Goal: Communication & Community: Answer question/provide support

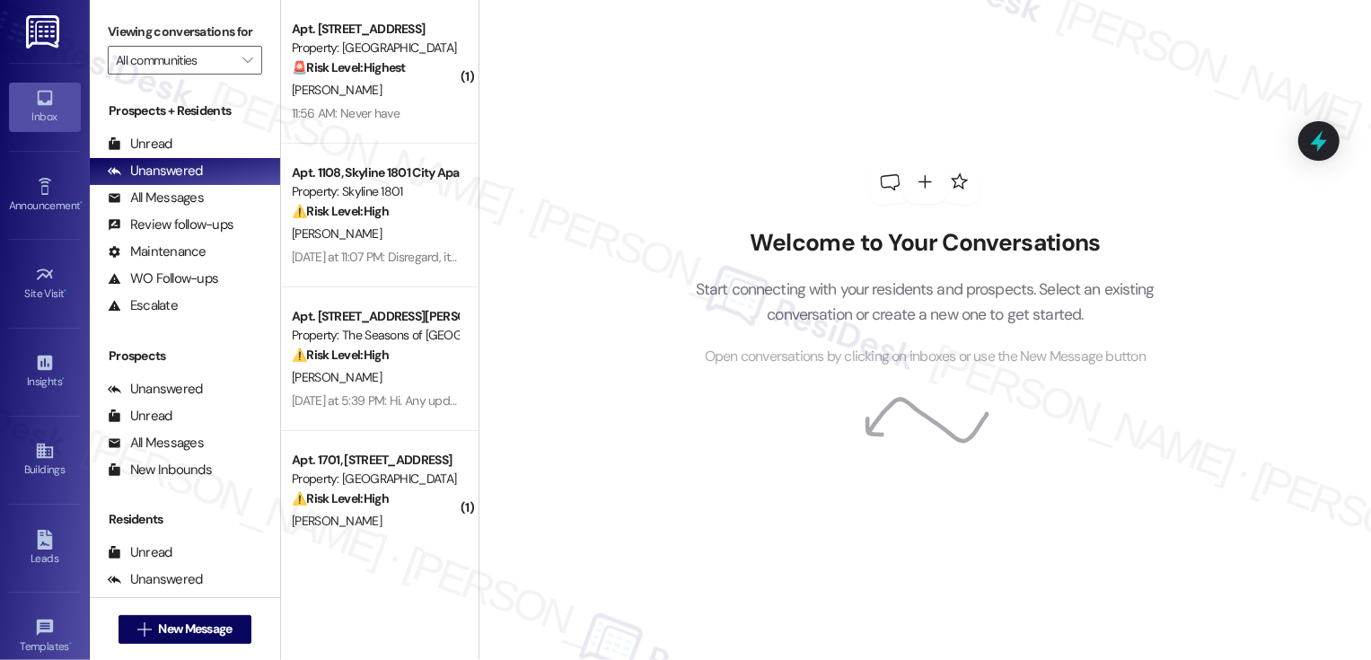
click at [402, 80] on div "[PERSON_NAME]" at bounding box center [375, 90] width 170 height 22
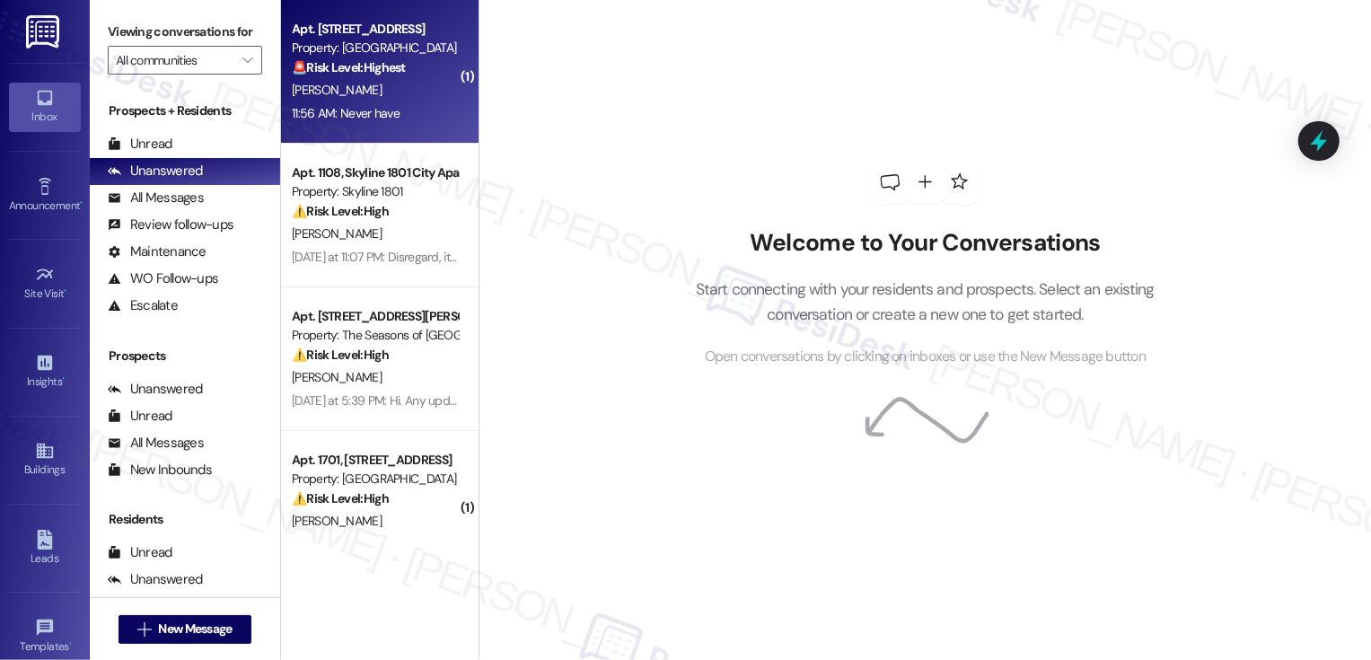
click at [401, 80] on div "[PERSON_NAME]" at bounding box center [375, 90] width 170 height 22
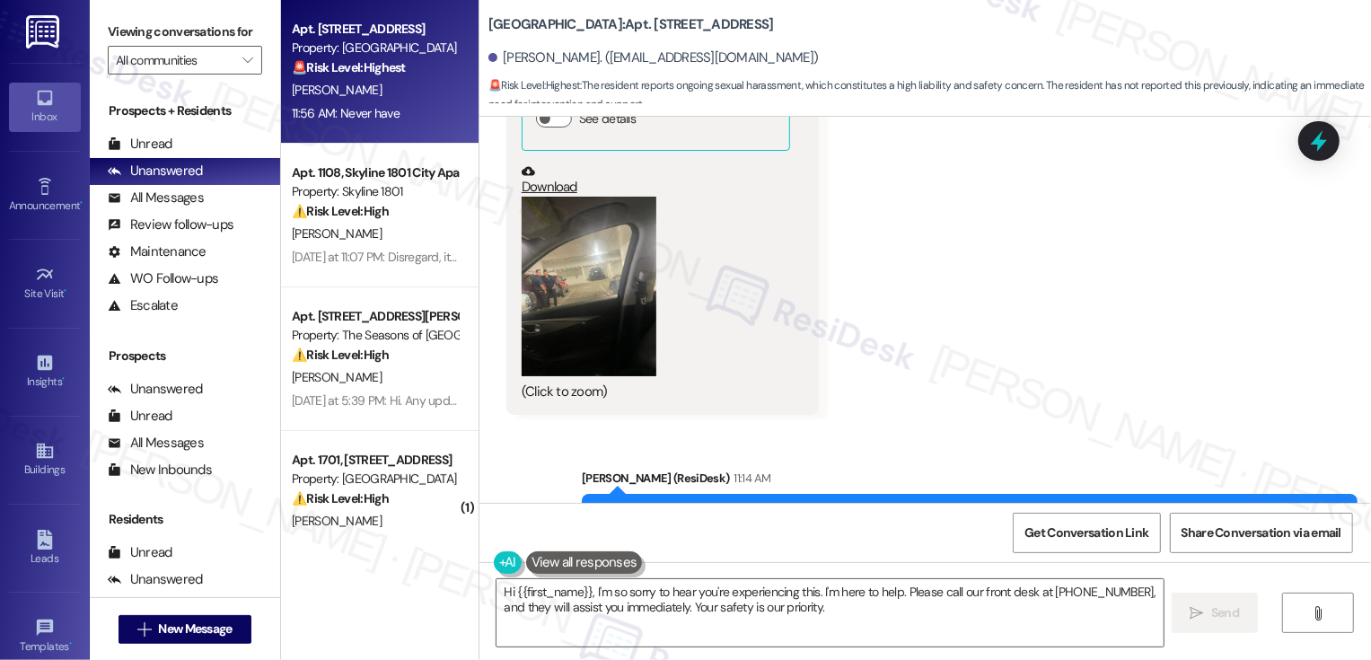
scroll to position [742, 0]
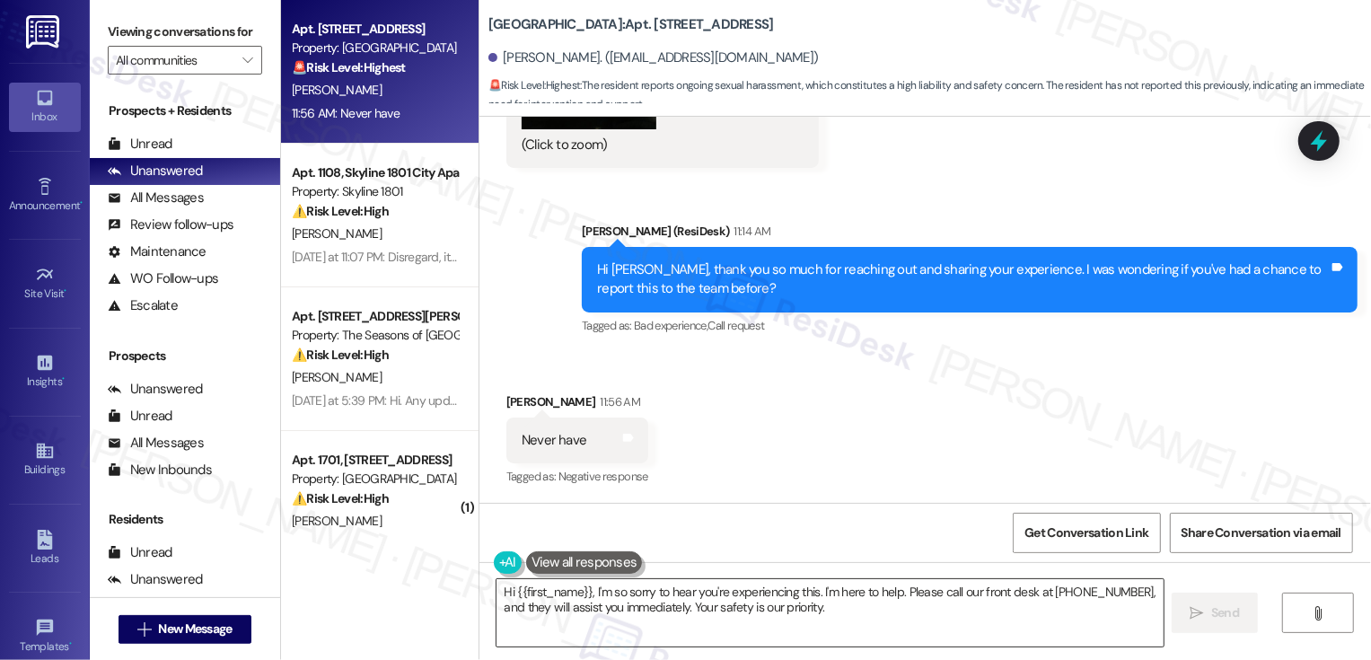
click at [626, 596] on textarea "Hi {{first_name}}, I'm so sorry to hear you're experiencing this. I'm here to h…" at bounding box center [829, 612] width 667 height 67
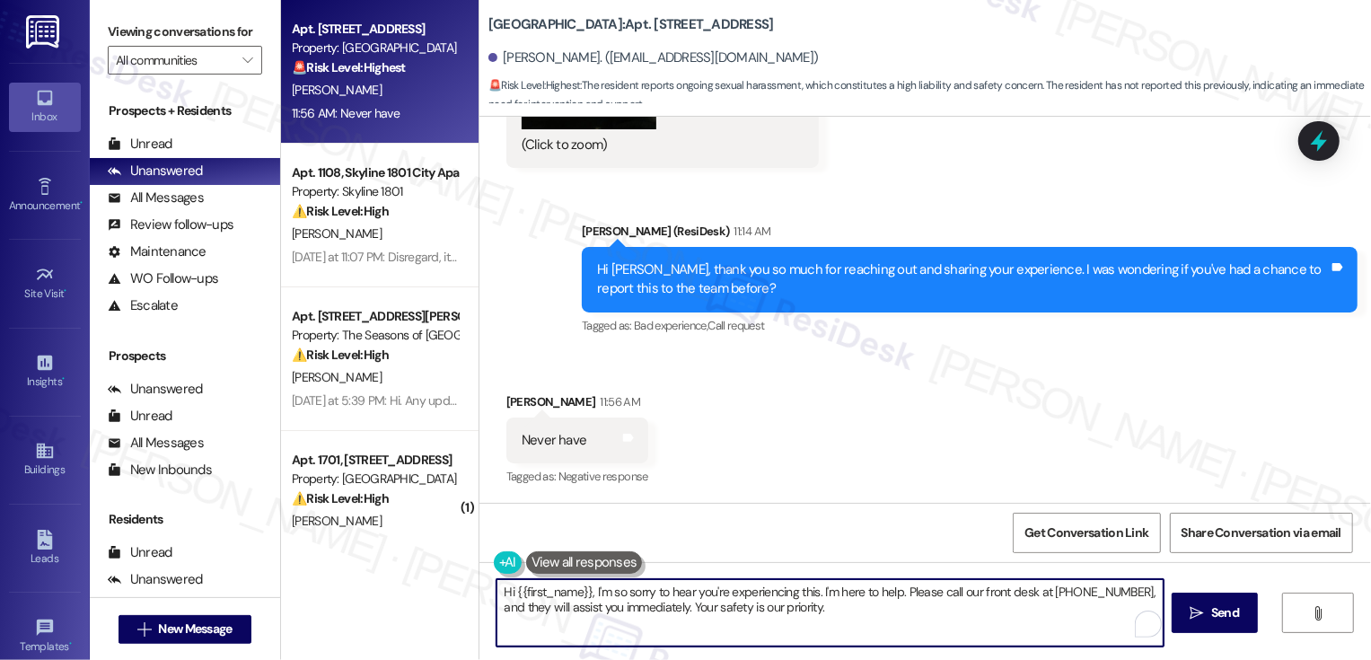
scroll to position [736, 0]
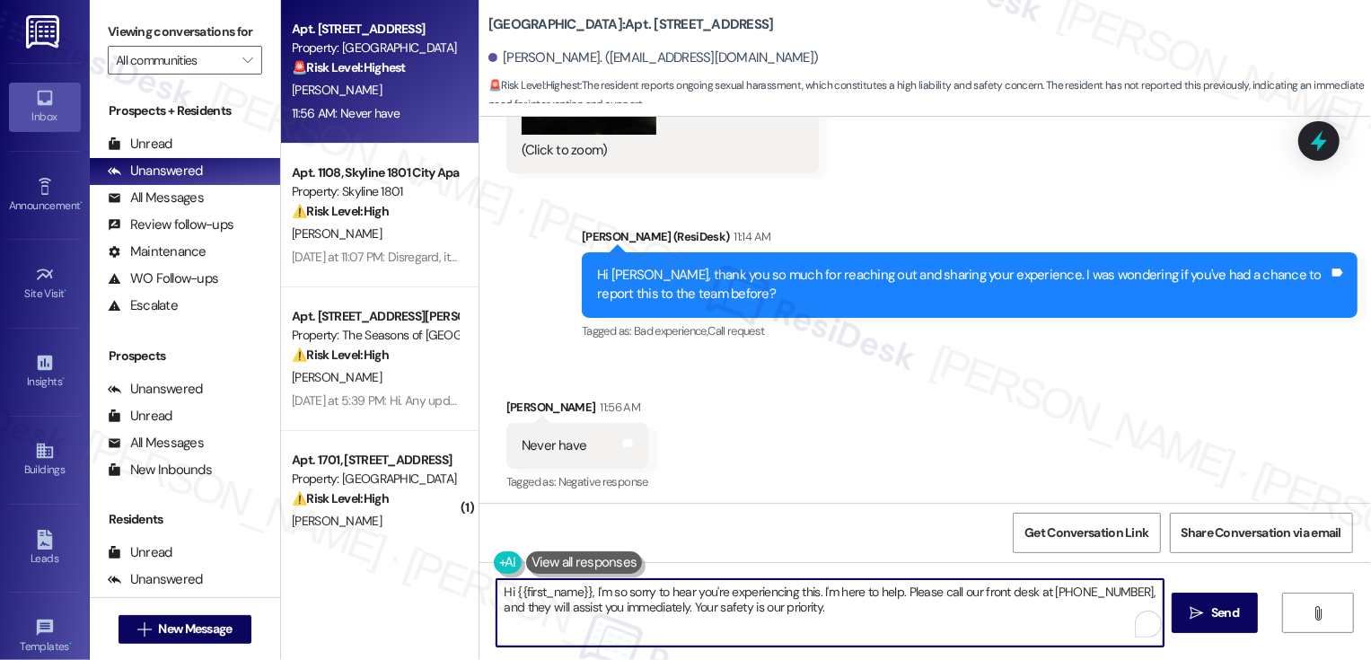
click at [897, 620] on textarea "Hi {{first_name}}, I'm so sorry to hear you're experiencing this. I'm here to h…" at bounding box center [829, 612] width 667 height 67
click at [628, 593] on textarea "Got it. We appreciate yo u bringing this to our attention, [PERSON_NAME]. I will" at bounding box center [829, 612] width 667 height 67
click at [901, 584] on textarea "Got it. We appreciate you bringing this to our attention, [PERSON_NAME]. I will" at bounding box center [829, 612] width 667 height 67
click at [865, 595] on textarea "Got it. We appreciate you bringing this to our attention, [PERSON_NAME]. I will" at bounding box center [829, 612] width 667 height 67
paste textarea ", and thank you so much for bringing this to our attention, [PERSON_NAME]. I tr…"
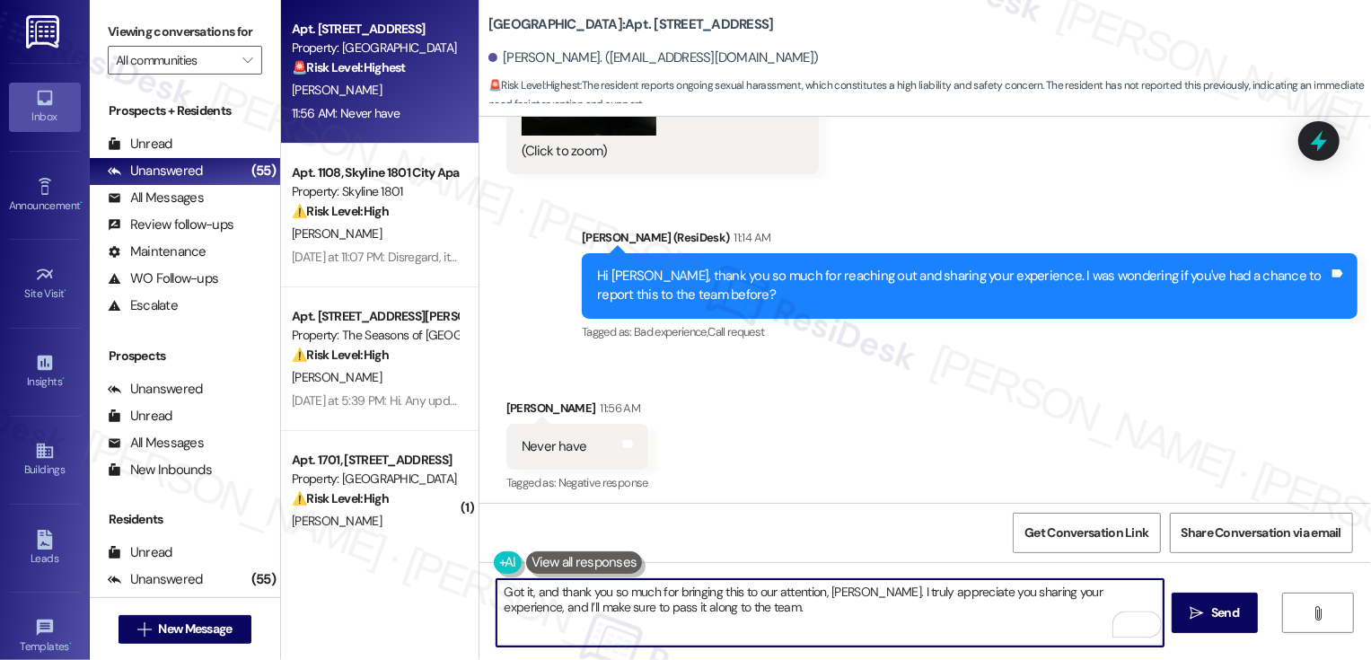
scroll to position [742, 0]
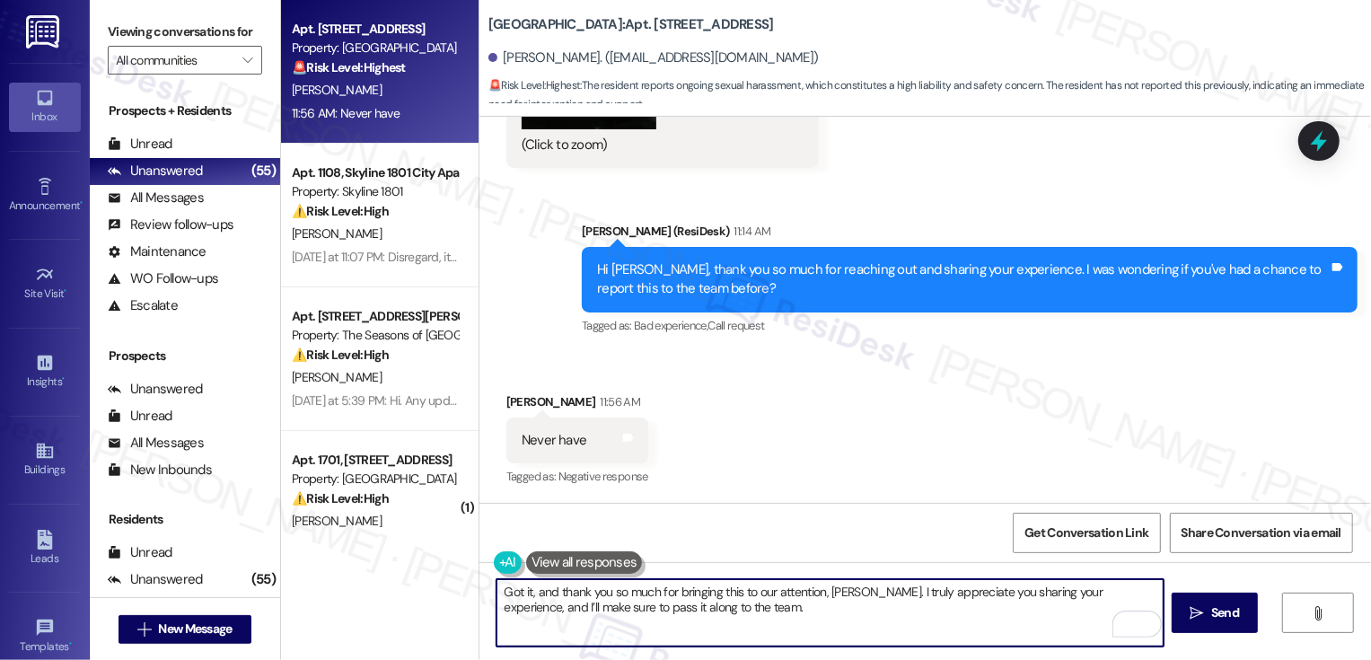
click at [739, 618] on textarea "Got it, and thank you so much for bringing this to our attention, [PERSON_NAME]…" at bounding box center [829, 612] width 667 height 67
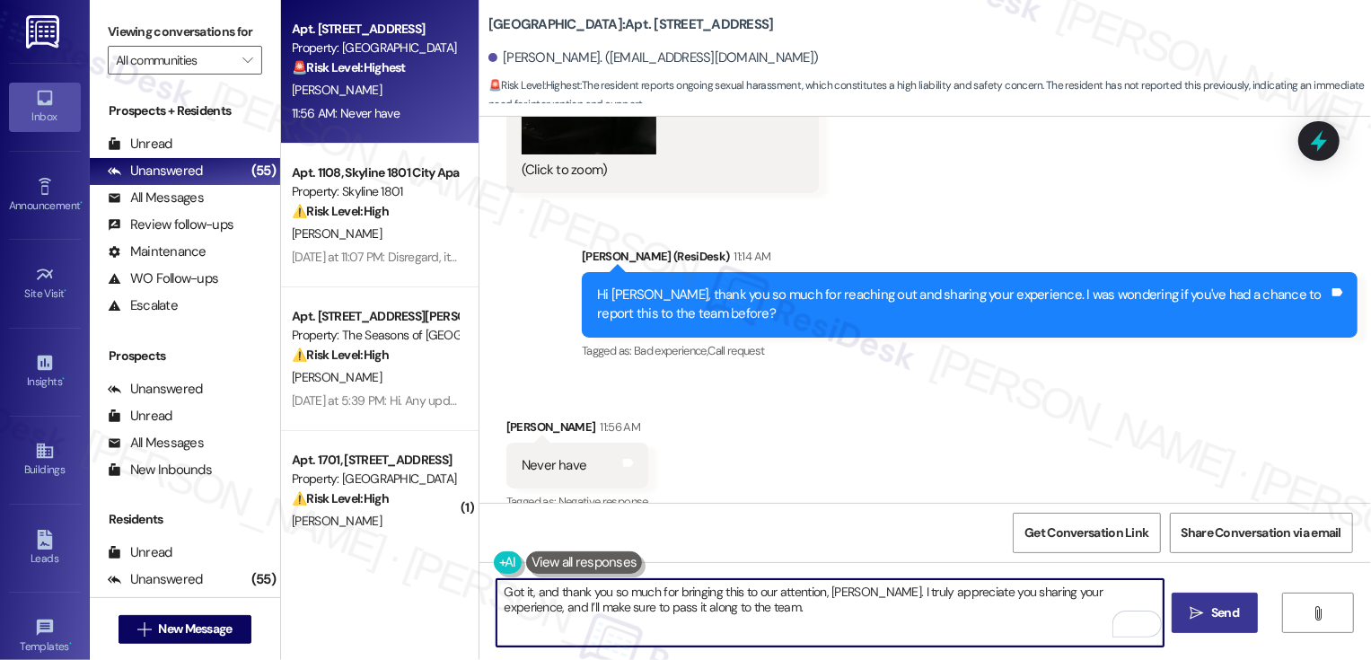
click at [1216, 614] on span "Send" at bounding box center [1225, 612] width 28 height 19
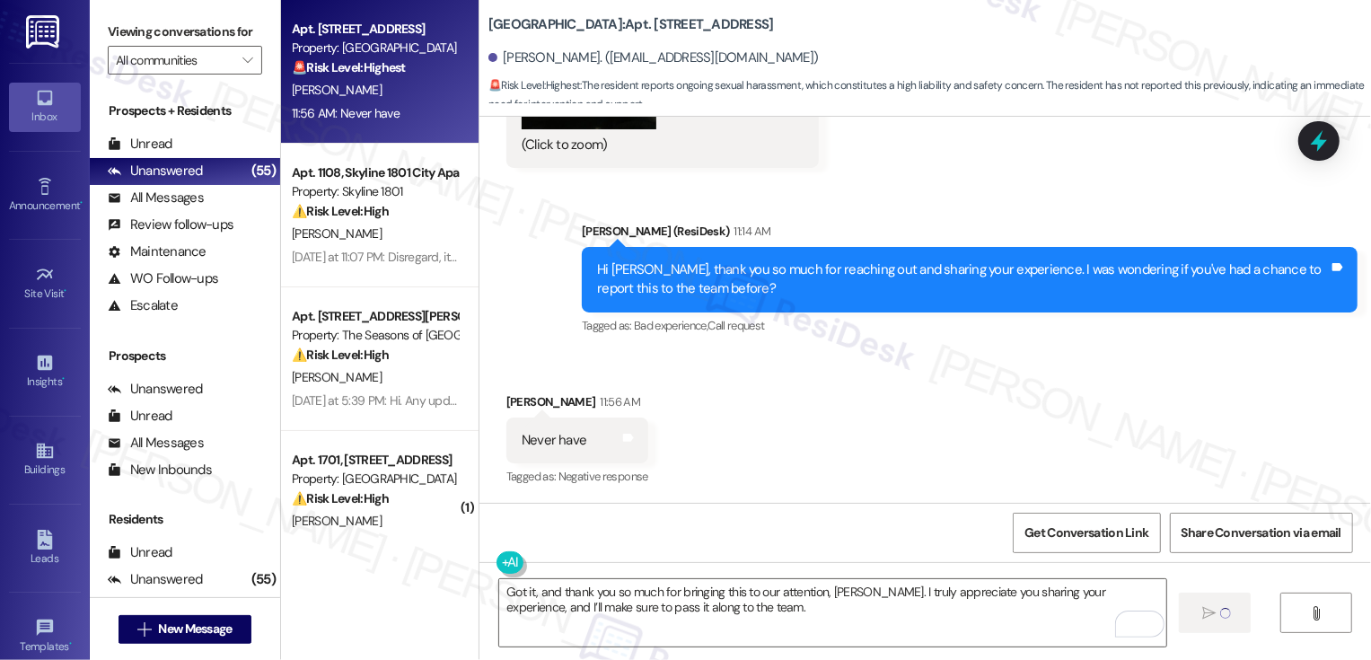
type textarea "Fetching suggested responses. Please feel free to read through the conversation…"
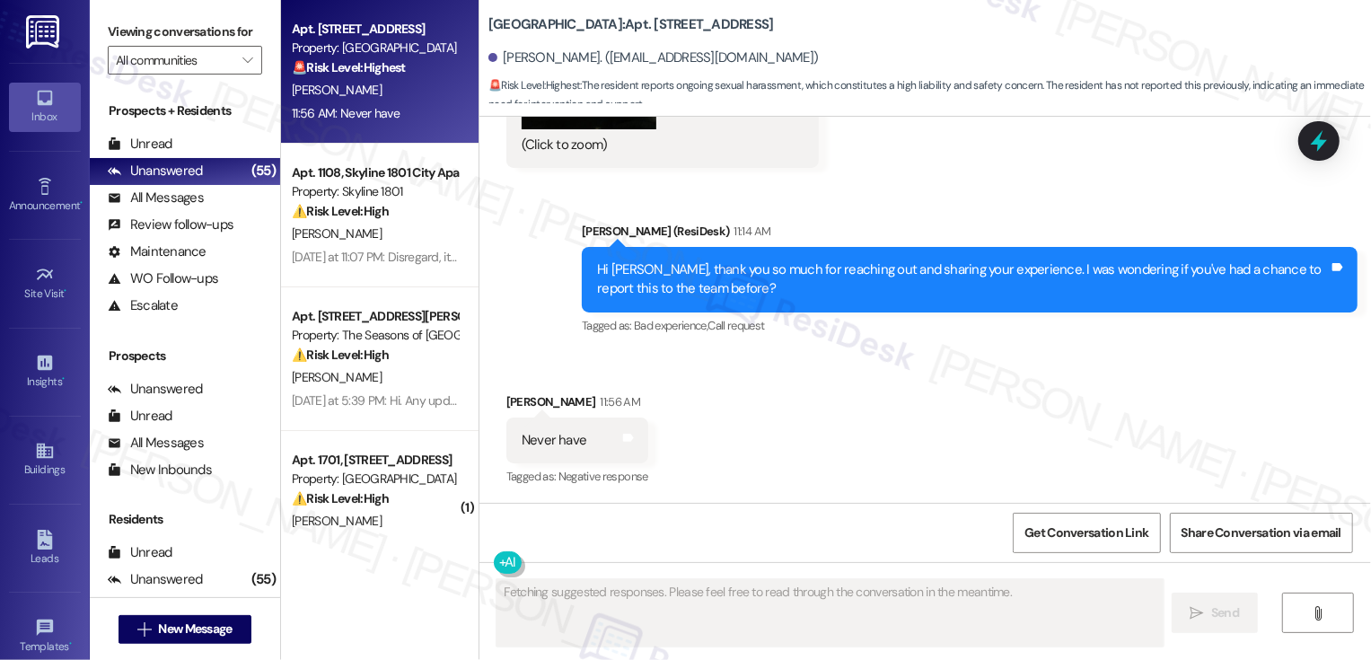
scroll to position [885, 0]
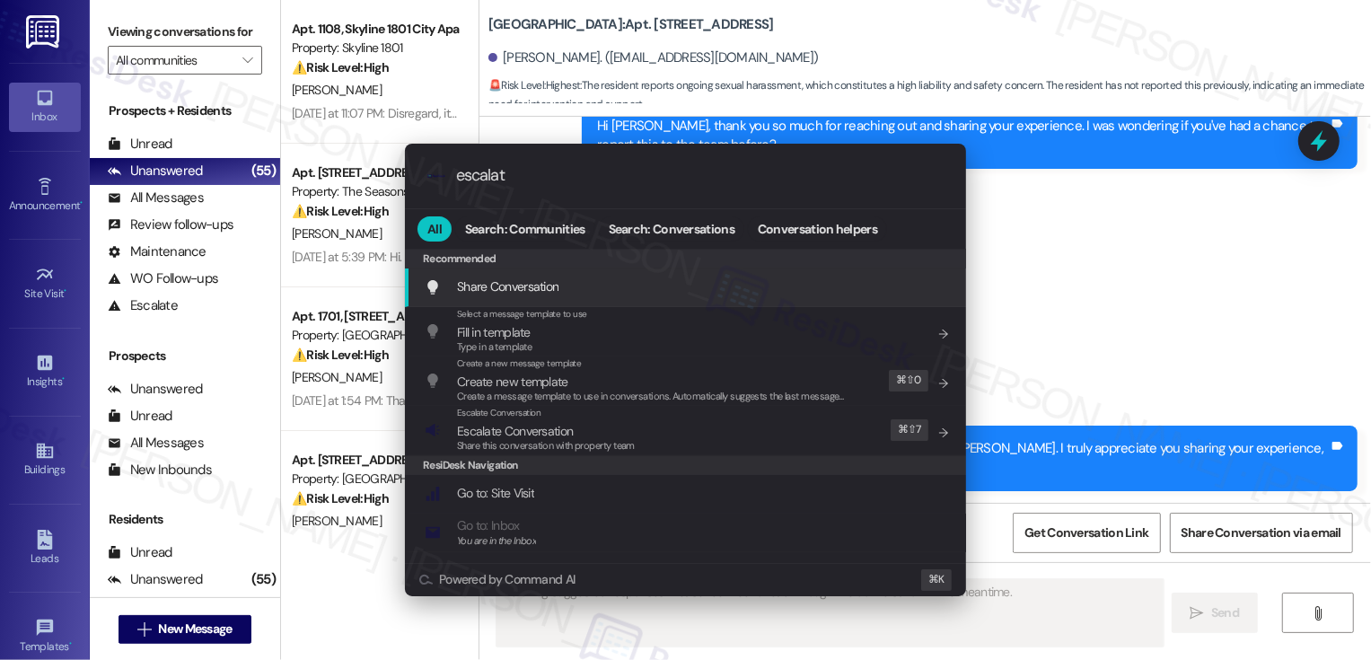
type input "escalate"
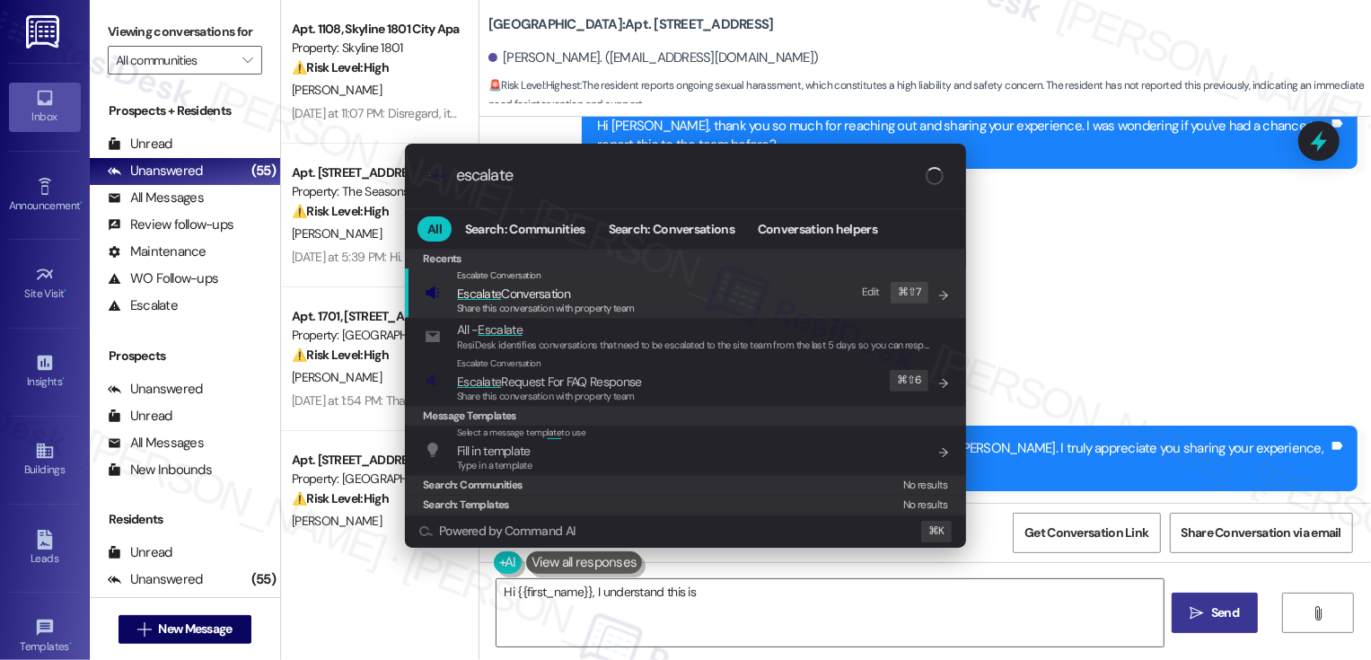
type textarea "Hi {{first_name}}, I understand this is"
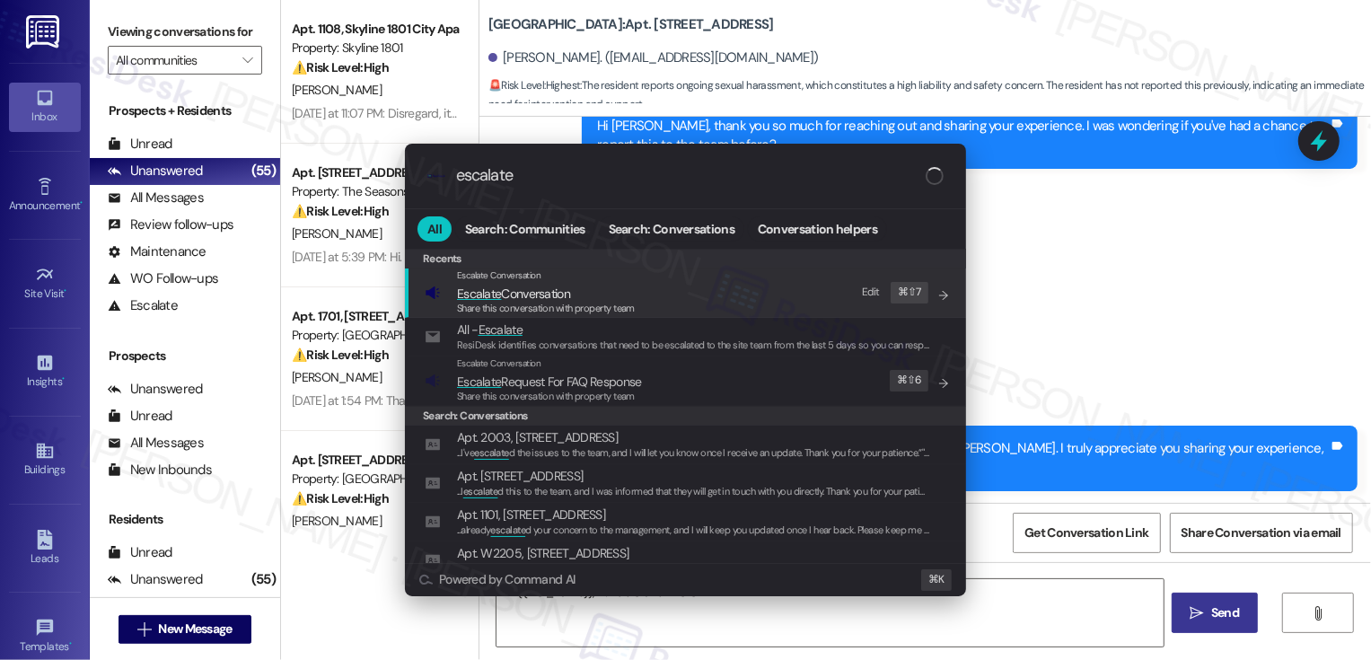
type input "escalate"
click at [557, 302] on span "Share this conversation with property team" at bounding box center [546, 308] width 178 height 13
type textarea "Hi {{first_name}}, I understand this is a"
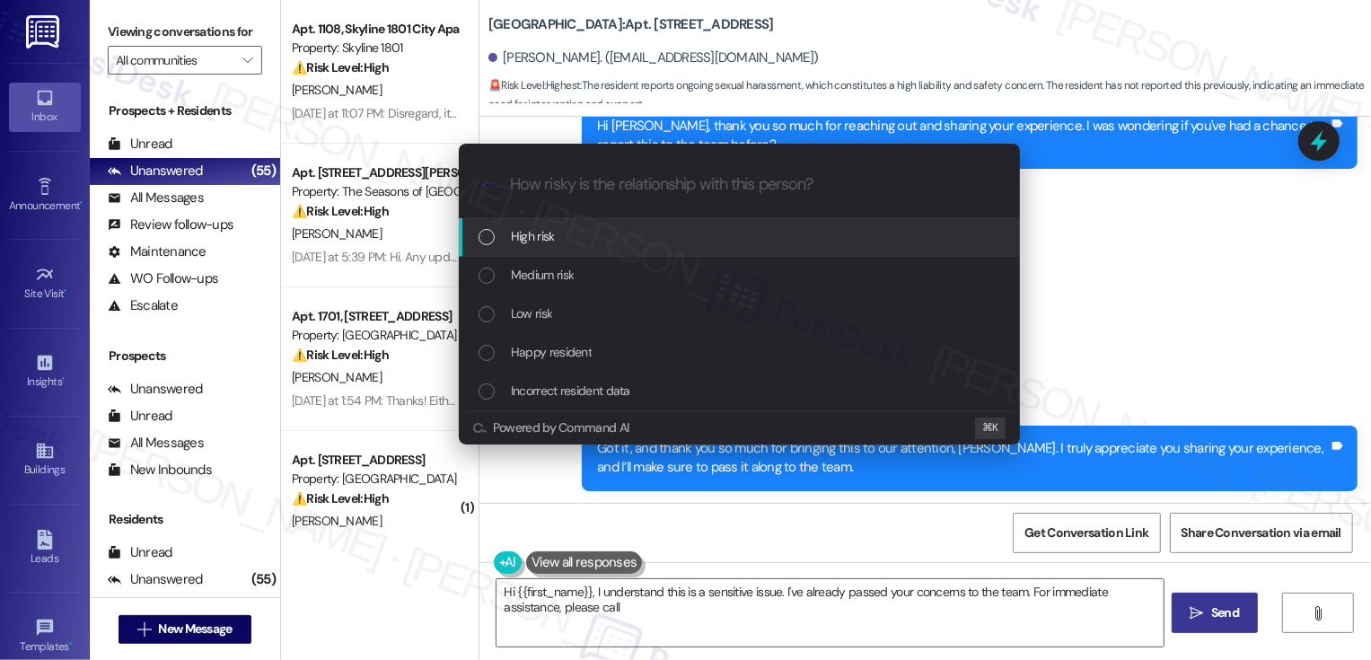
click at [558, 320] on div "Low risk" at bounding box center [741, 313] width 525 height 20
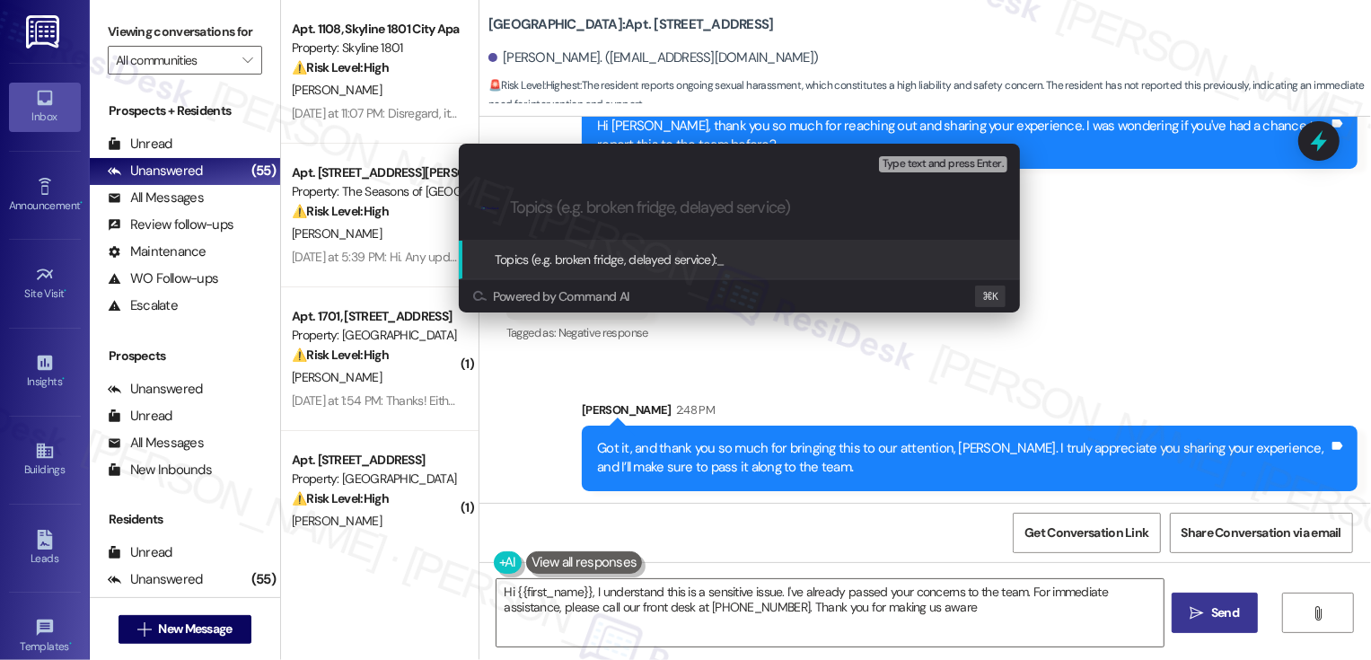
type textarea "Hi {{first_name}}, I understand this is a sensitive issue. I've already passed …"
click at [731, 391] on div "Escalate Conversation Low risk Topics (e.g. broken fridge, delayed service) Any…" at bounding box center [685, 330] width 1371 height 660
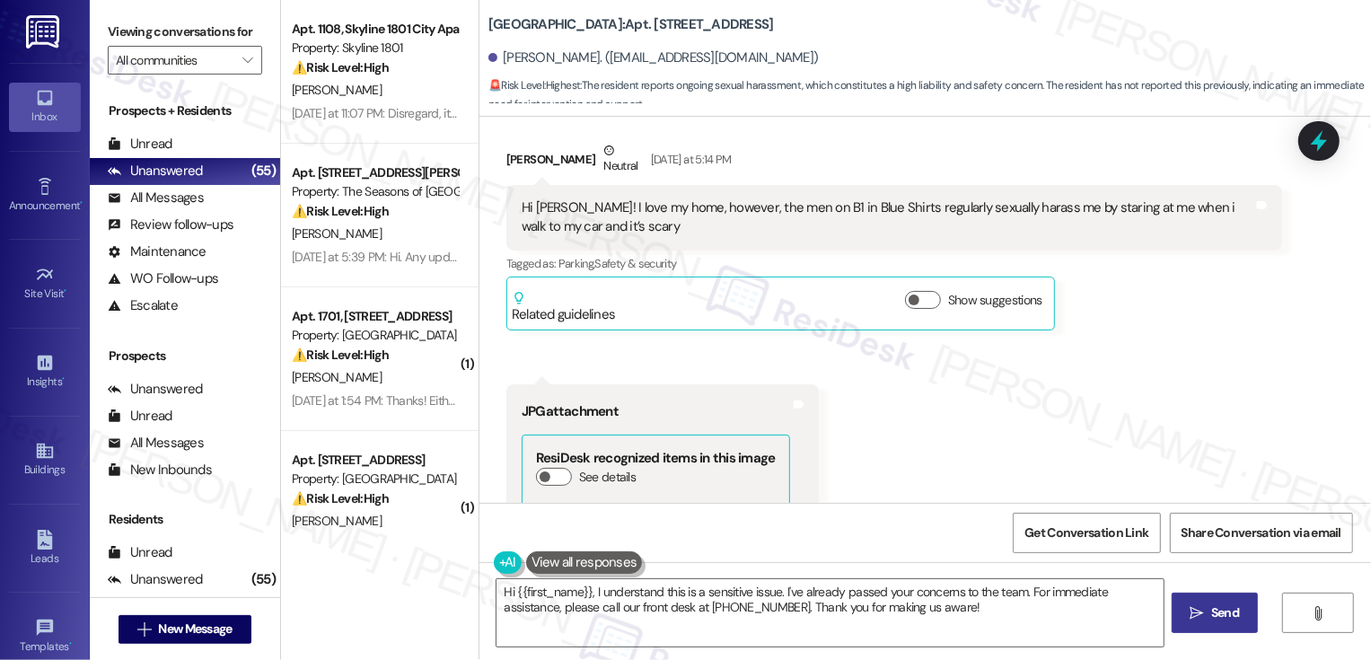
scroll to position [21, 0]
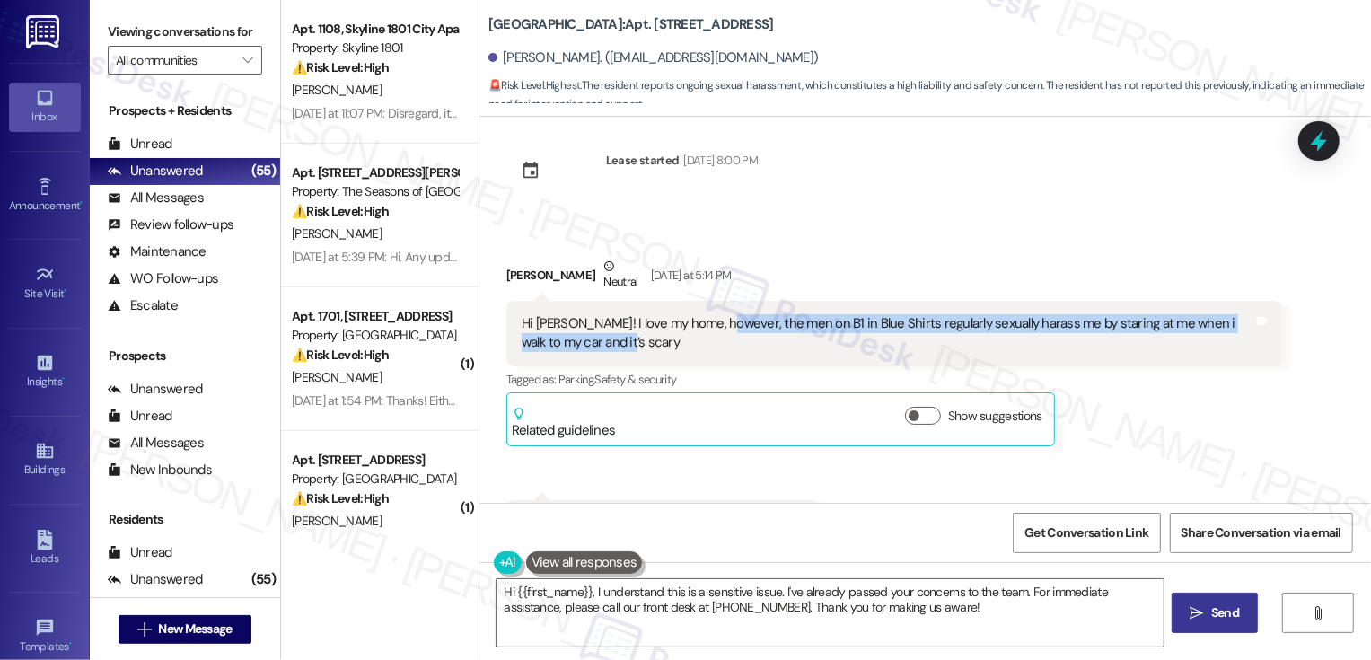
drag, startPoint x: 701, startPoint y: 321, endPoint x: 713, endPoint y: 347, distance: 28.5
click at [713, 347] on div "Hi [PERSON_NAME]! I love my home, however, the men on B1 in Blue Shirts regular…" at bounding box center [888, 333] width 732 height 39
copy div "the men on B1 in Blue Shirts regularly sexually harass me by staring at me when…"
click at [924, 250] on div "Received via SMS [PERSON_NAME] Neutral [DATE] at 5:14 PM Hi [PERSON_NAME]! I lo…" at bounding box center [894, 351] width 803 height 216
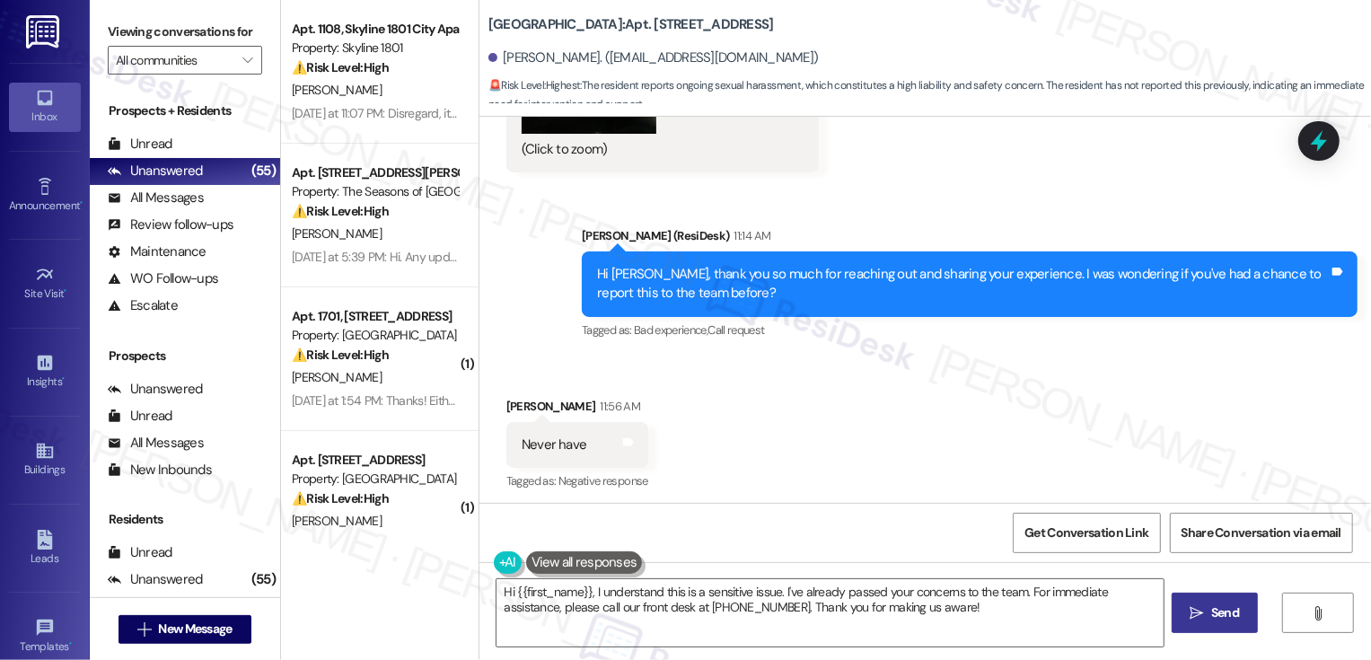
scroll to position [885, 0]
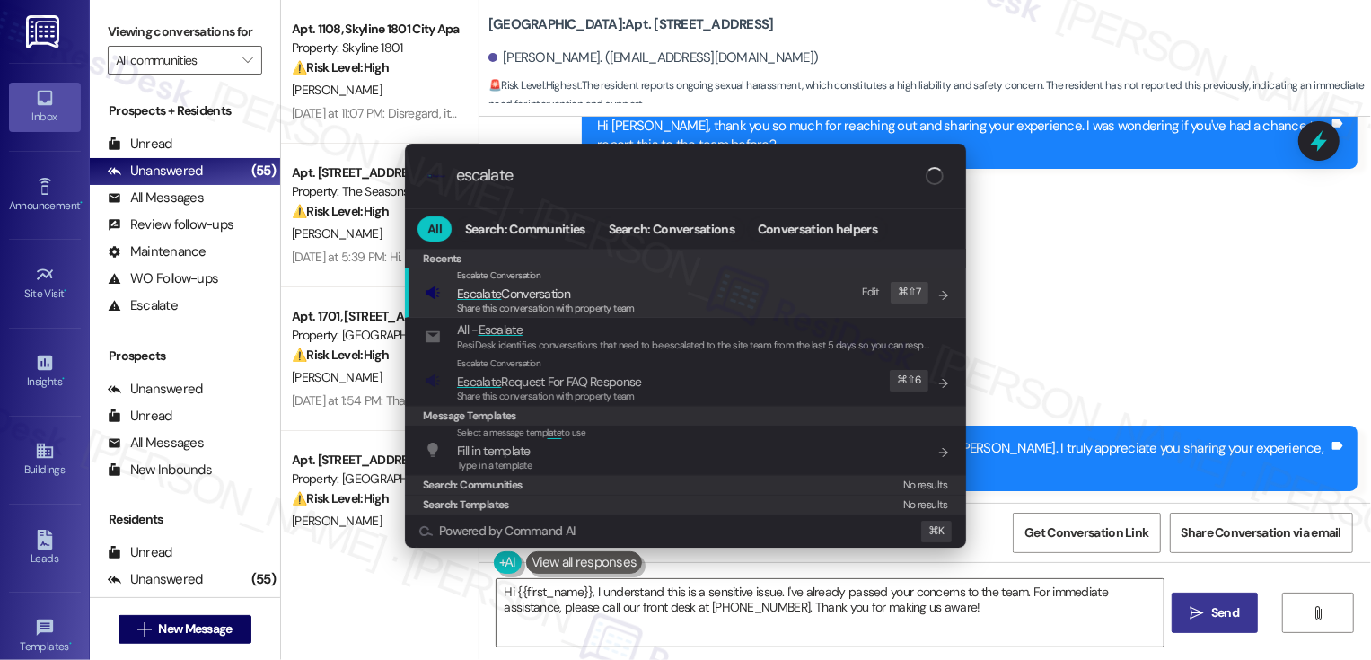
type input "escalate"
click at [526, 298] on span "Escalate Conversation" at bounding box center [513, 293] width 113 height 16
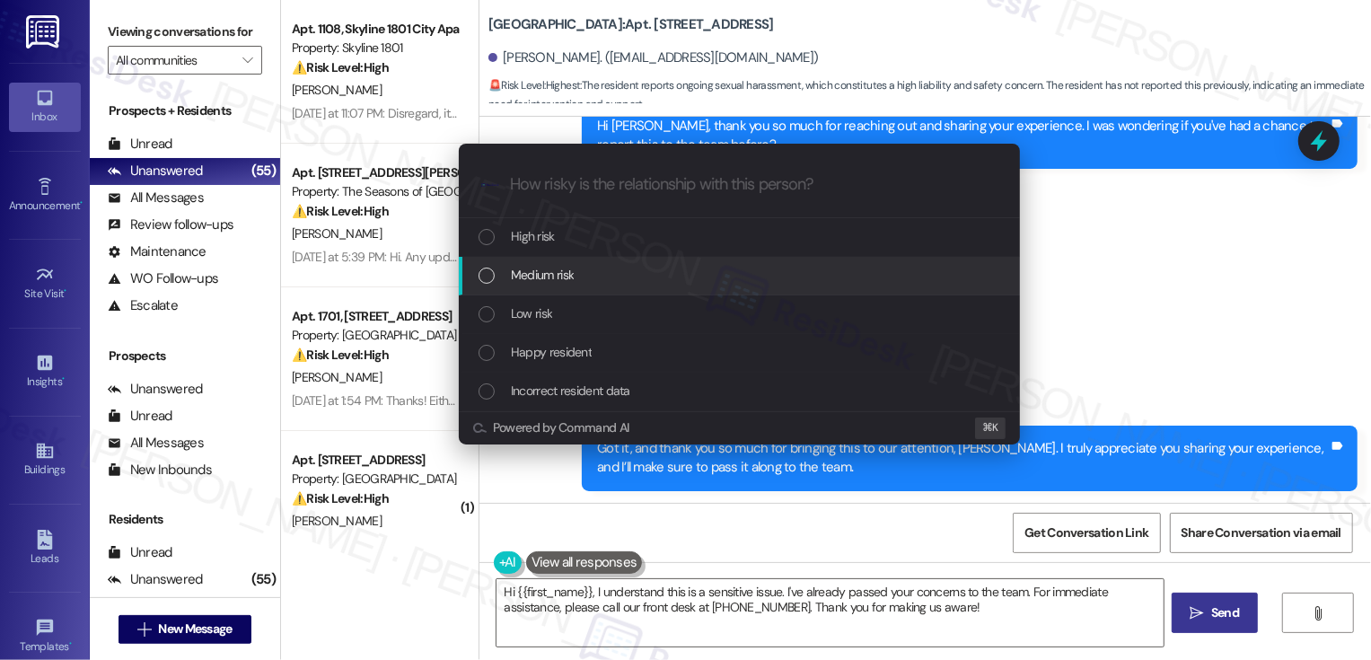
click at [533, 283] on span "Medium risk" at bounding box center [542, 275] width 63 height 20
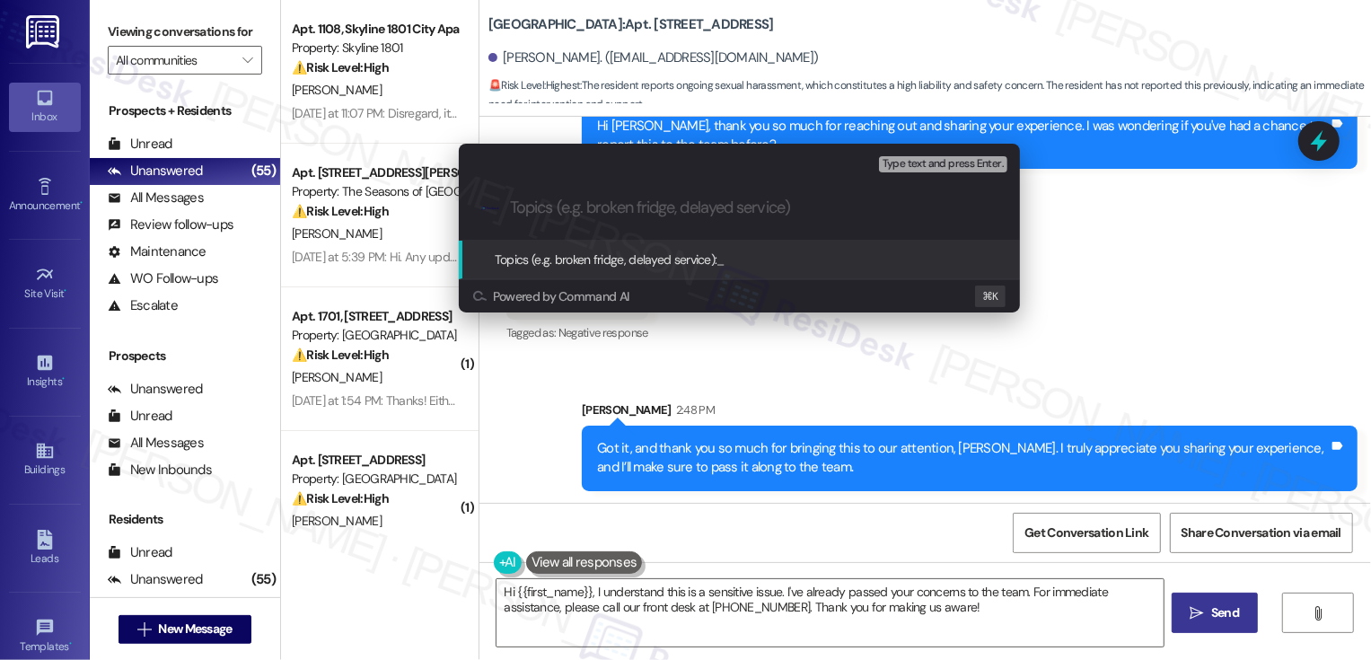
paste input "“Concern About Men on B1 in Blue Shirts"
click at [517, 206] on input "“Concern About Men on B1 in Blue Shirts" at bounding box center [746, 207] width 473 height 19
type input "Concern About Men on B1 in Blue Shirts"
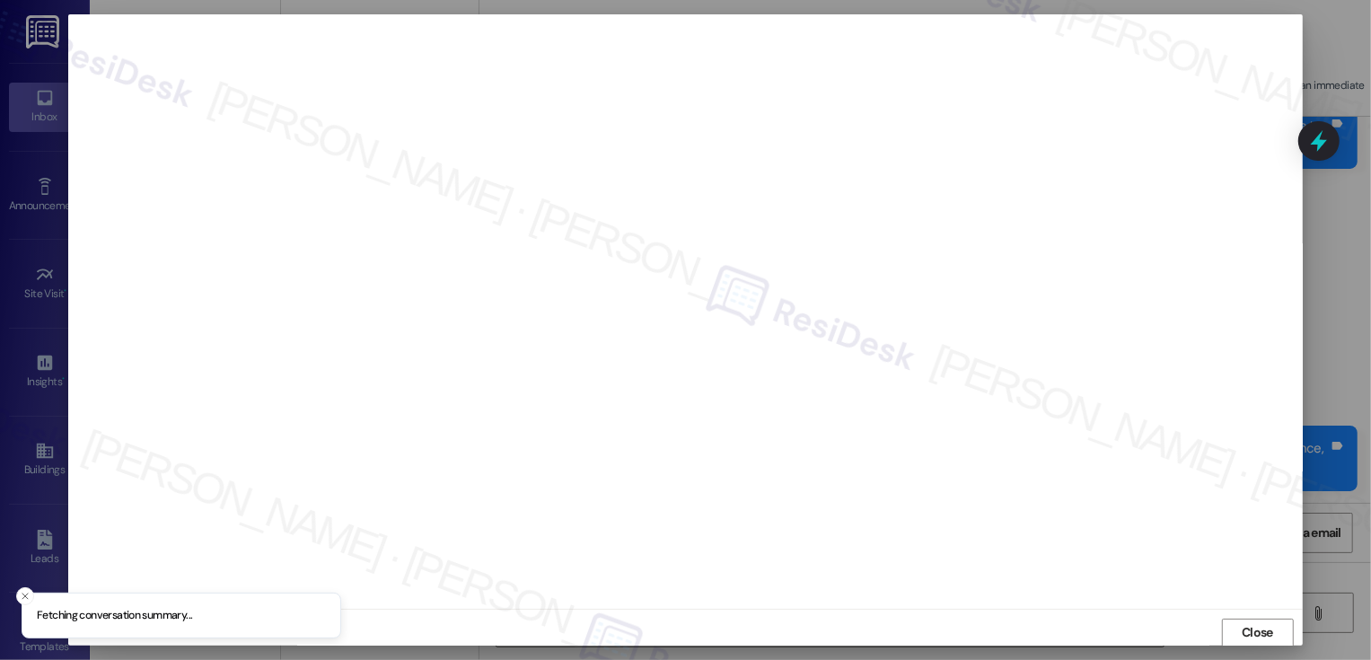
scroll to position [1, 0]
click at [1277, 628] on button "Close" at bounding box center [1258, 632] width 72 height 29
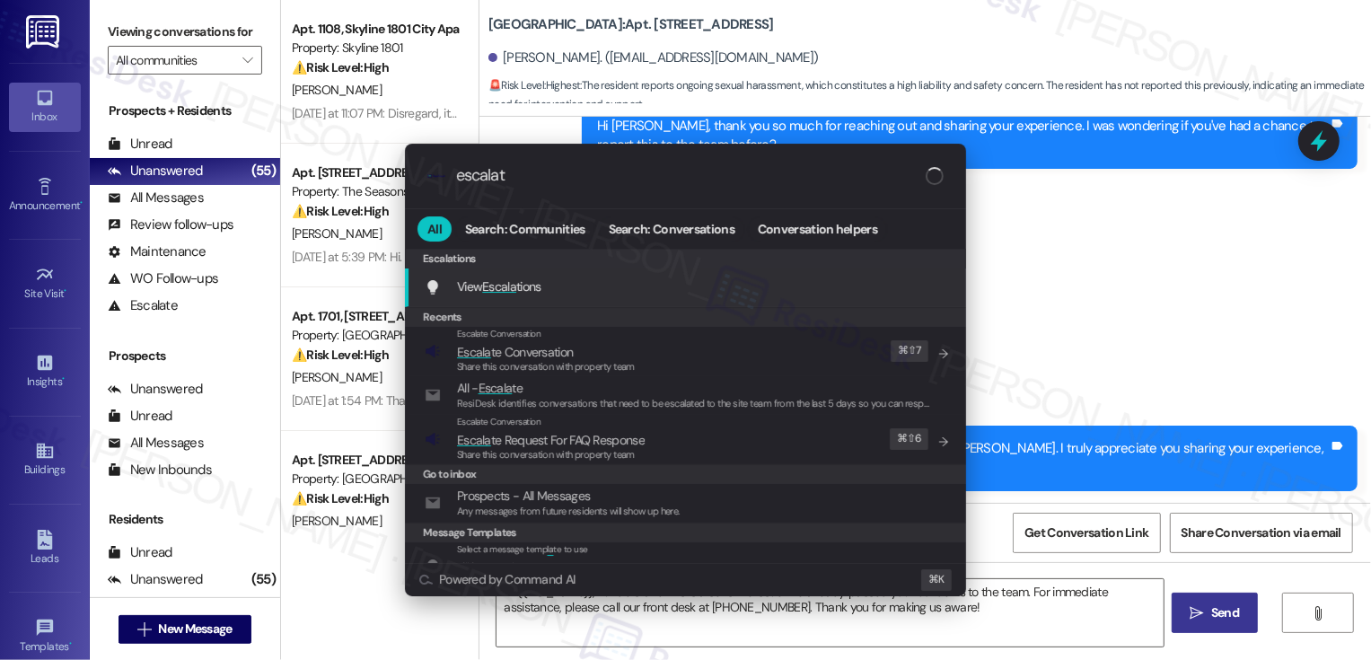
type input "escalate"
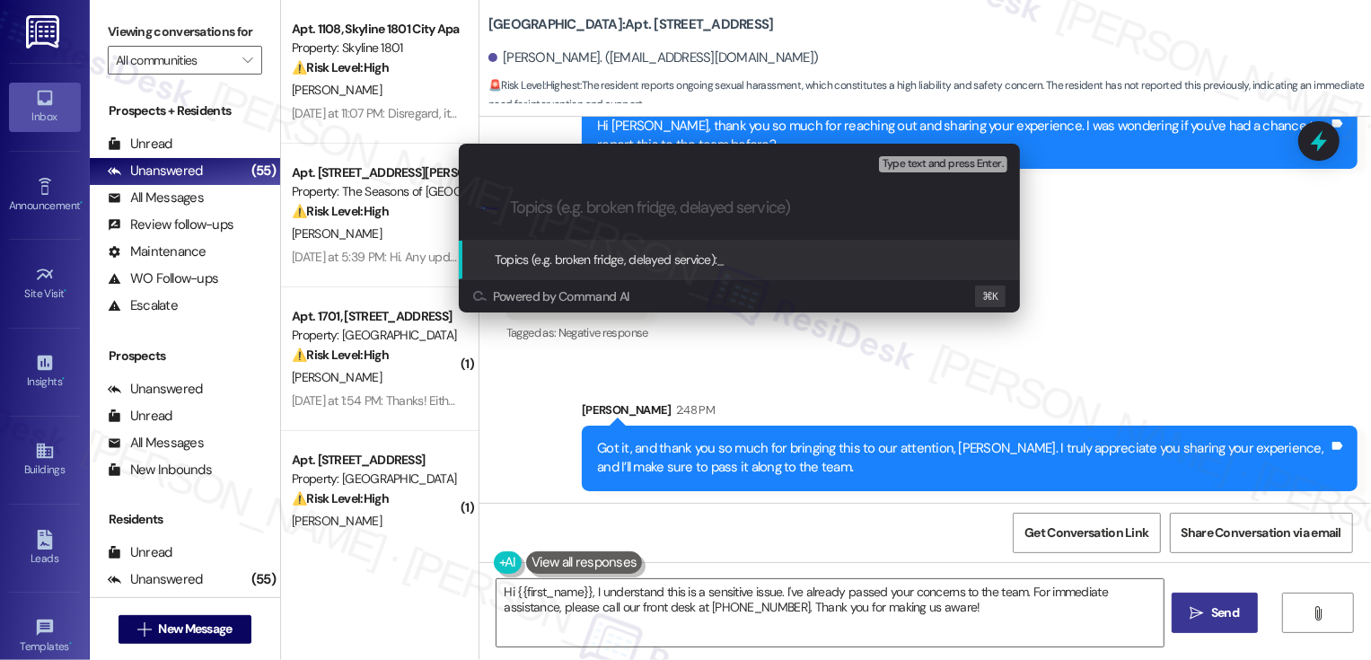
paste input "Concern About Men on B1 in Blue Shirts"
type input "Concern About Men on B1 in Blue Shirts"
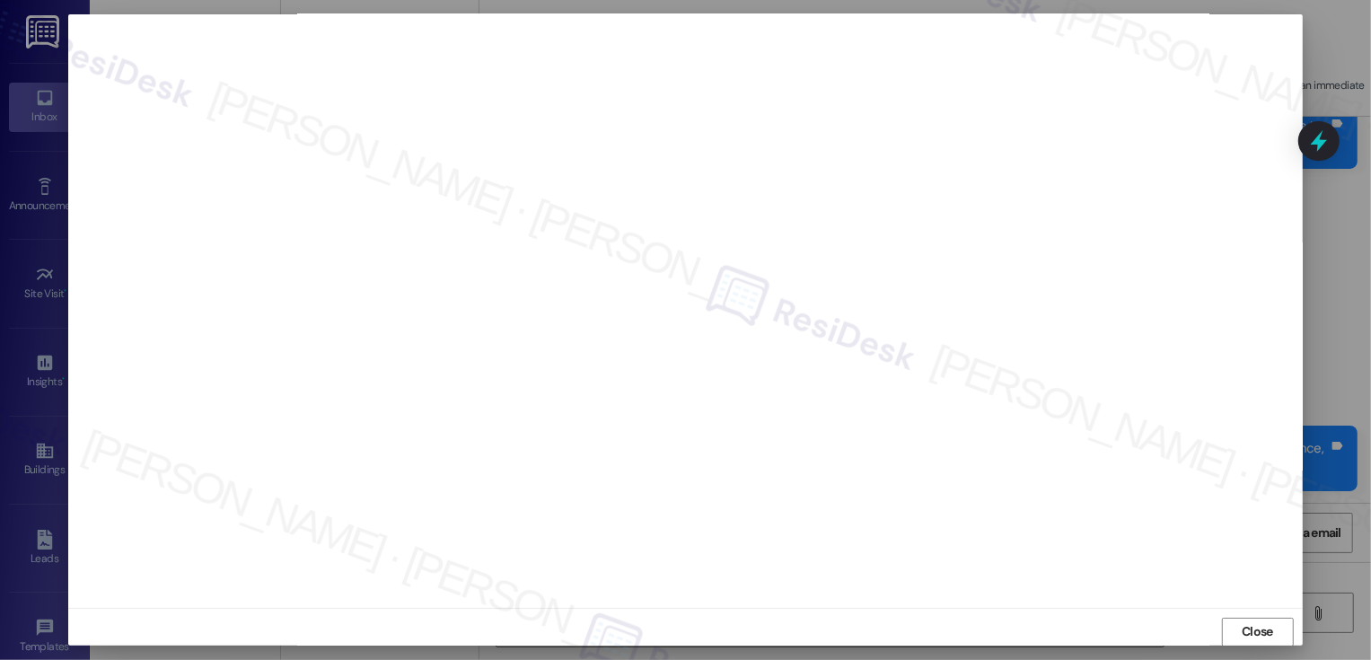
scroll to position [0, 0]
click at [1251, 636] on button "Close" at bounding box center [1258, 633] width 72 height 29
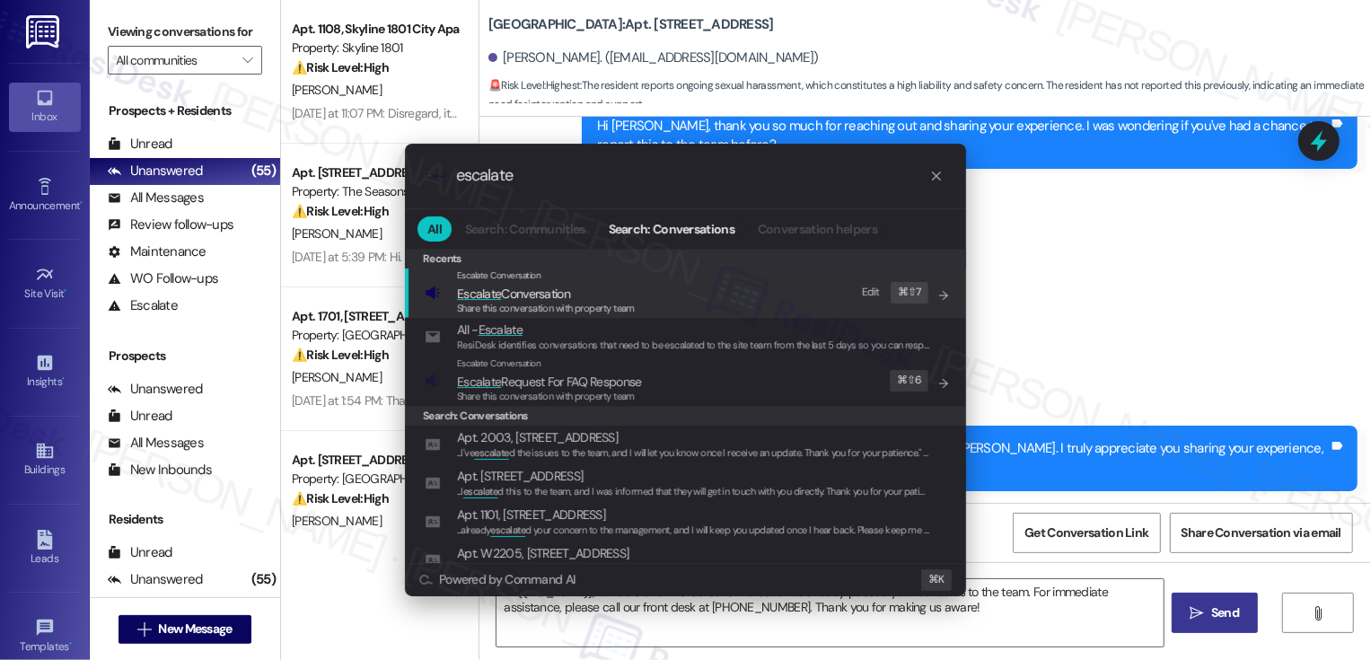
type input "escalate"
click at [508, 292] on span "Escalate Conversation" at bounding box center [513, 293] width 113 height 16
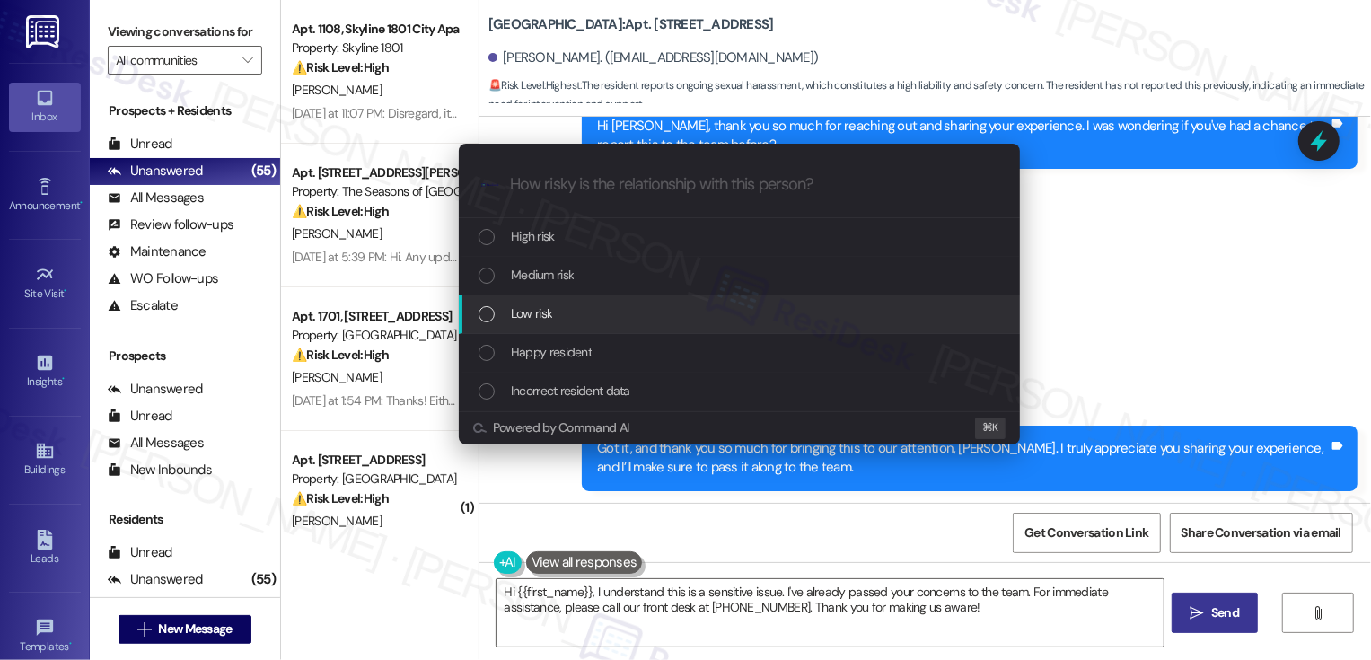
click at [513, 318] on span "Low risk" at bounding box center [531, 313] width 41 height 20
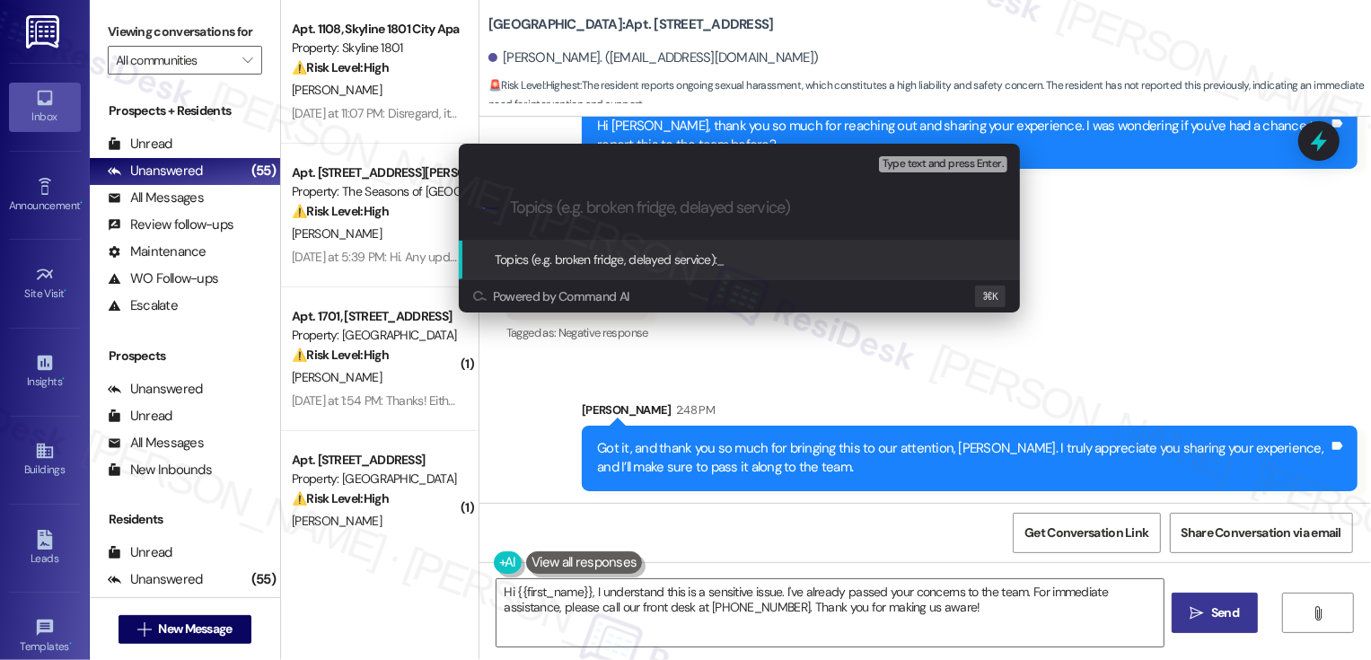
paste input "Concern About Men on B1 in Blue Shirts"
type input "Concern About Men on B1 in Blue Shirts"
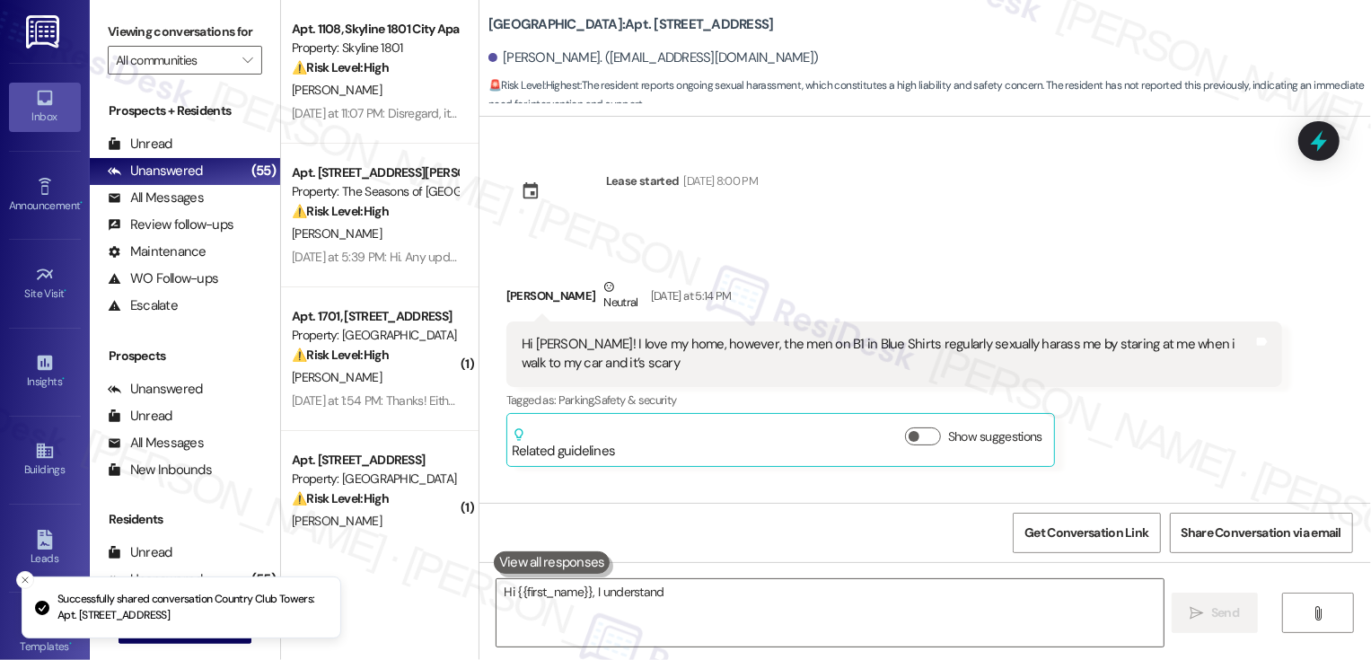
scroll to position [912, 0]
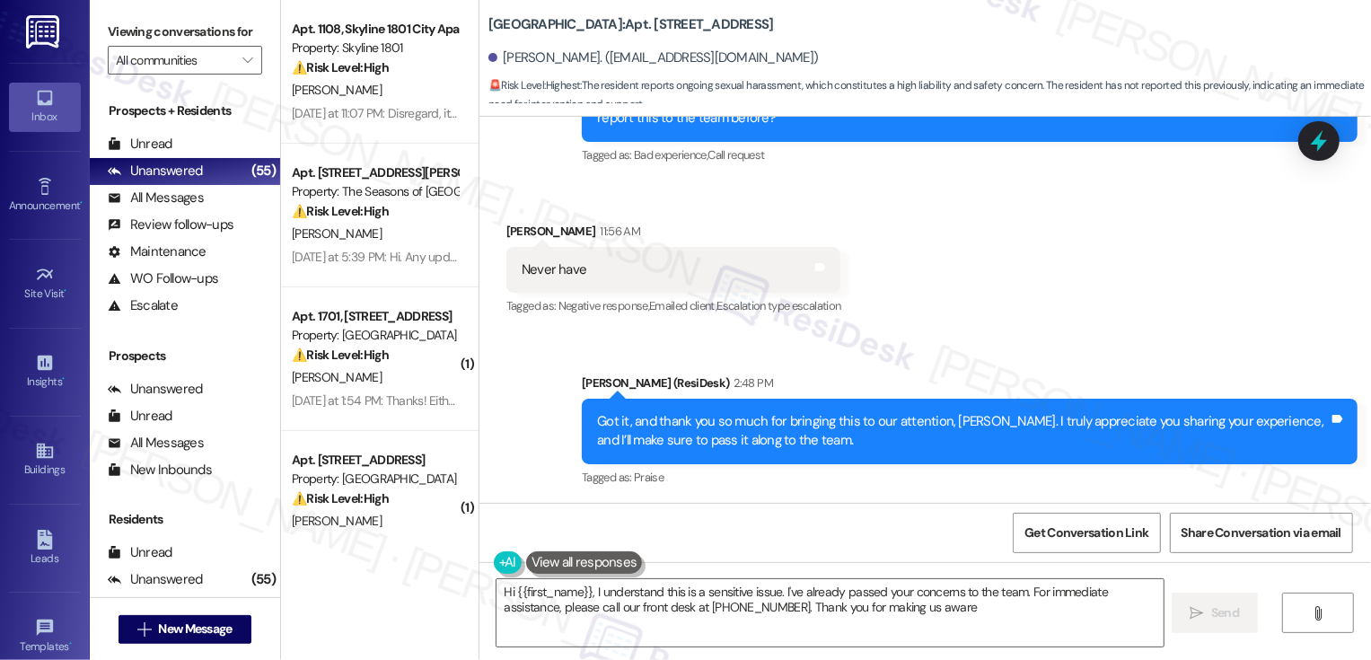
type textarea "Hi {{first_name}}, I understand this is a sensitive issue. I've already passed …"
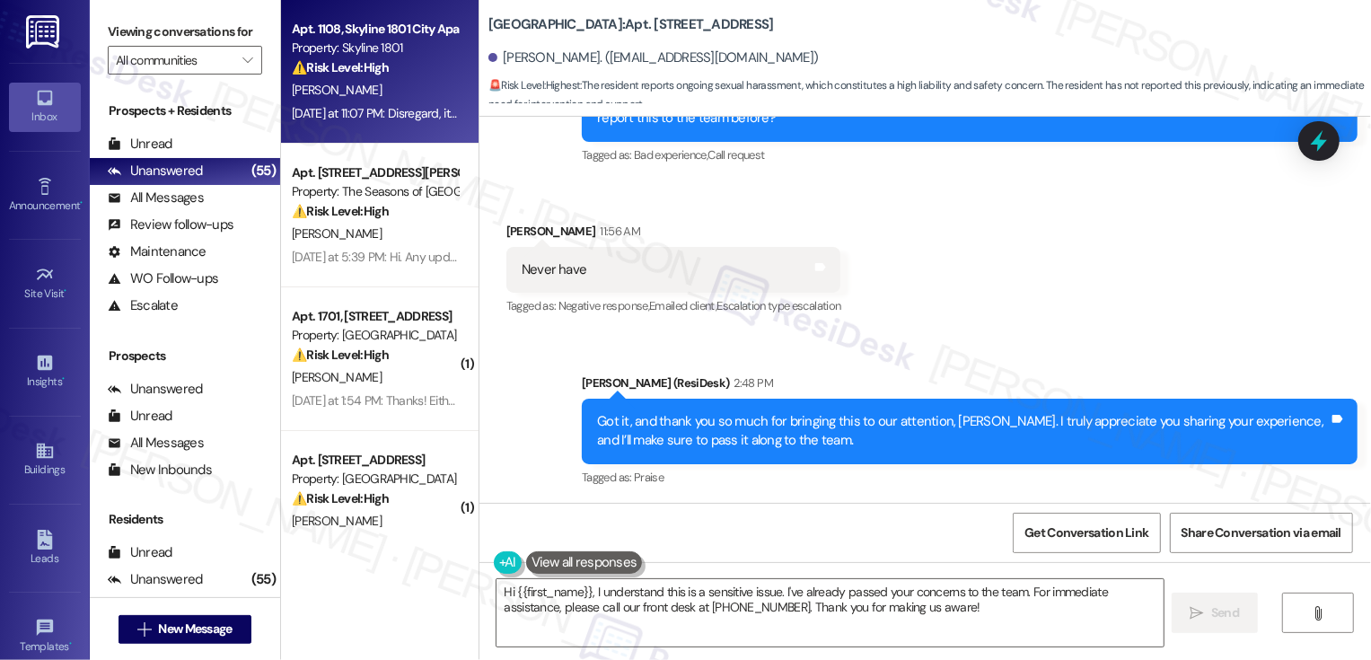
click at [380, 127] on div "Apt. 1108, Skyline 1801 City Apartments Property: Skyline 1801 ⚠️ Risk Level: H…" at bounding box center [380, 72] width 198 height 144
type textarea "Hi {{first_name}}, I understand this is a sensitive issue. I've already passed …"
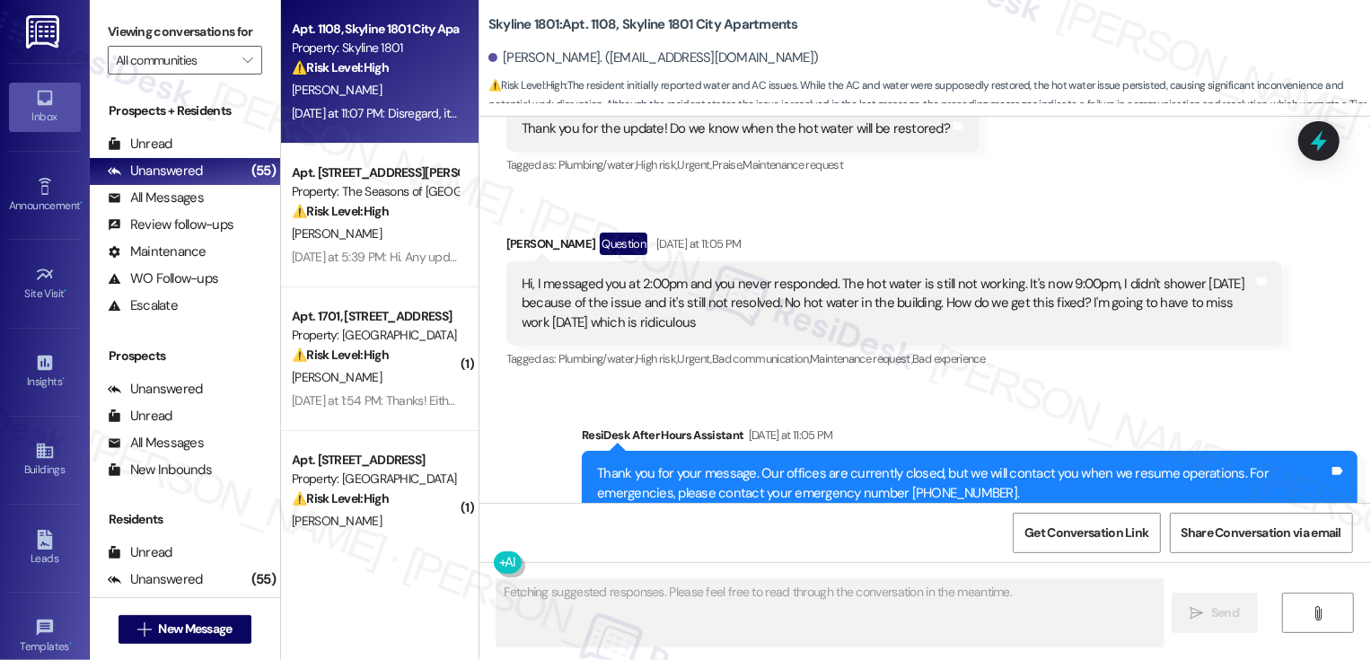
scroll to position [6411, 0]
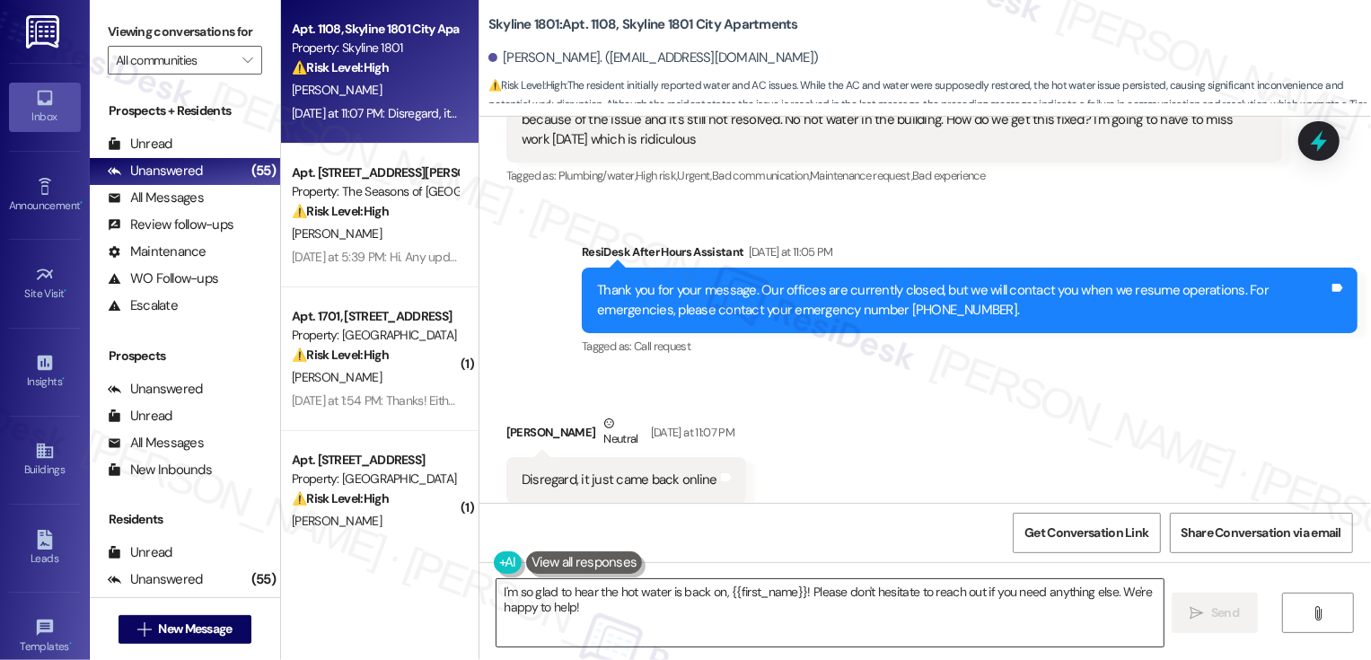
click at [659, 587] on textarea "I'm so glad to hear the hot water is back on, {{first_name}}! Please don't hesi…" at bounding box center [829, 612] width 667 height 67
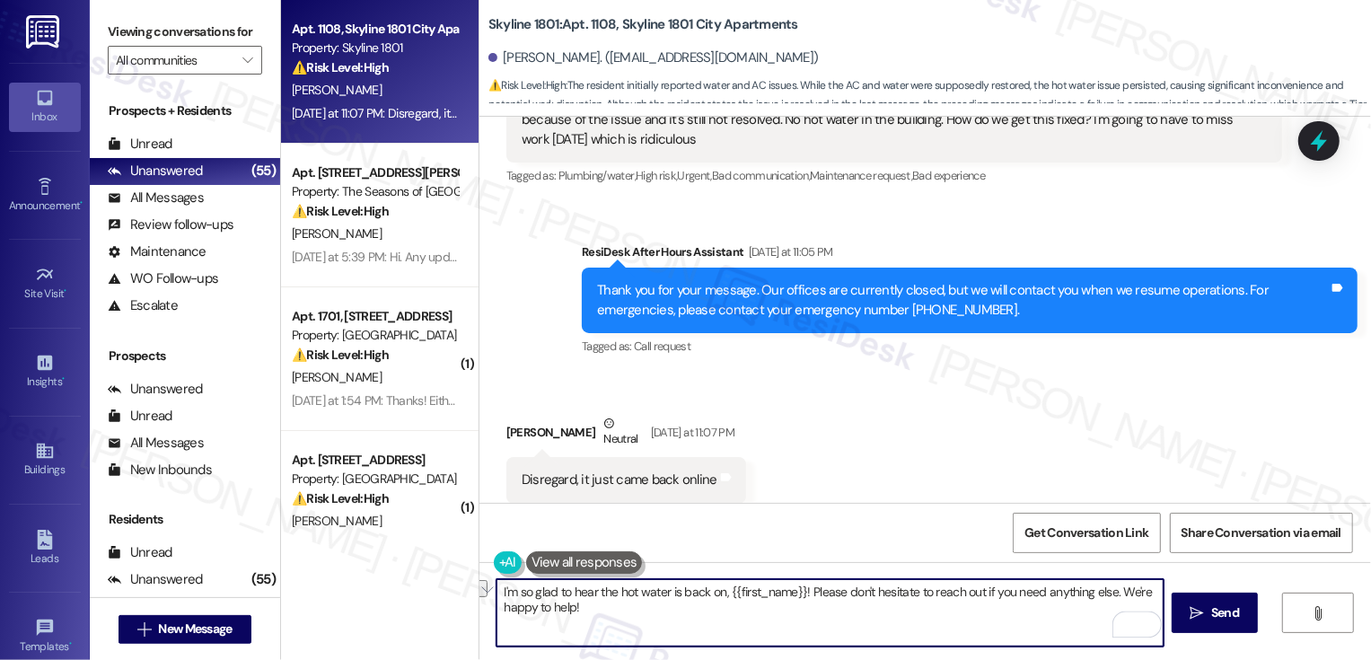
drag, startPoint x: 795, startPoint y: 593, endPoint x: 371, endPoint y: 549, distance: 426.8
click at [371, 549] on div "Apt. 1108, Skyline 1801 City Apartments Property: Skyline 1801 ⚠️ Risk Level: H…" at bounding box center [826, 330] width 1090 height 660
click at [667, 608] on textarea "Thanks for keeping me updated, [PERSON_NAME]. Apologies if I was unable to resp…" at bounding box center [829, 612] width 667 height 67
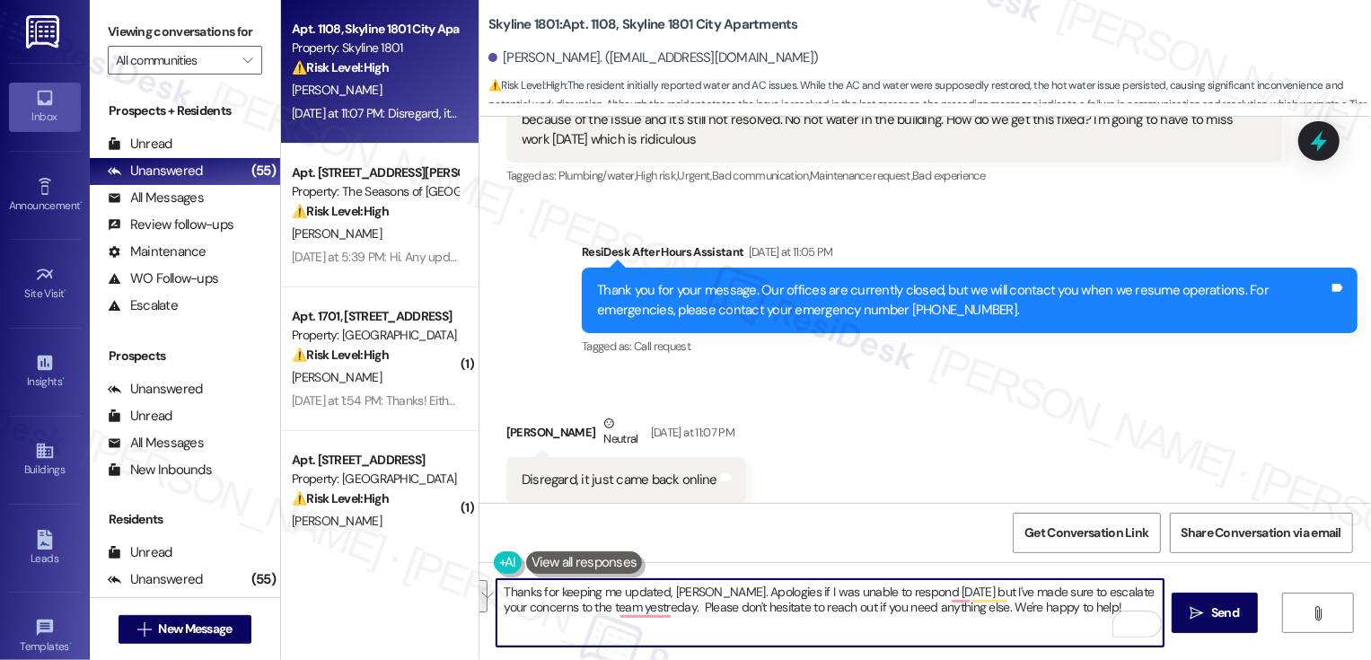
paste textarea "so much for keeping me updated, [PERSON_NAME]. I’m sorry I wasn’t able to respo…"
click at [581, 621] on textarea "Thanks so much for keeping me updated, [PERSON_NAME]. I’m sorry I wasn’t able t…" at bounding box center [829, 612] width 667 height 67
click at [594, 627] on textarea "Thanks so much for keeping me updated, [PERSON_NAME]. I’m sorry I wasn’t able t…" at bounding box center [829, 612] width 667 height 67
drag, startPoint x: 631, startPoint y: 609, endPoint x: 694, endPoint y: 614, distance: 63.1
click at [694, 614] on textarea "Thanks so much for keeping me updated, [PERSON_NAME]. I’m sorry I wasn’t able t…" at bounding box center [829, 612] width 667 height 67
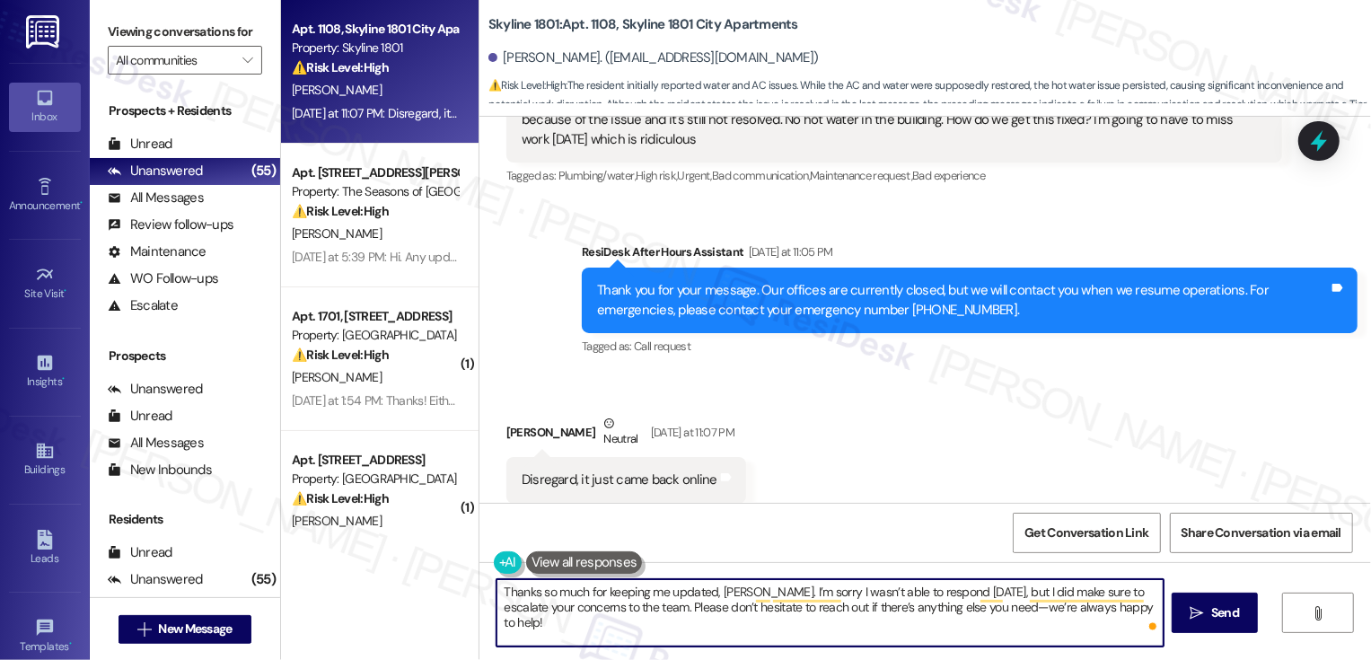
click at [874, 616] on textarea "Thanks so much for keeping me updated, [PERSON_NAME]. I’m sorry I wasn’t able t…" at bounding box center [829, 612] width 667 height 67
click at [946, 616] on textarea "Thanks so much for keeping me updated, [PERSON_NAME]. I’m sorry I wasn’t able t…" at bounding box center [829, 612] width 667 height 67
click at [990, 609] on textarea "Thanks so much for keeping me updated, [PERSON_NAME]. I’m sorry I wasn’t able t…" at bounding box center [829, 612] width 667 height 67
click at [1032, 615] on textarea "Thanks so much for keeping me updated, [PERSON_NAME]. I’m sorry I wasn’t able t…" at bounding box center [829, 612] width 667 height 67
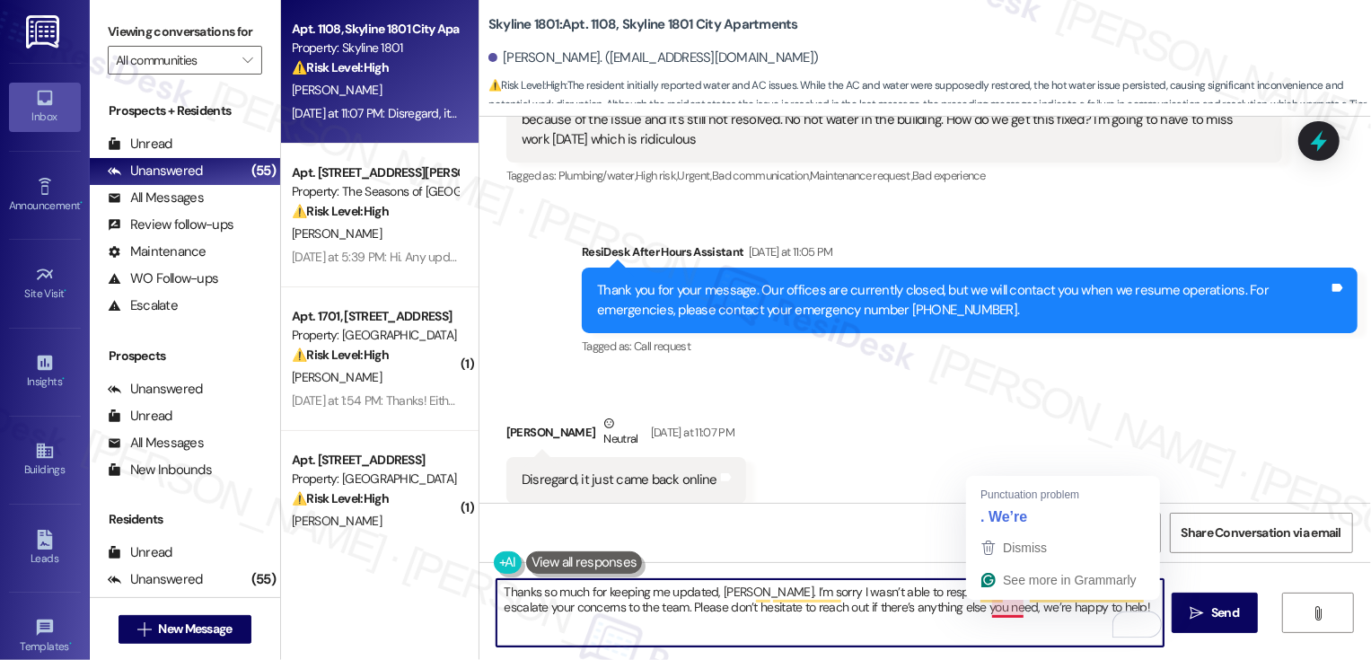
drag, startPoint x: 983, startPoint y: 609, endPoint x: 1141, endPoint y: 609, distance: 158.0
click at [1141, 609] on div "Thanks so much for keeping me updated, [PERSON_NAME]. I’m sorry I wasn’t able t…" at bounding box center [830, 612] width 669 height 69
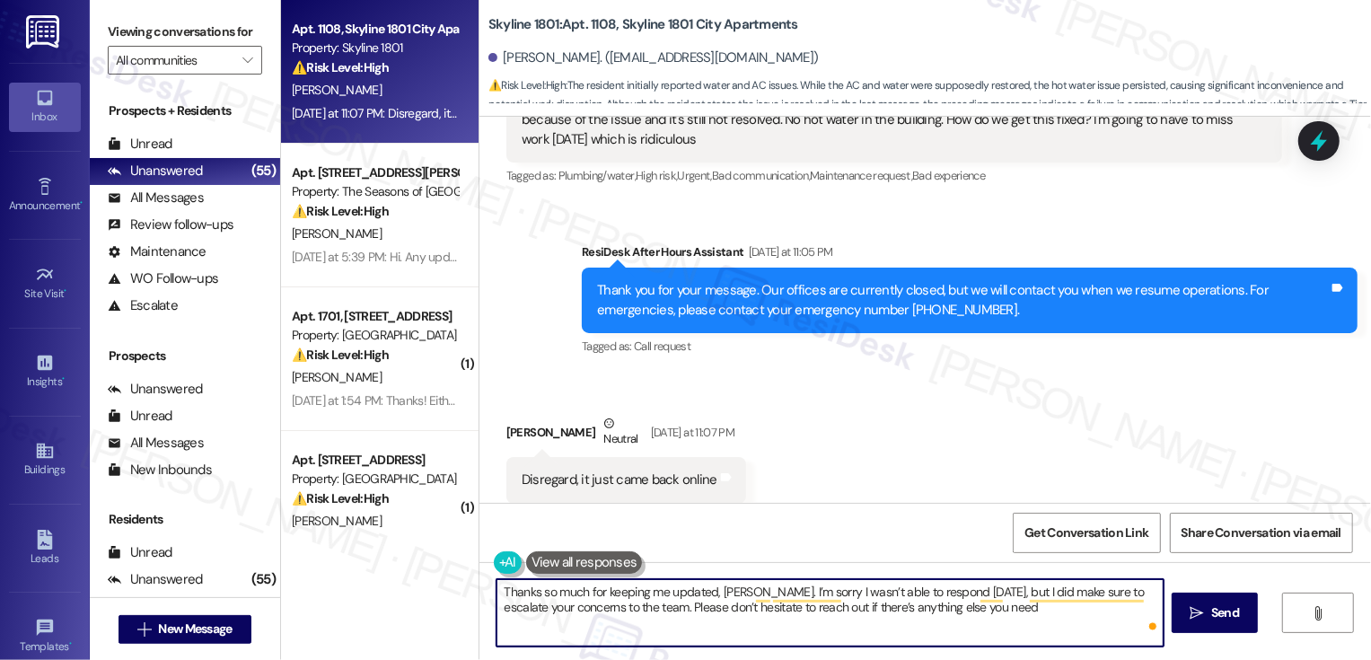
type textarea "Thanks so much for keeping me updated, [PERSON_NAME]. I’m sorry I wasn’t able t…"
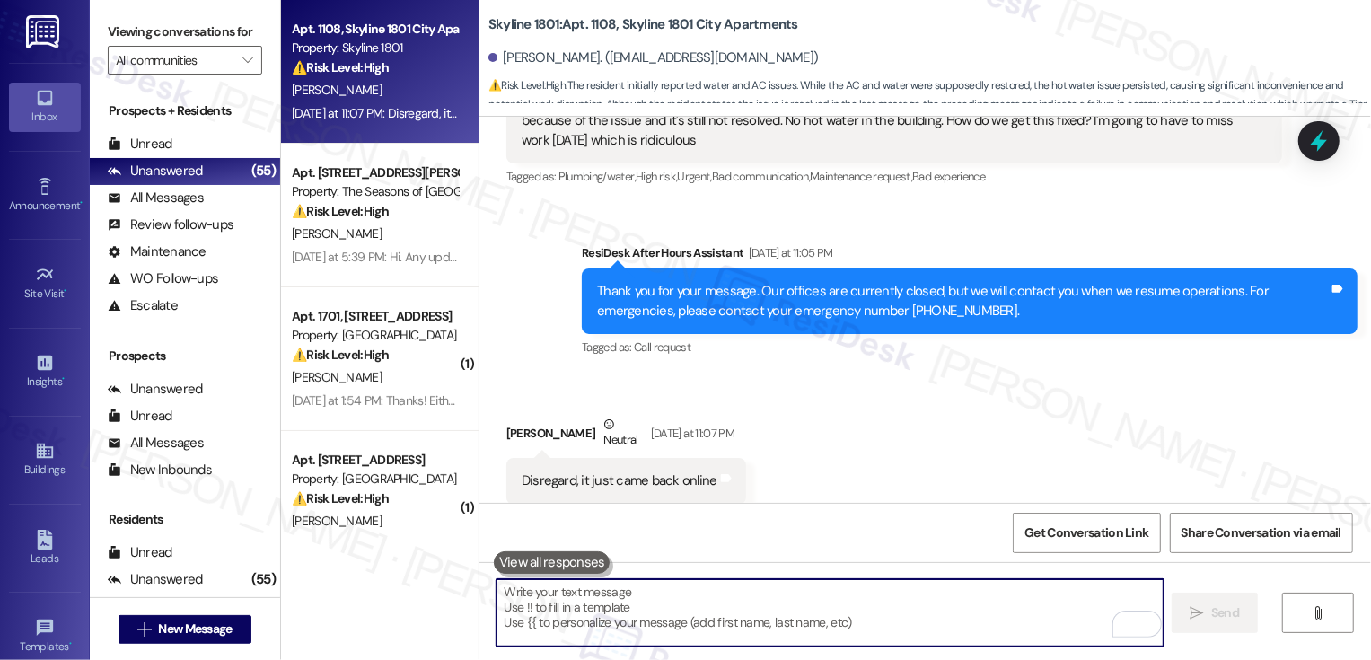
scroll to position [6556, 0]
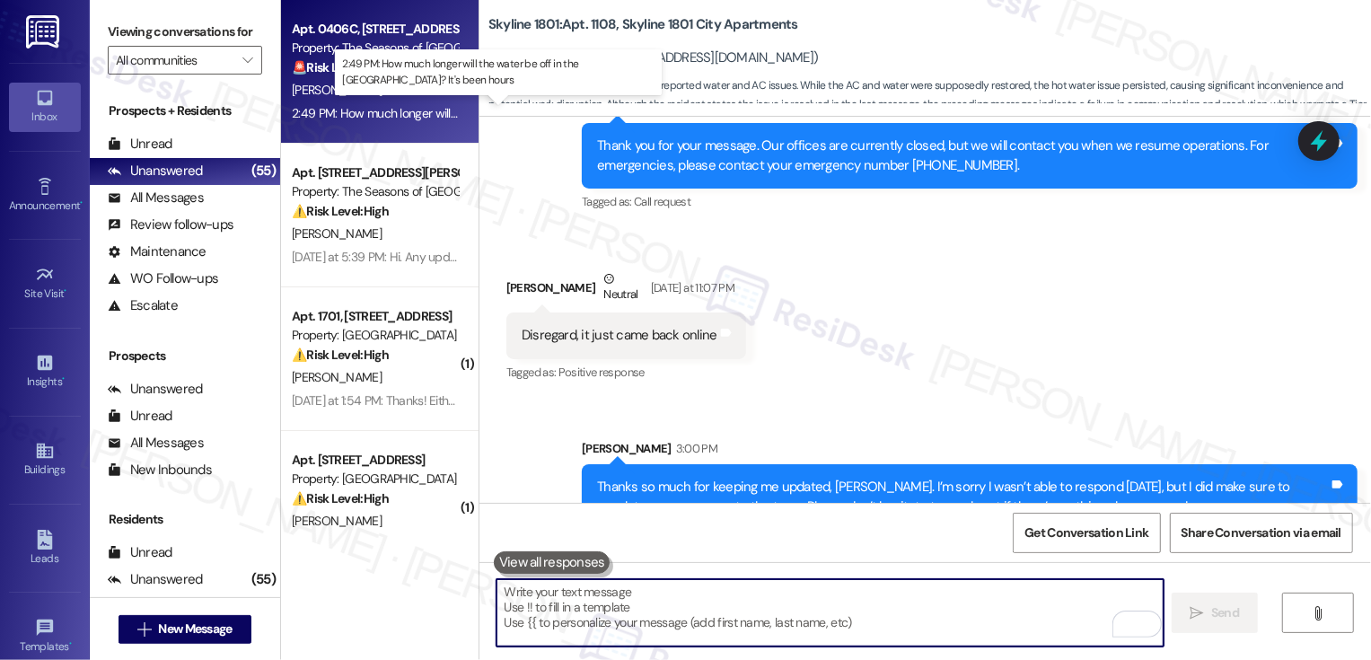
click at [383, 110] on div "2:49 PM: How much longer will the water be off in the [GEOGRAPHIC_DATA]? It's b…" at bounding box center [531, 113] width 478 height 16
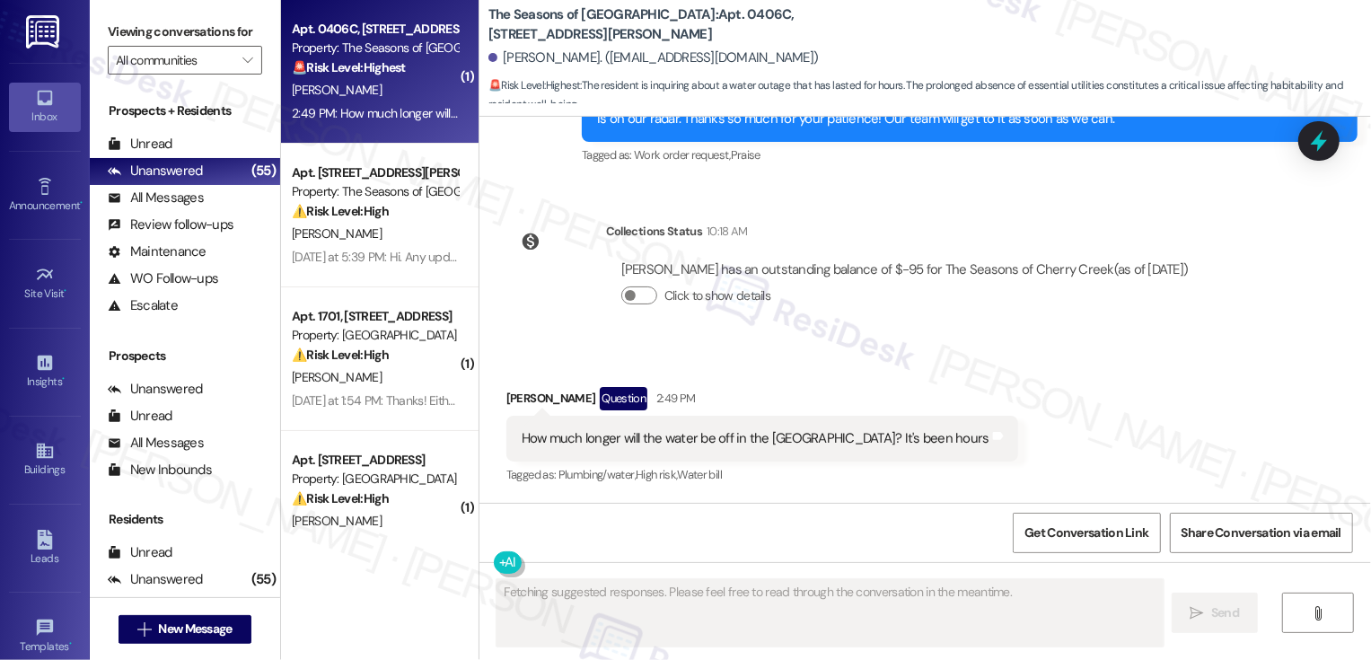
scroll to position [4063, 0]
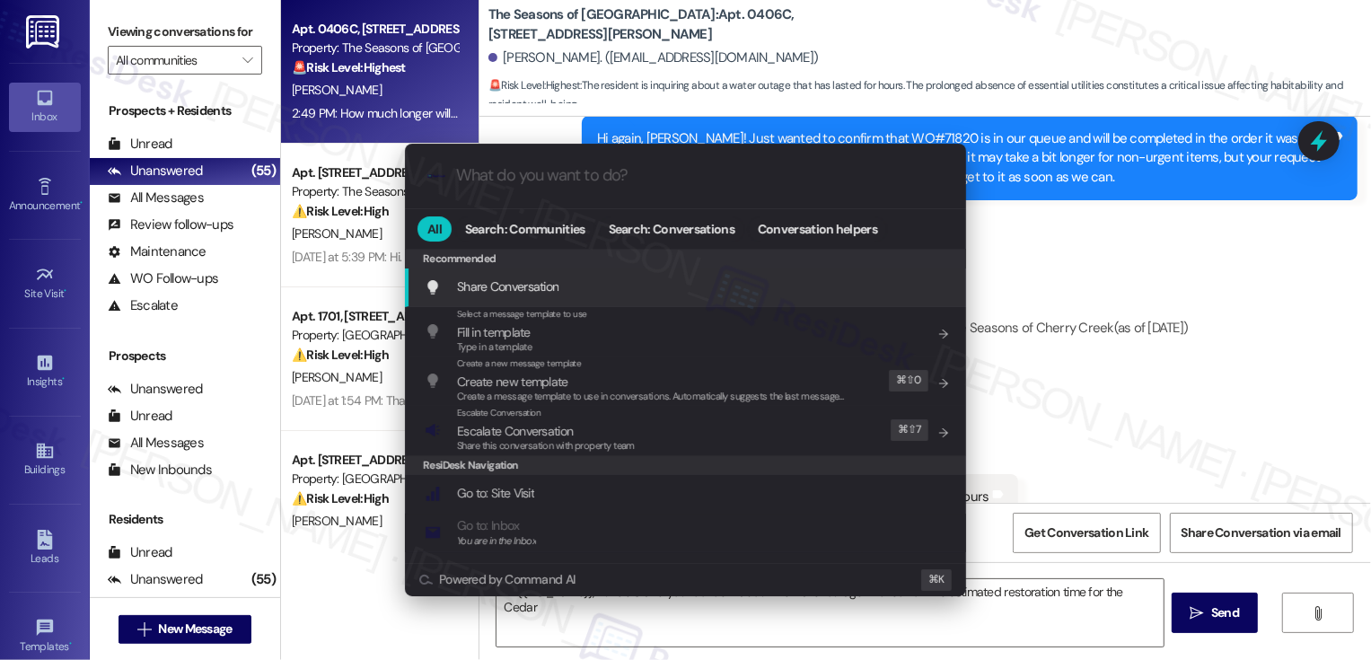
type textarea "Hi {{first_name}}, I understand your concern about the water outage. I'll check…"
type input "fa"
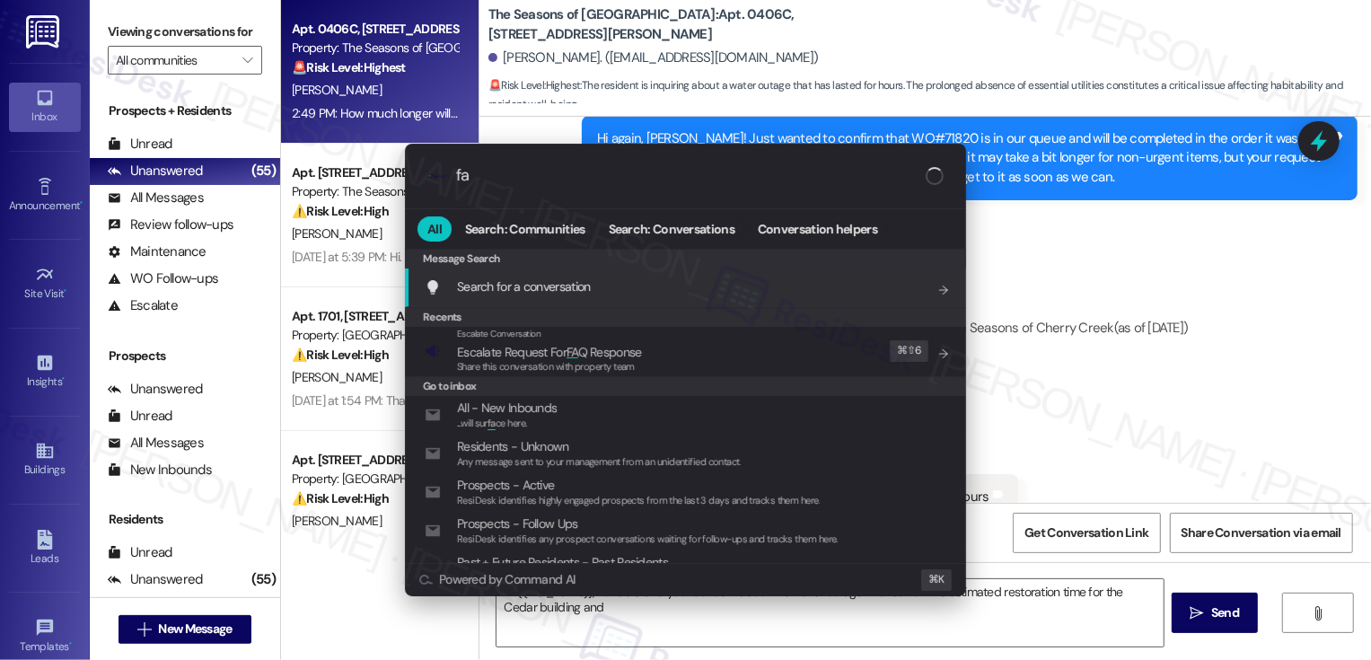
type textarea "Hi {{first_name}}, I understand your concern about the water outage. I'll check…"
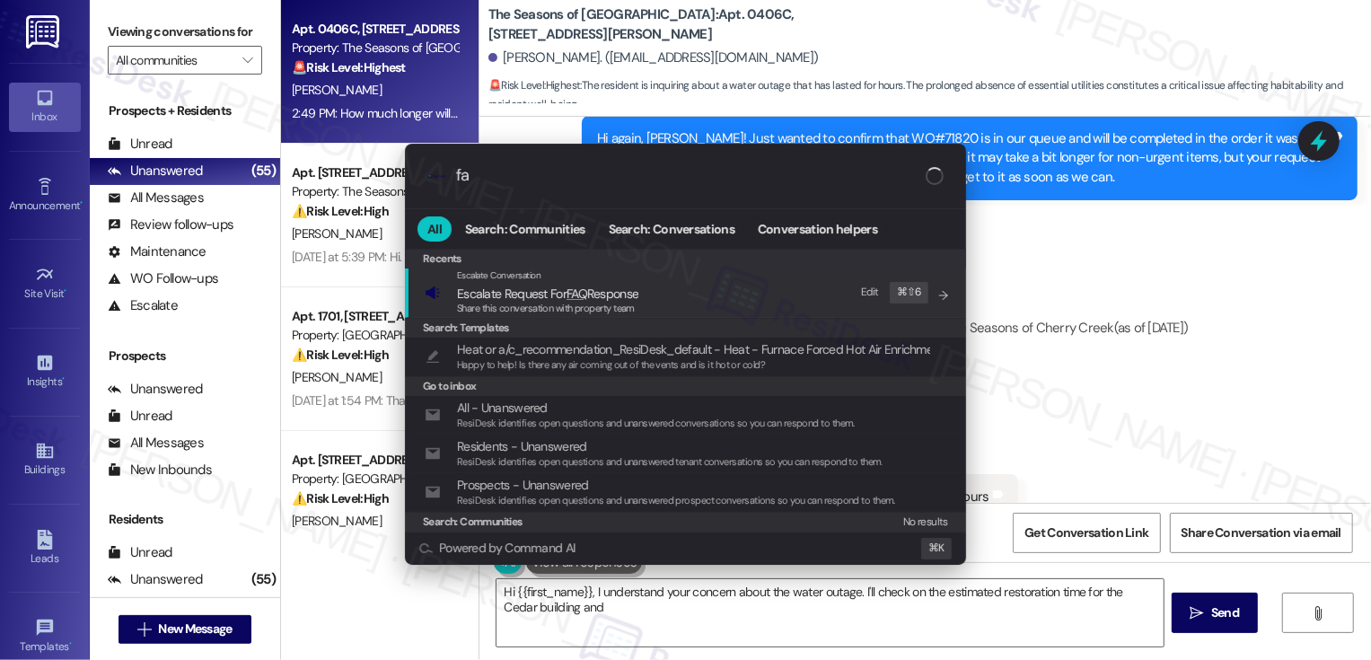
type input "faq"
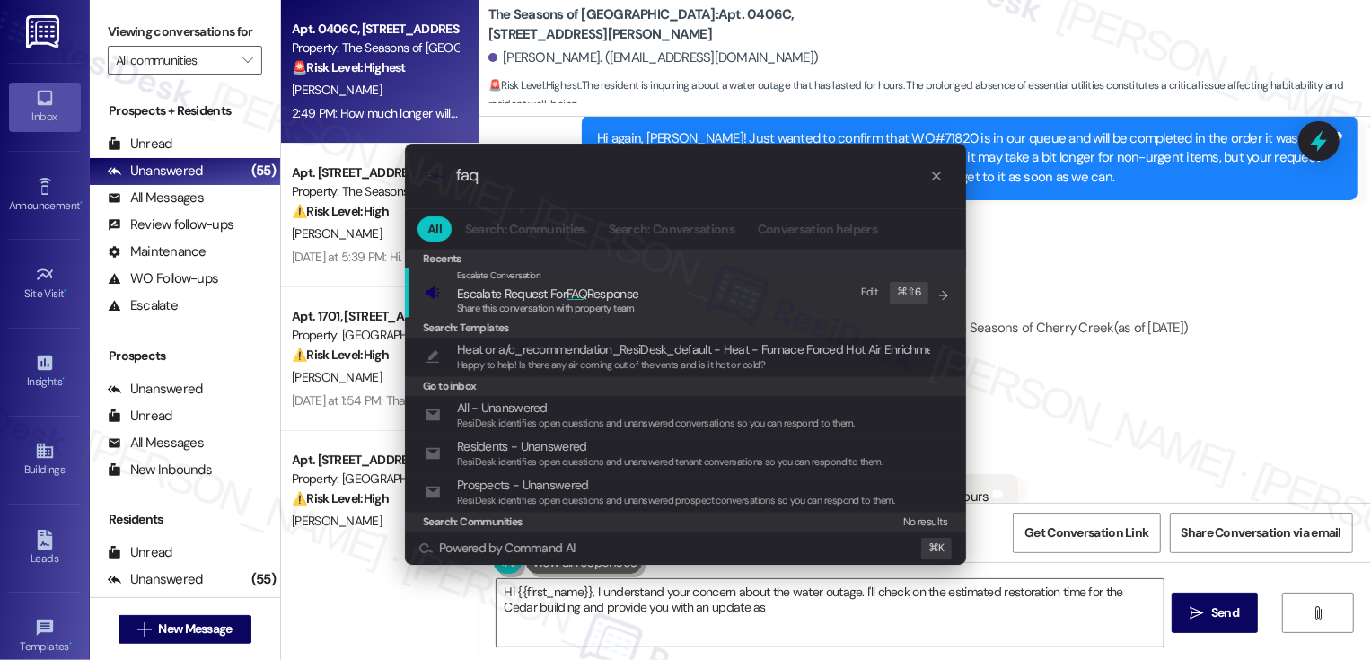
type textarea "Hi {{first_name}}, I understand your concern about the water outage. I'll check…"
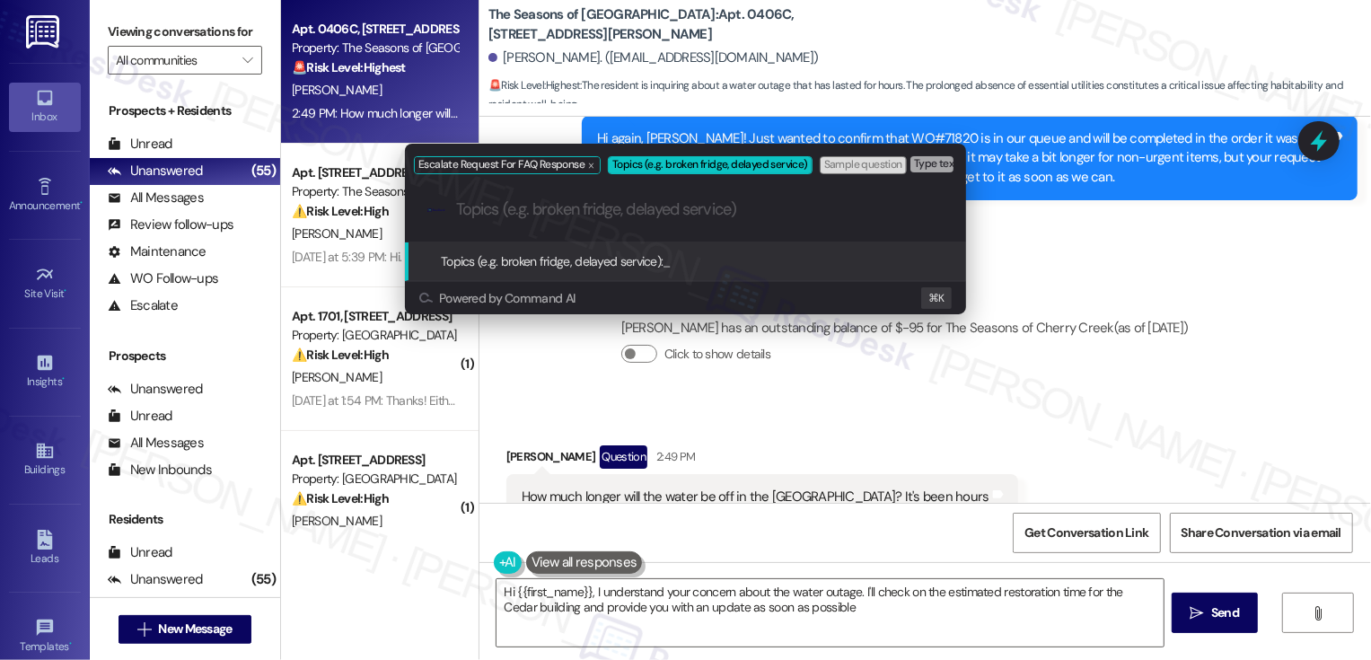
type textarea "Hi {{first_name}}, I understand your concern about the water outage. I'll check…"
type input "w"
type input "water outage"
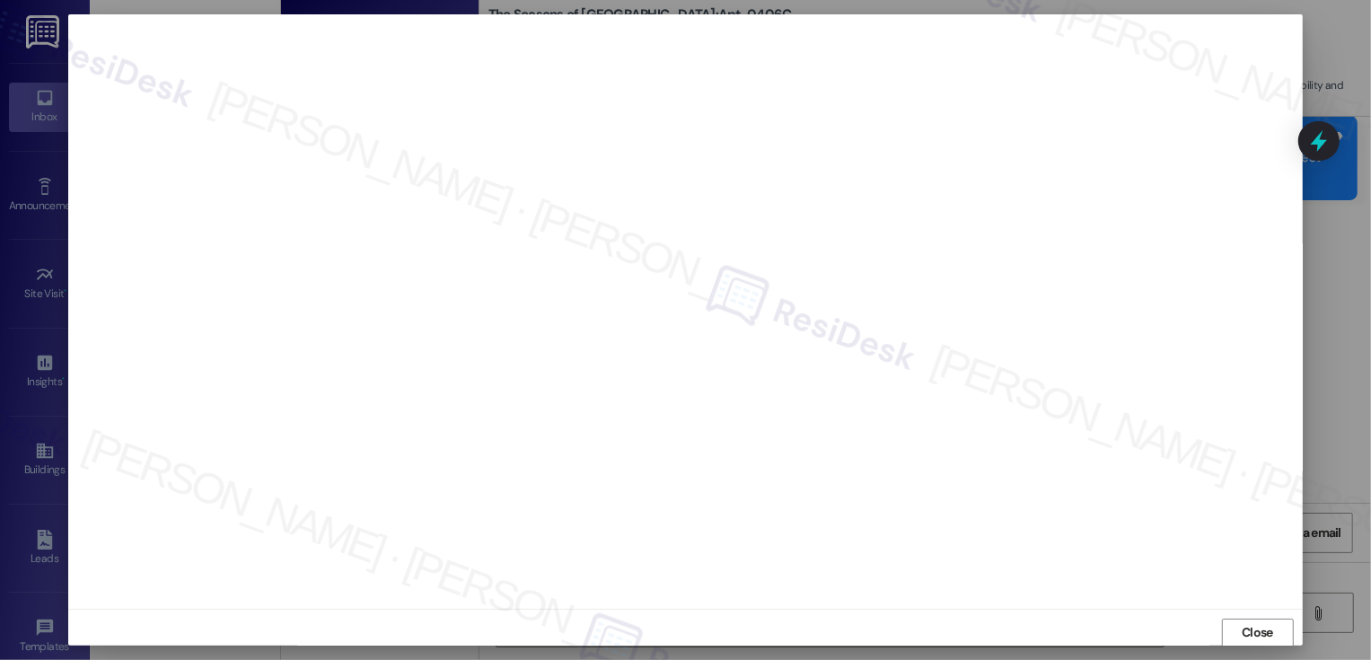
scroll to position [1, 0]
click at [1238, 632] on span "Close" at bounding box center [1257, 631] width 39 height 19
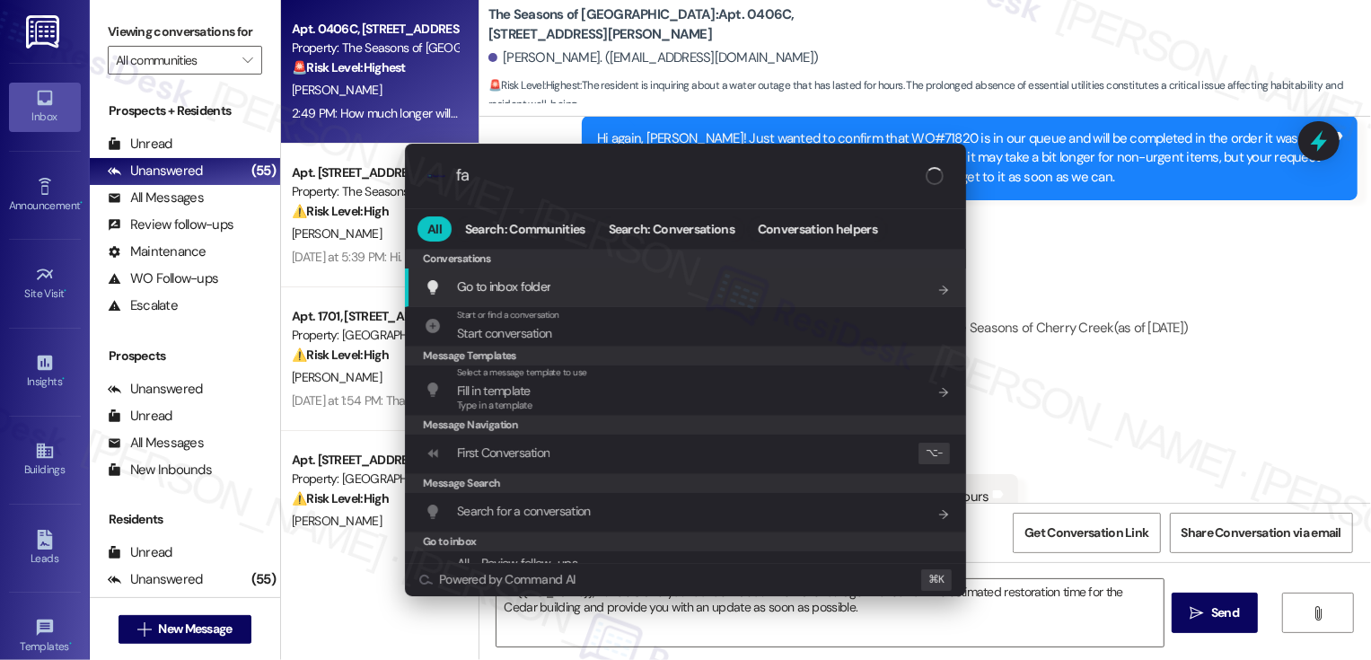
type input "faq"
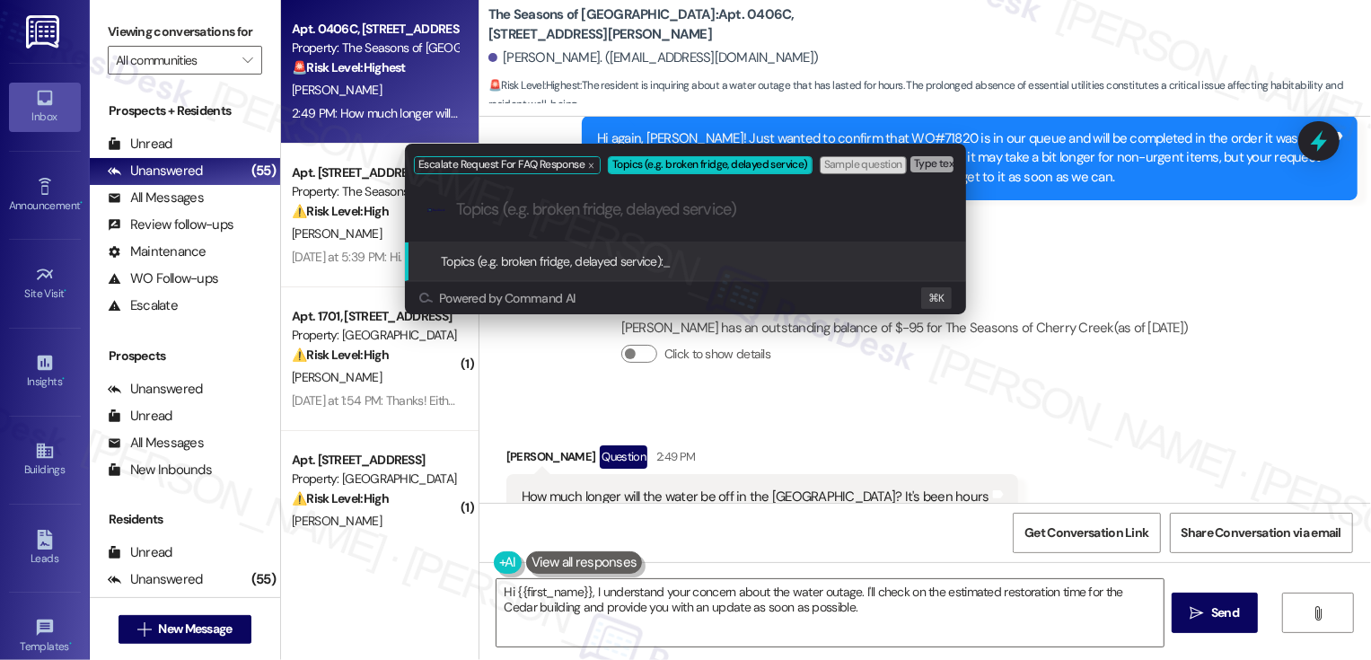
paste input "Thanks so much for keeping me updated, [PERSON_NAME]. I’m sorry I wasn’t able t…"
type input "Water Outage"
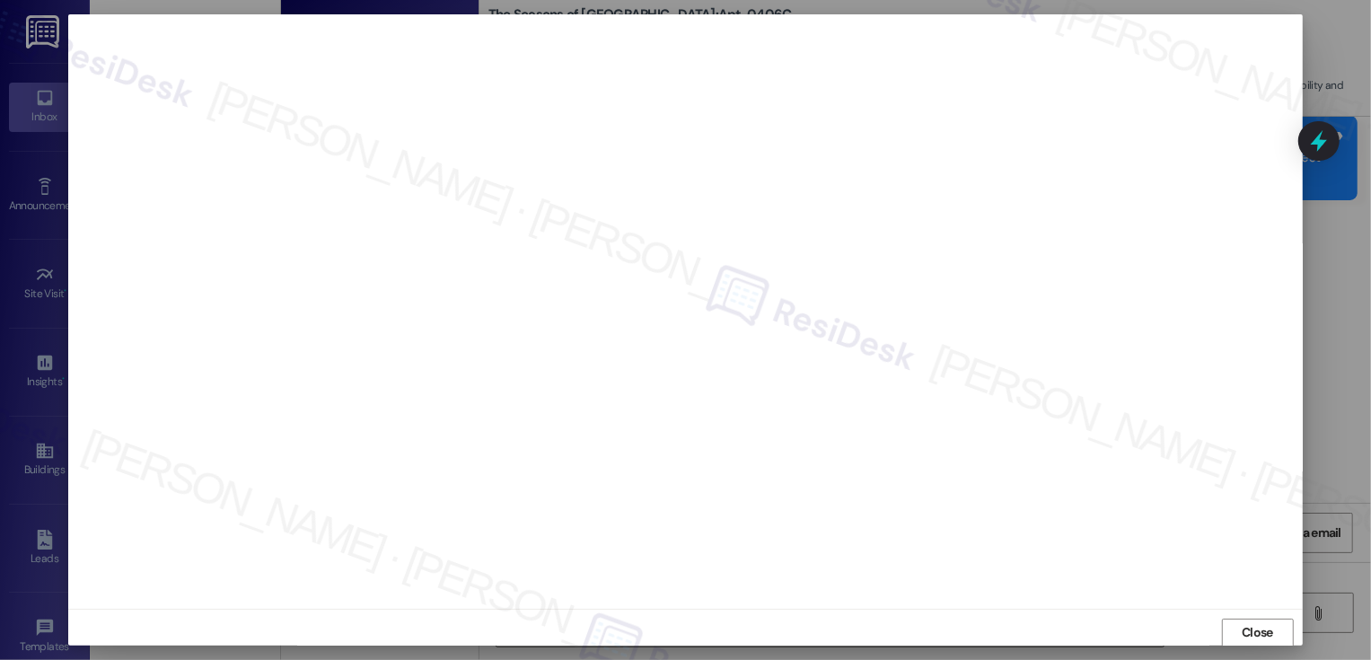
scroll to position [1, 0]
click at [1261, 632] on span "Close" at bounding box center [1257, 631] width 31 height 19
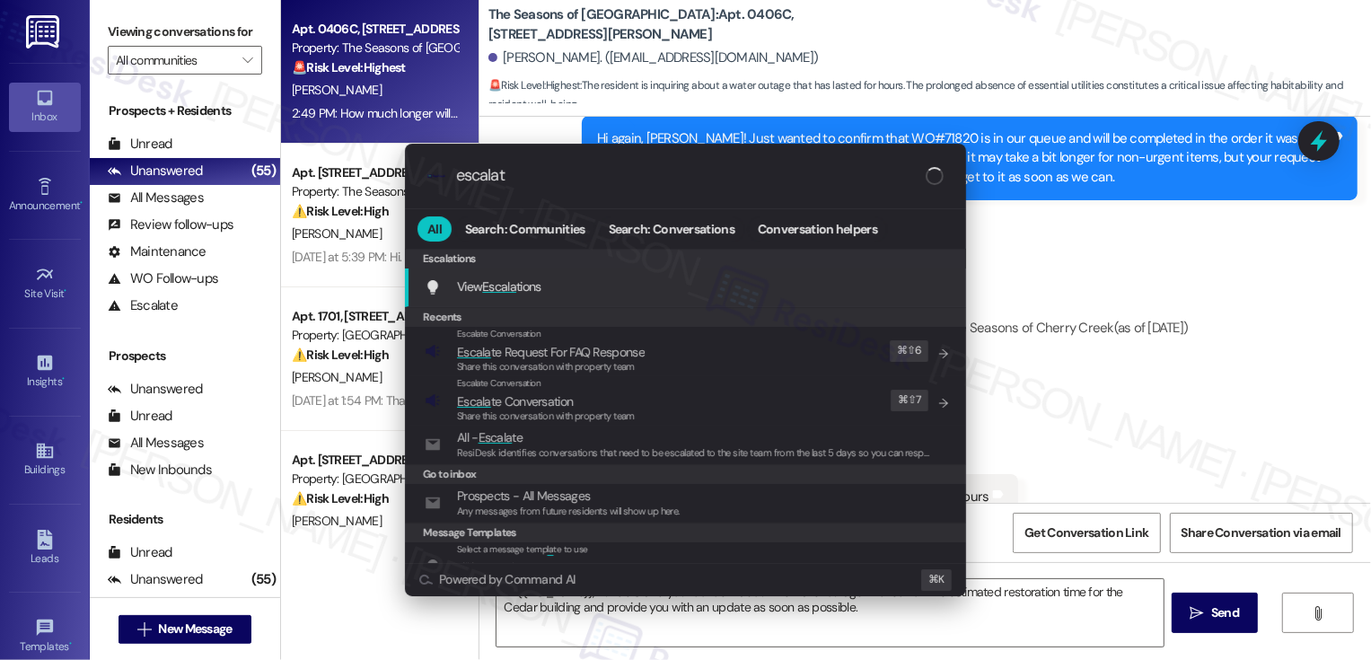
type input "escalate"
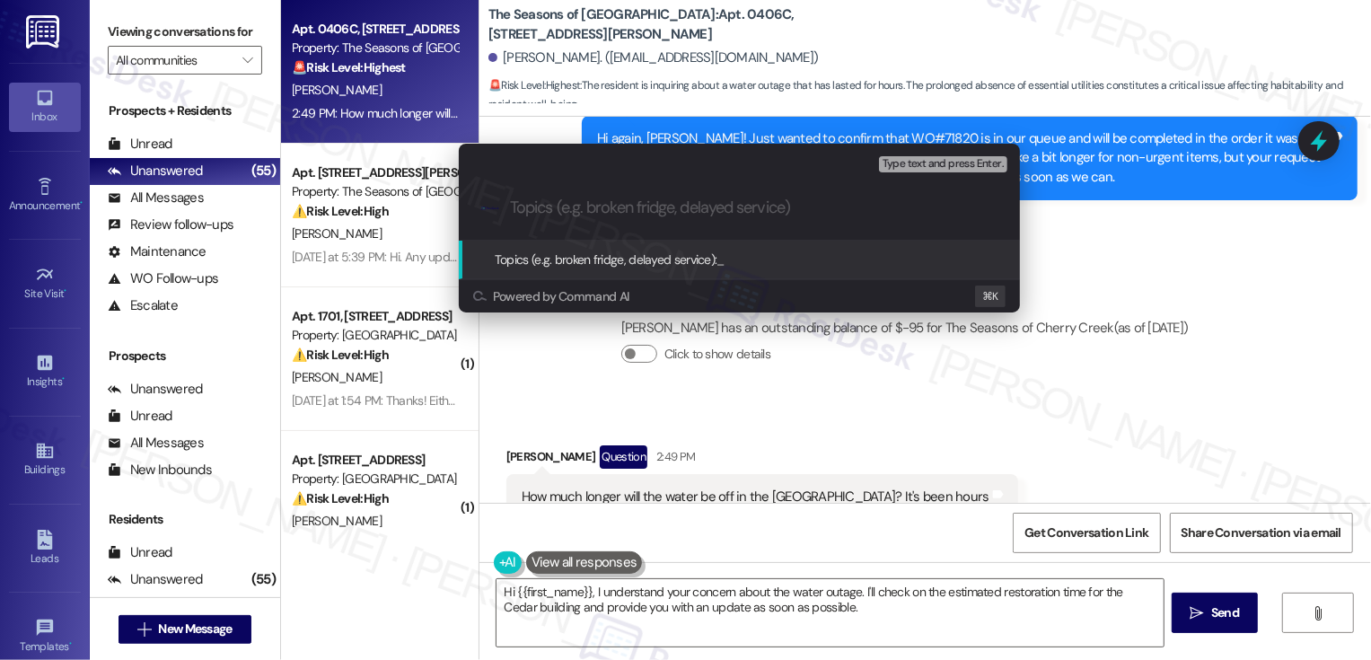
paste input "Water Outage"
type input "Water Outage"
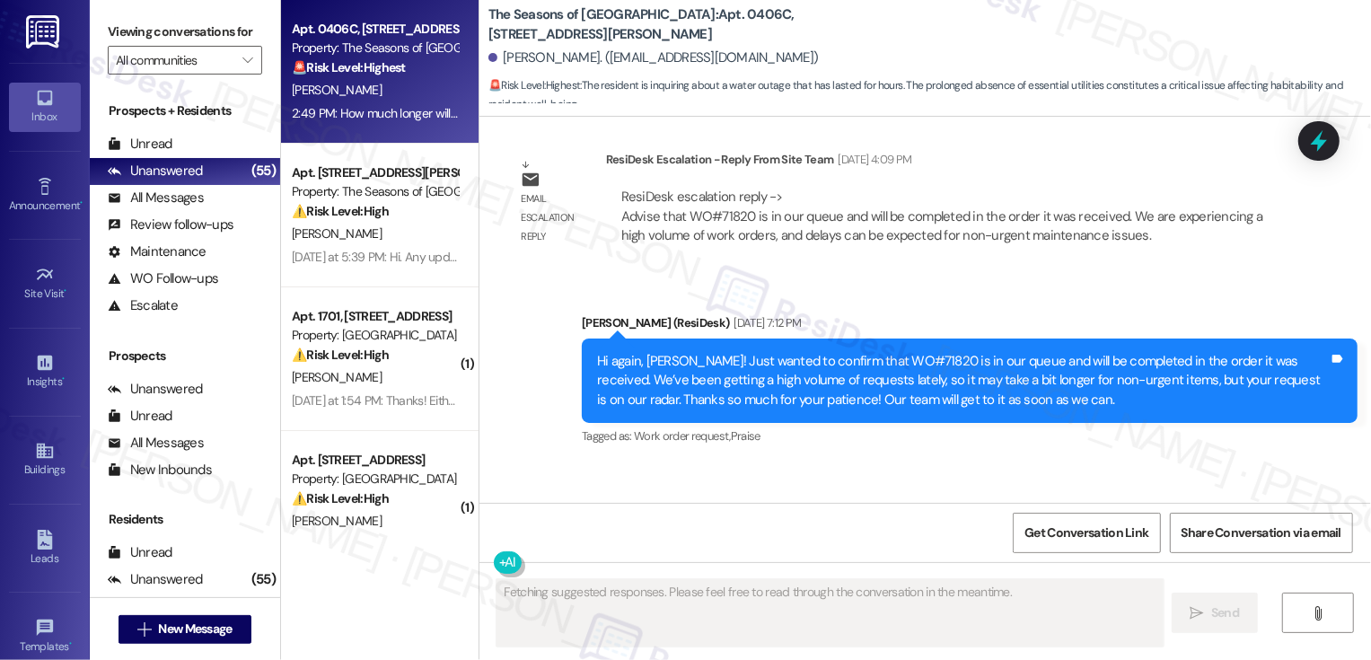
scroll to position [4063, 0]
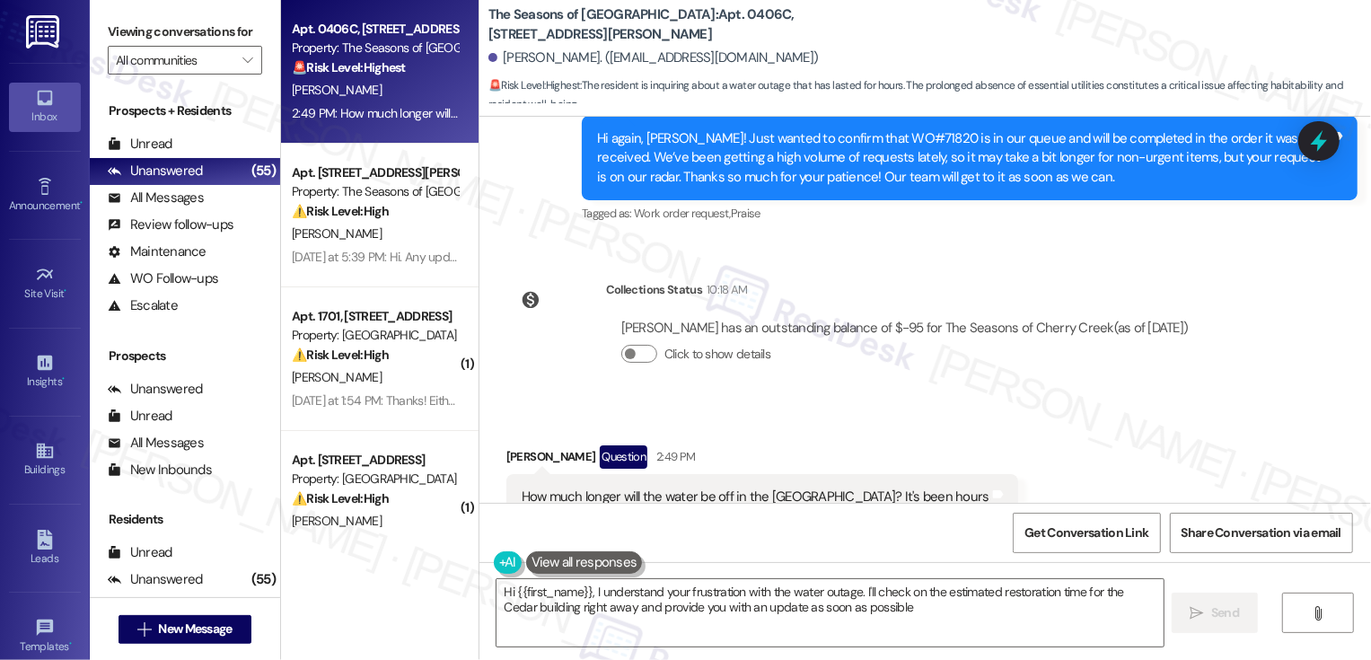
type textarea "Hi {{first_name}}, I understand your frustration with the water outage. I'll ch…"
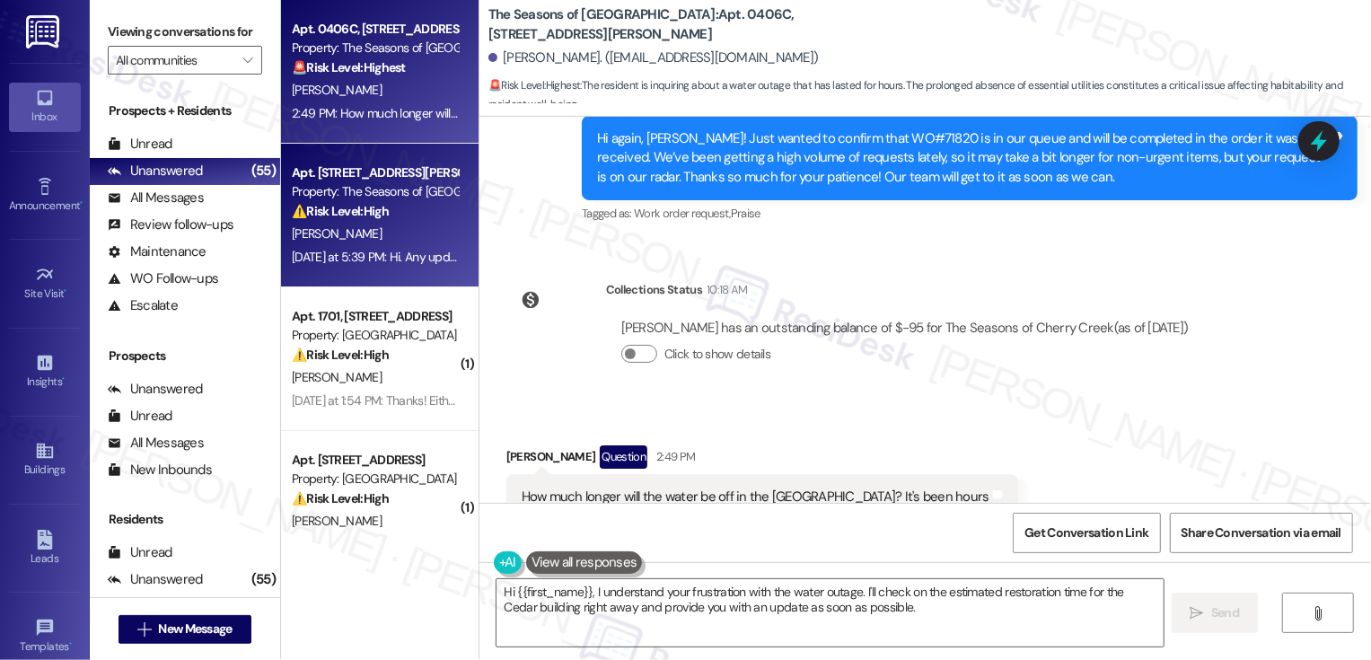
click at [292, 228] on span "[PERSON_NAME]" at bounding box center [337, 233] width 90 height 16
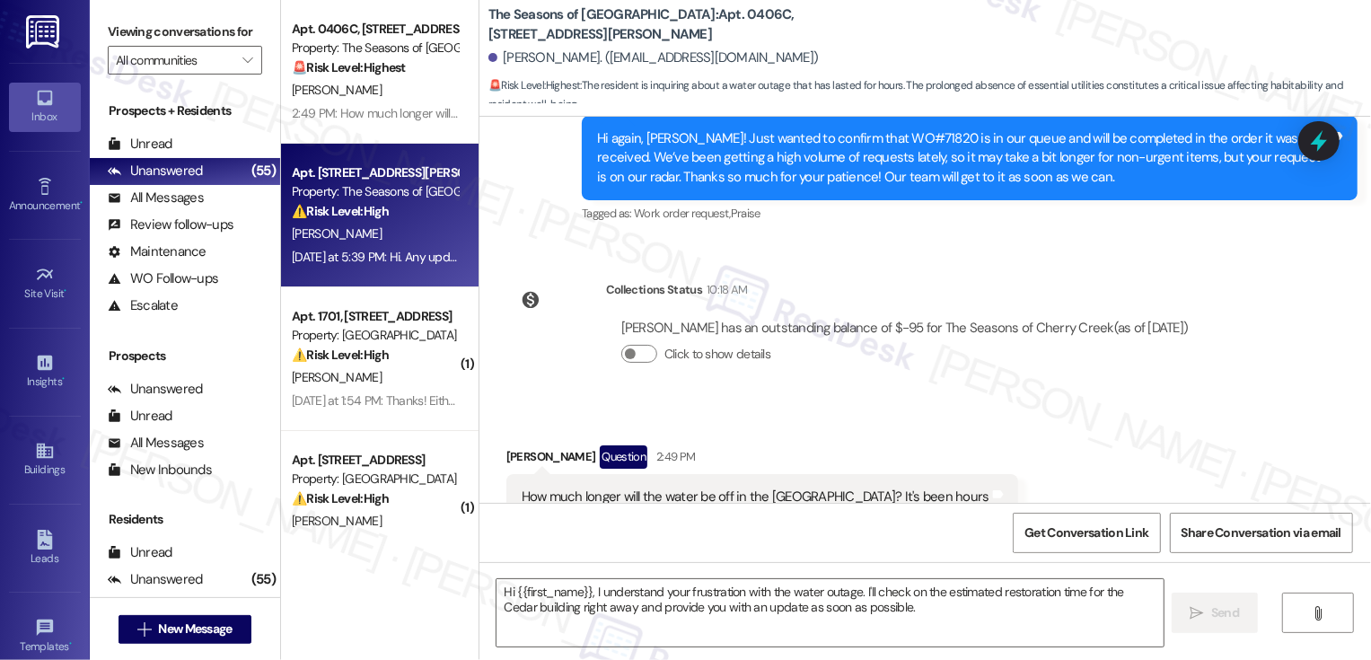
click at [321, 223] on div "[PERSON_NAME]" at bounding box center [375, 234] width 170 height 22
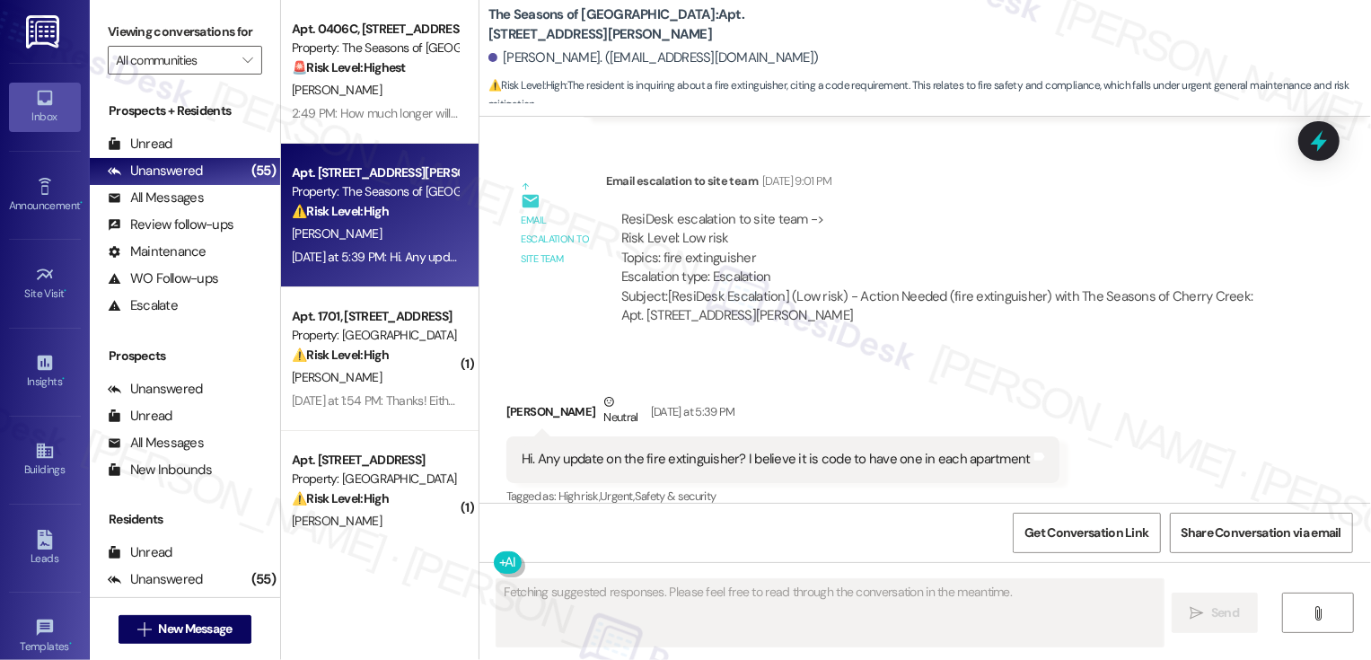
scroll to position [2401, 0]
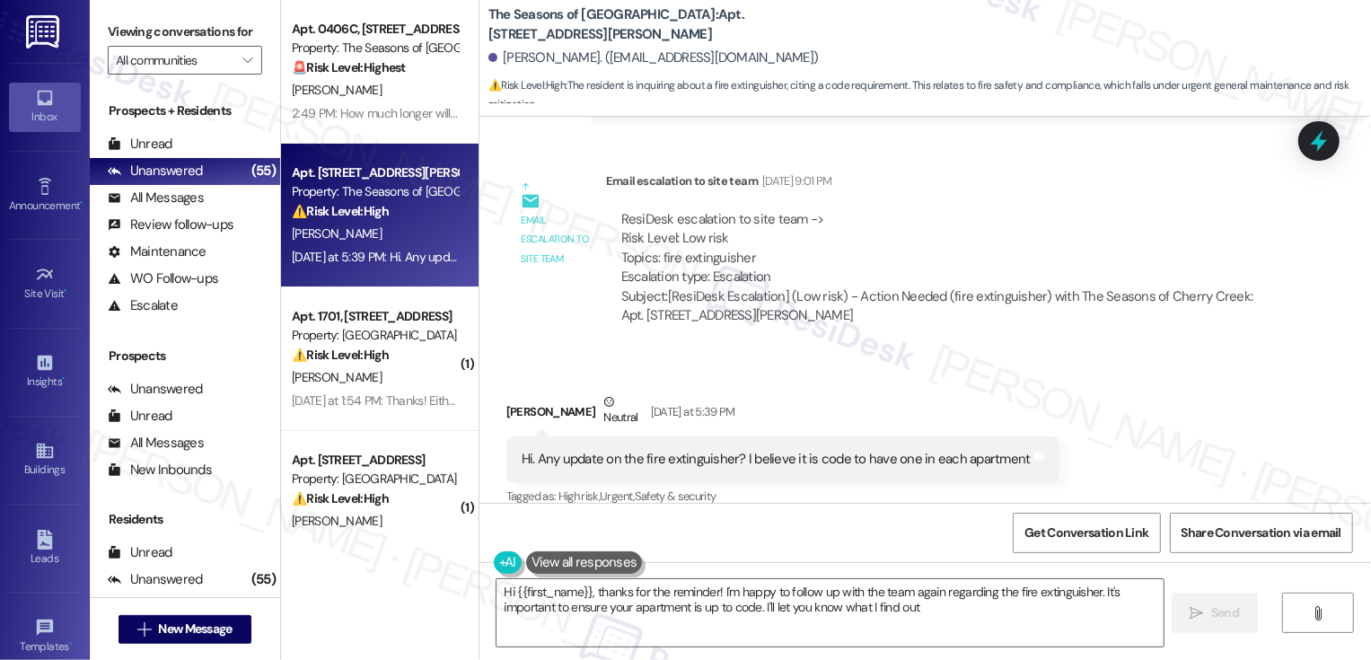
type textarea "Hi {{first_name}}, thanks for the reminder! I'm happy to follow up with the tea…"
drag, startPoint x: 934, startPoint y: 277, endPoint x: 1027, endPoint y: 278, distance: 93.4
click at [1027, 287] on div "Subject: [ResiDesk Escalation] (Low risk) - Action Needed (fire extinguisher) w…" at bounding box center [943, 306] width 645 height 39
copy div "fire extinguisher)"
click at [988, 379] on div "Received via SMS [PERSON_NAME] Neutral [DATE] at 5:39 PM Hi. Any update on the …" at bounding box center [783, 451] width 580 height 144
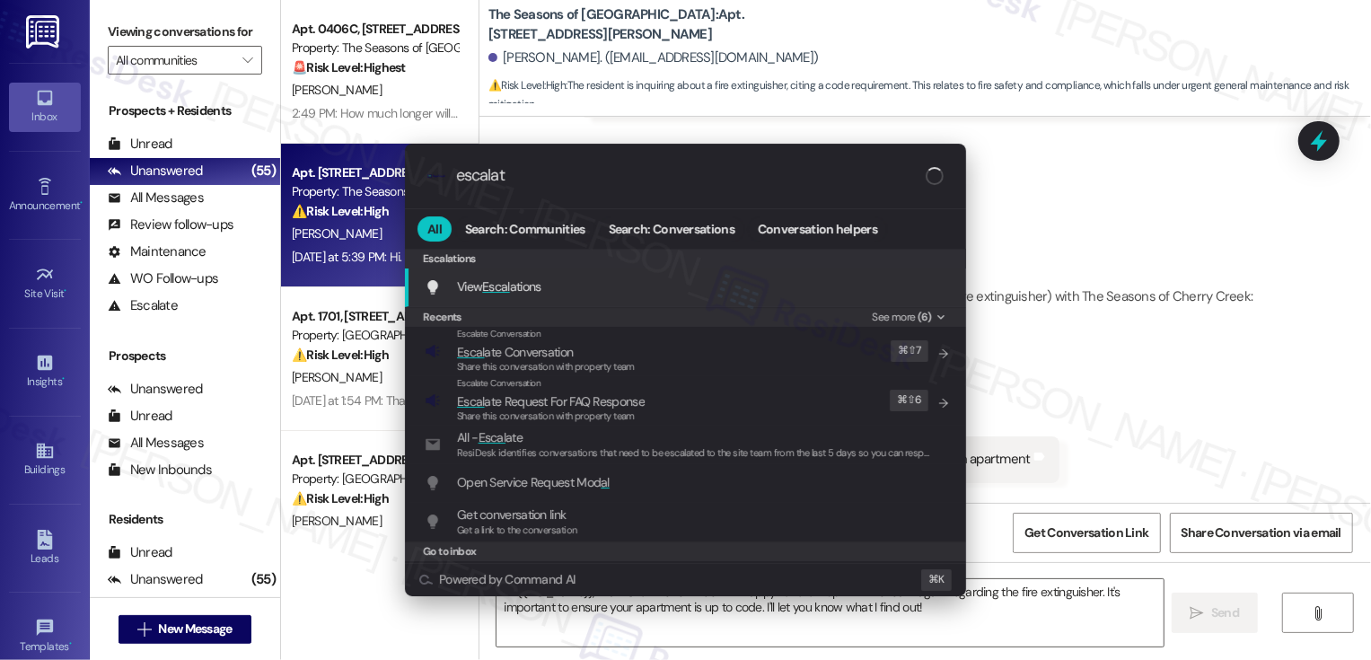
type input "escalate"
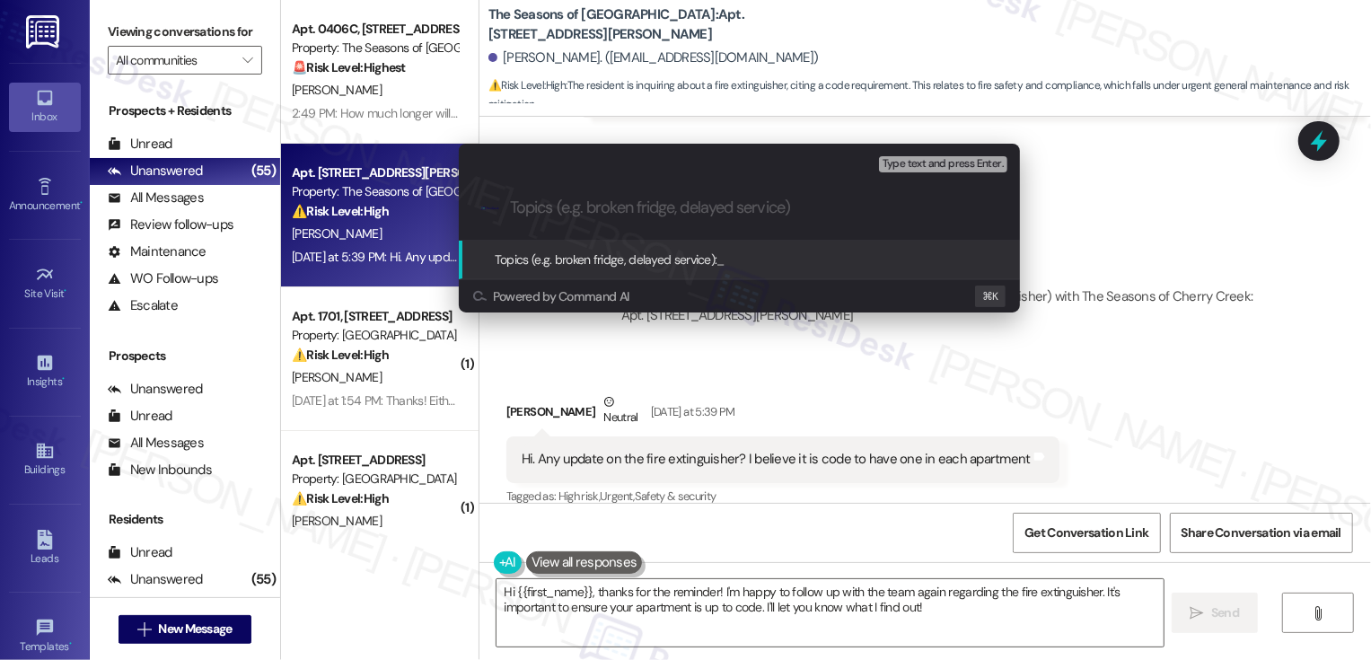
paste input "fire extinguisher)"
click at [511, 204] on input "fire extinguisher)" at bounding box center [746, 207] width 473 height 19
click at [717, 216] on input "Follow-up: fire extinguisher)" at bounding box center [746, 207] width 473 height 19
type input "Follow-up: fire extinguisher concern"
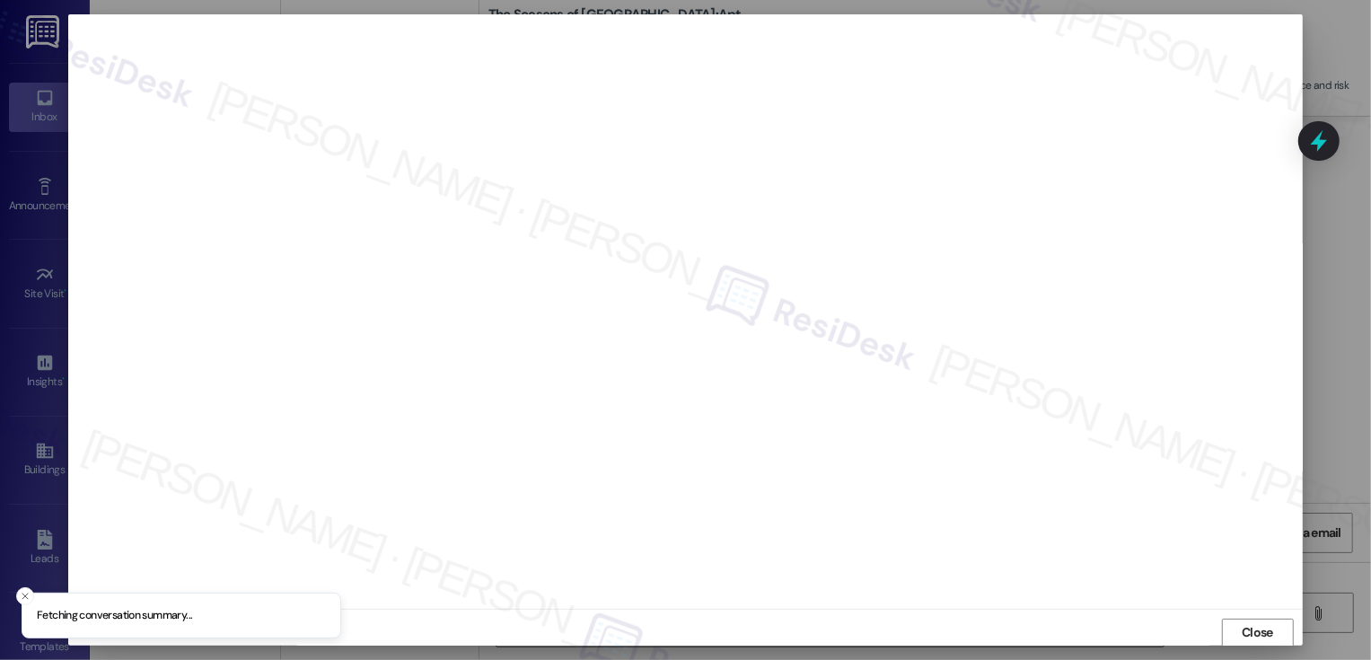
scroll to position [1, 0]
click at [1254, 622] on span "Close" at bounding box center [1257, 631] width 31 height 19
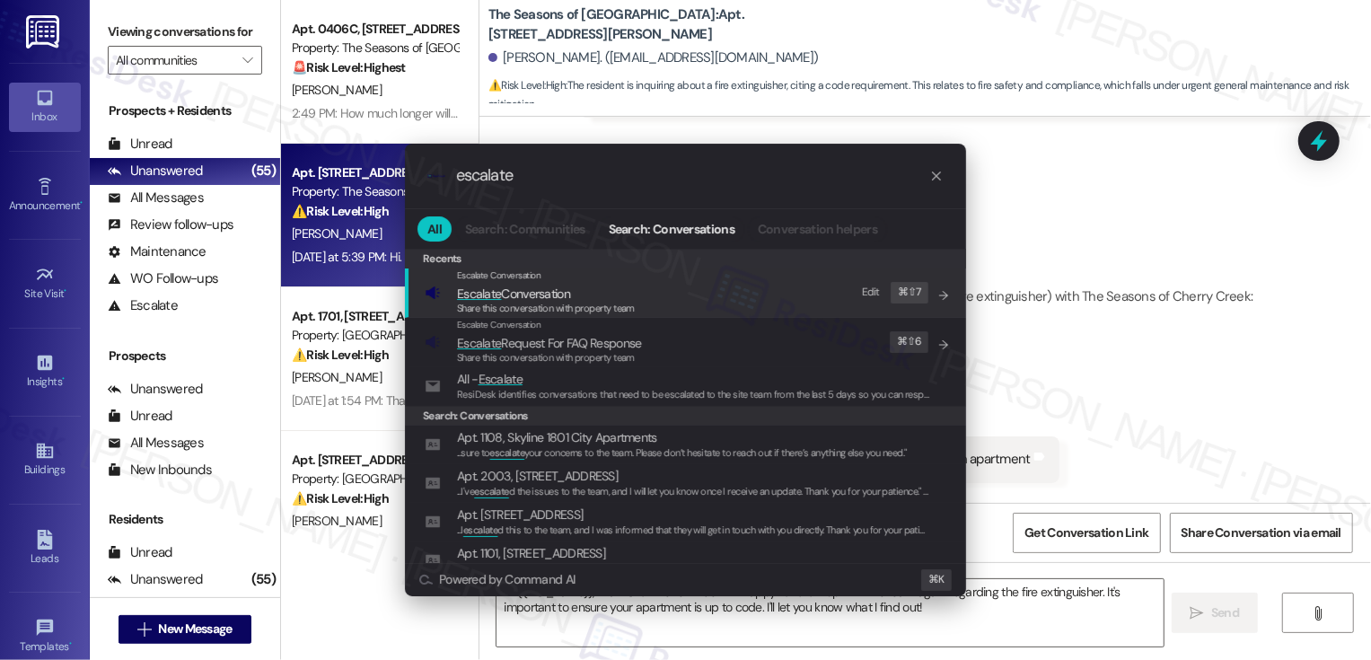
type input "escalate"
click at [613, 291] on span "Escalate Conversation" at bounding box center [546, 294] width 178 height 20
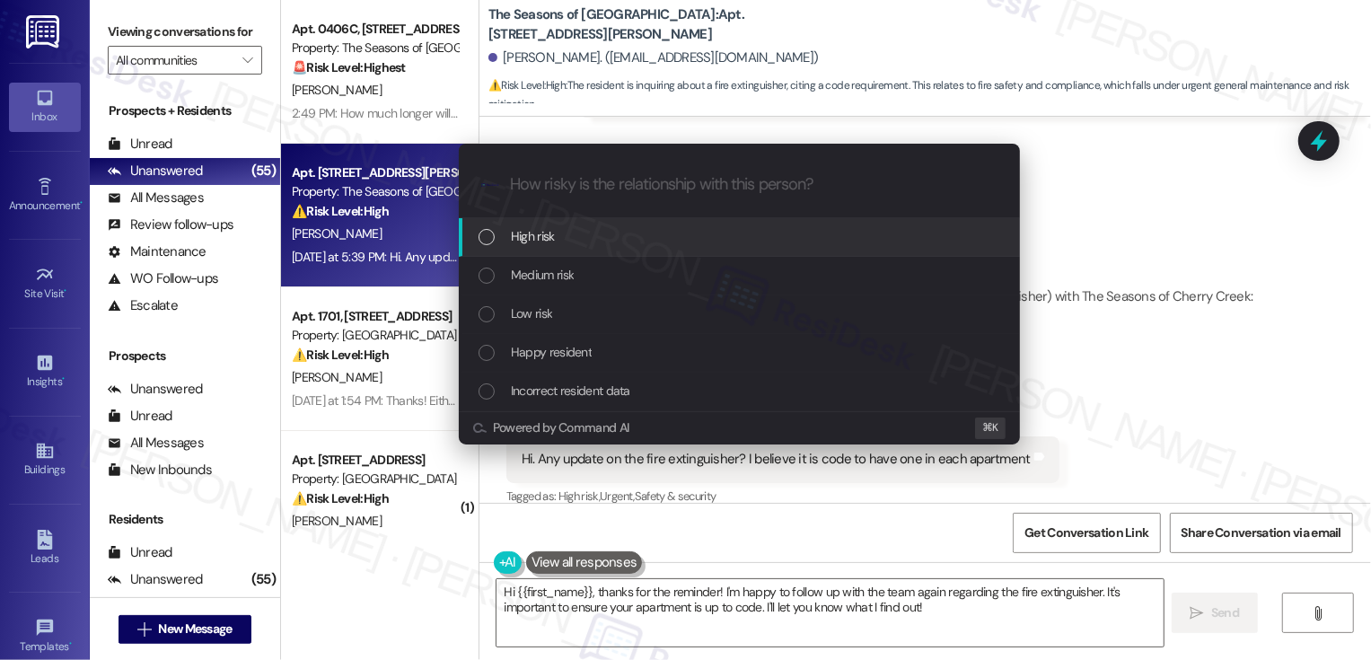
click at [523, 237] on span "High risk" at bounding box center [533, 236] width 44 height 20
paste input "Follow-up: fire extinguisher concern"
type input "Follow-up: fire extinguisher concern"
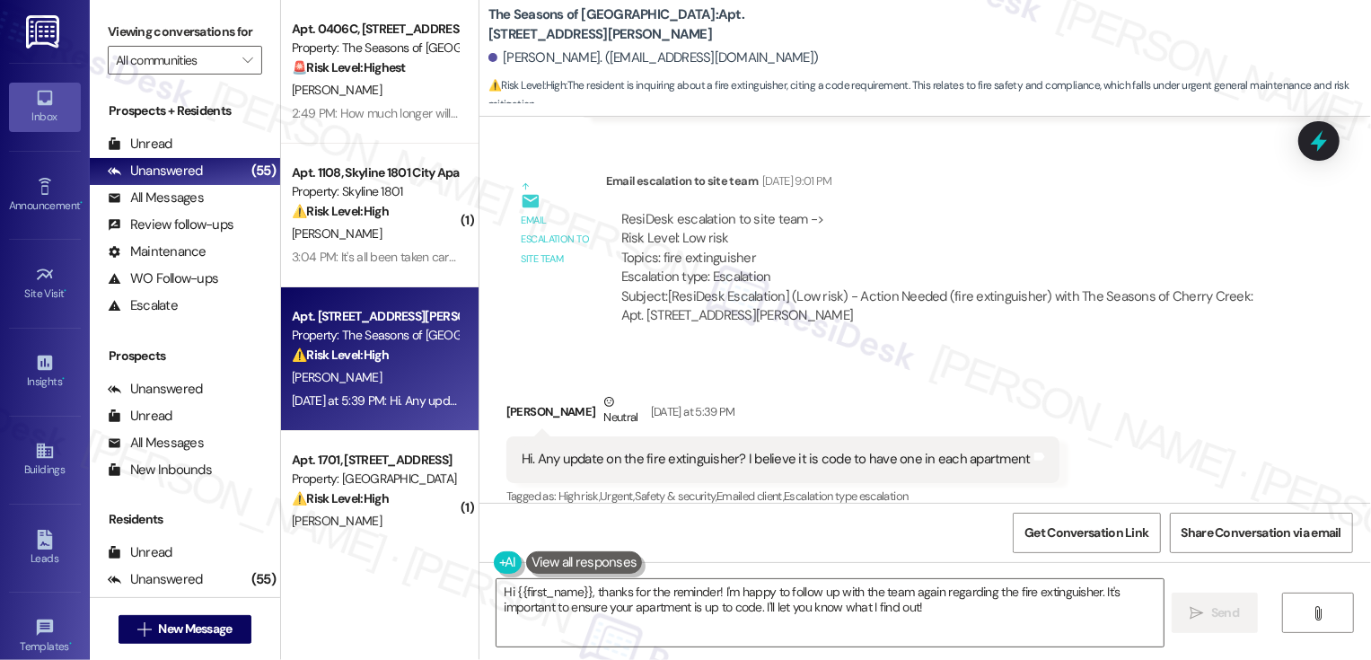
scroll to position [2401, 0]
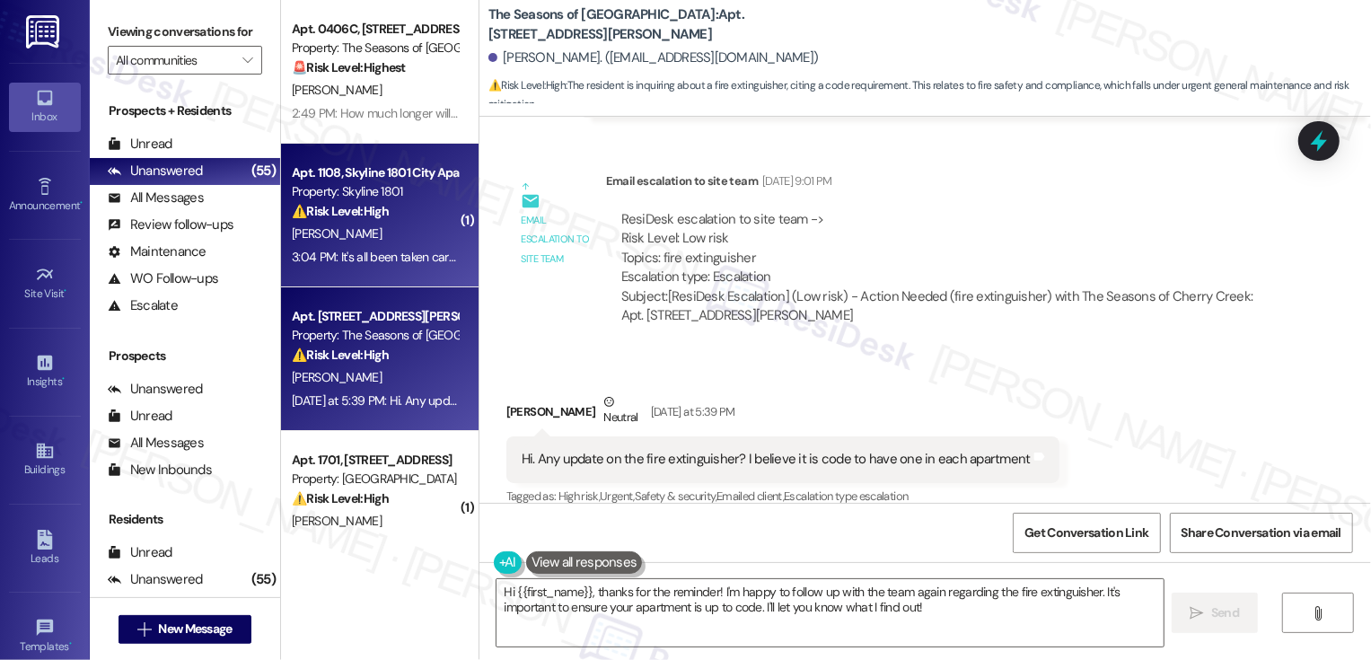
click at [395, 252] on div "3:04 PM: It's all been taken care of thank you 3:04 PM: It's all been taken car…" at bounding box center [407, 257] width 231 height 16
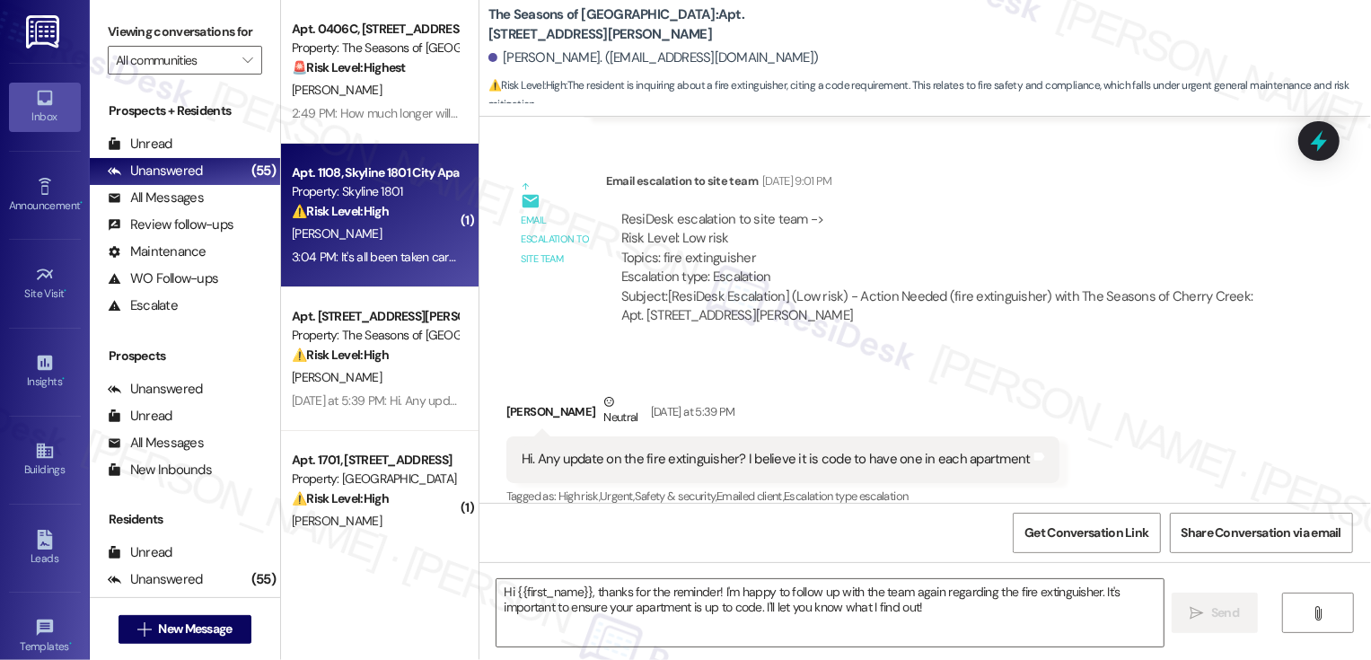
click at [395, 252] on div "3:04 PM: It's all been taken care of thank you 3:04 PM: It's all been taken car…" at bounding box center [407, 257] width 231 height 16
type textarea "Fetching suggested responses. Please feel free to read through the conversation…"
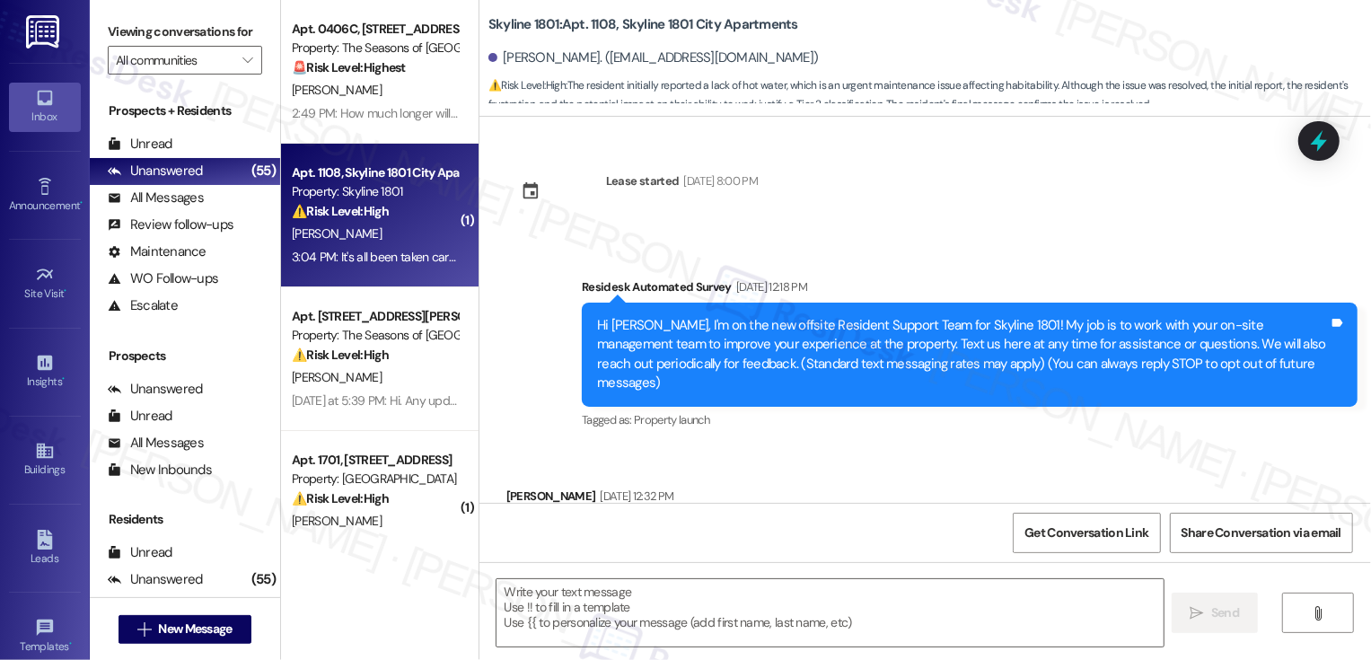
scroll to position [6733, 0]
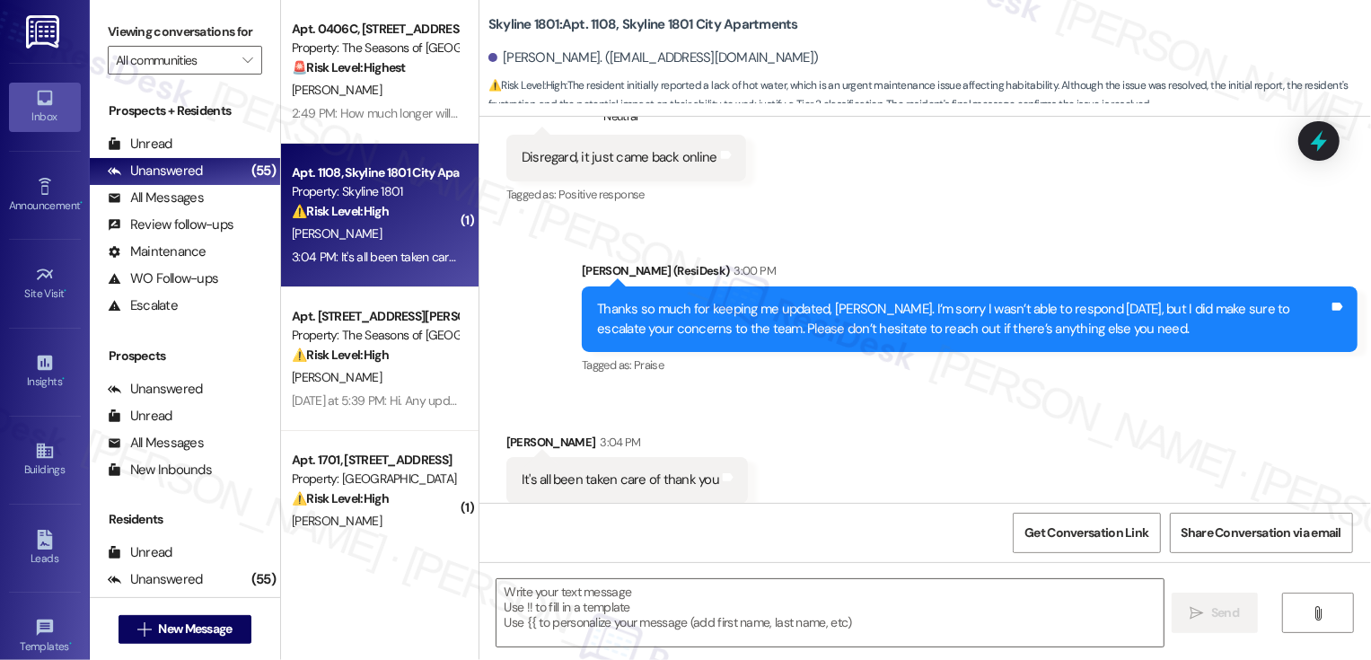
type textarea "Fetching suggested responses. Please feel free to read through the conversation…"
click at [585, 616] on textarea at bounding box center [829, 612] width 667 height 67
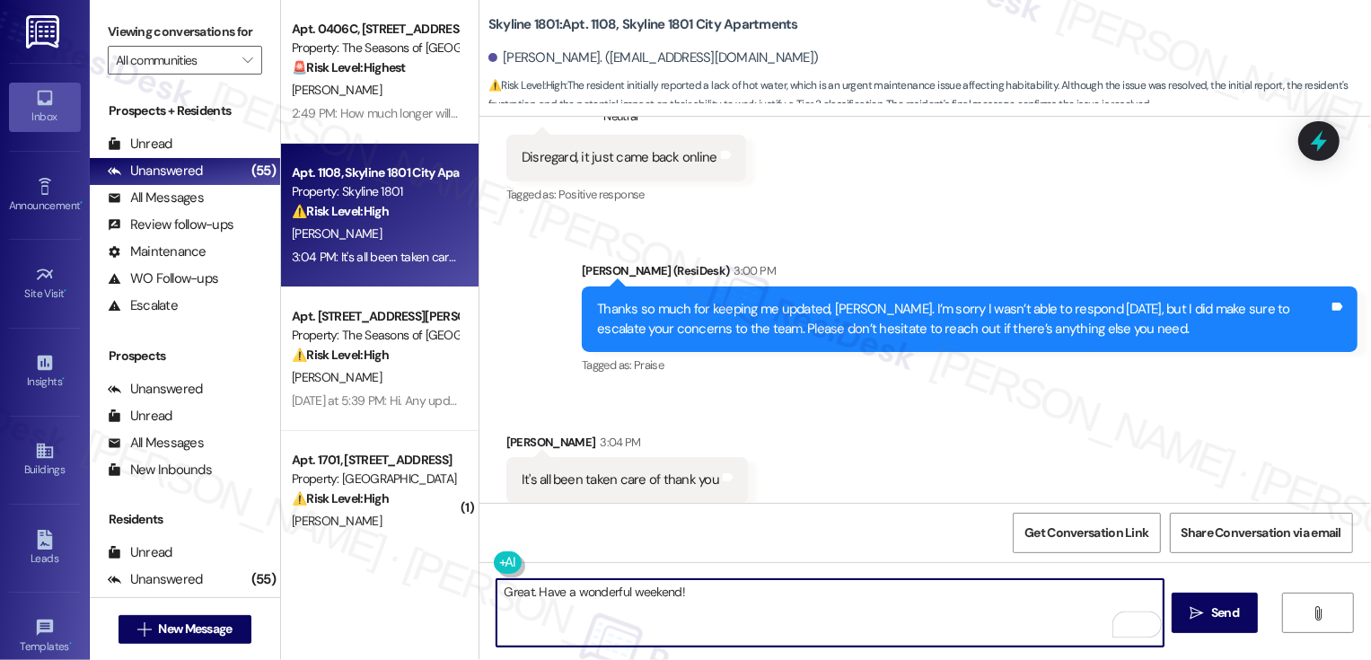
click at [519, 588] on textarea "Great. Have a wonderful weekend!" at bounding box center [829, 612] width 667 height 67
click at [539, 594] on textarea "Great. Have a wonderful weekend!" at bounding box center [829, 612] width 667 height 67
type textarea "Great! I hope you have a wonderful weekend!"
click at [1211, 617] on span "Send" at bounding box center [1225, 612] width 28 height 19
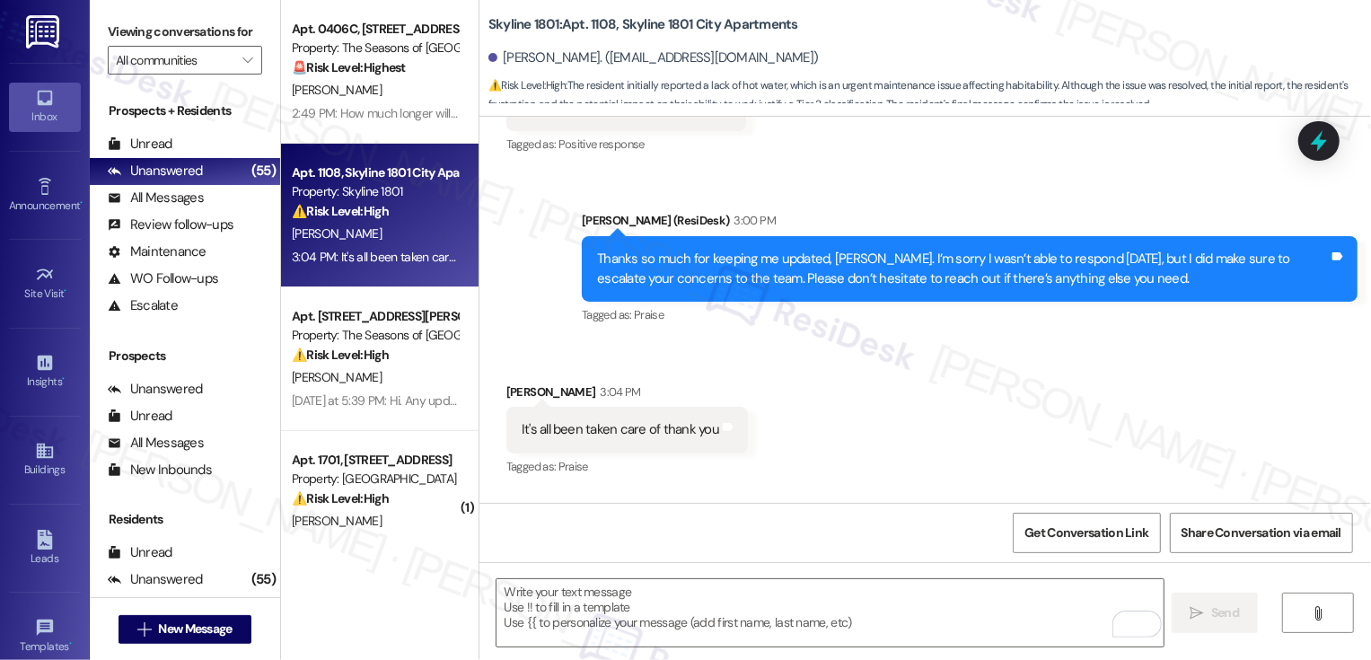
scroll to position [6858, 0]
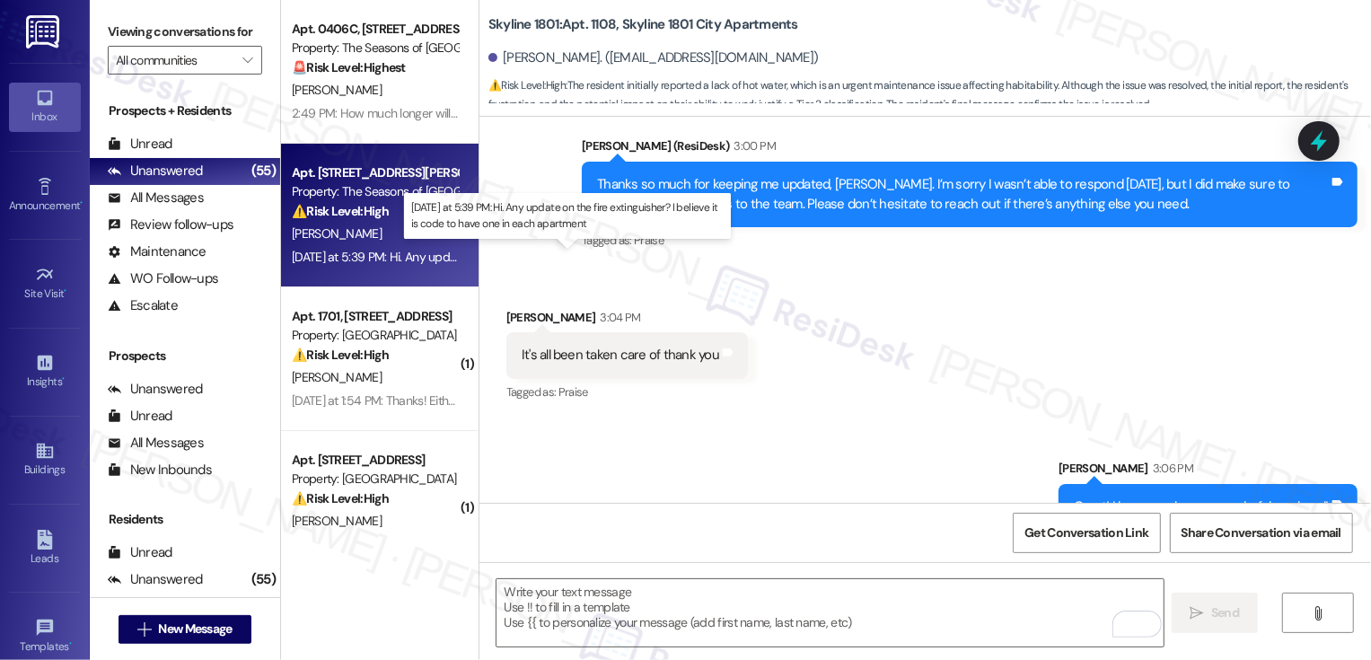
click at [359, 264] on div "[DATE] at 5:39 PM: Hi. Any update on the fire extinguisher? I believe it is cod…" at bounding box center [571, 257] width 559 height 16
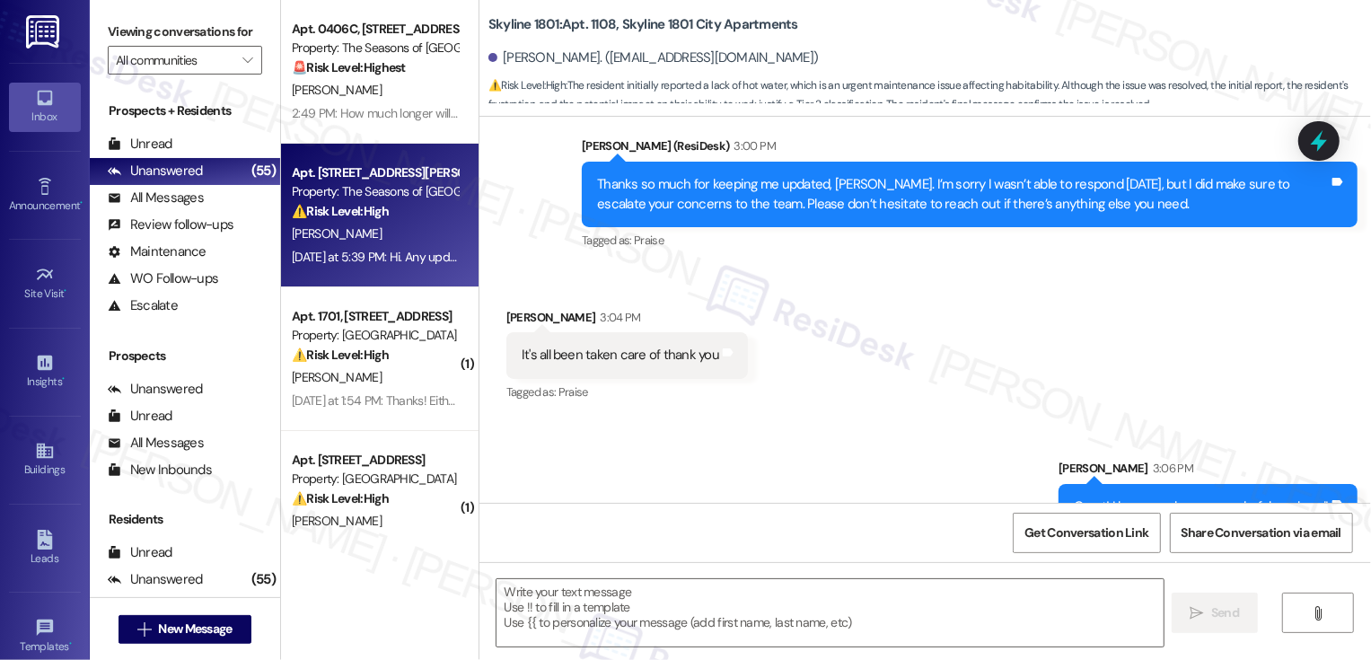
click at [359, 264] on div "[DATE] at 5:39 PM: Hi. Any update on the fire extinguisher? I believe it is cod…" at bounding box center [571, 257] width 559 height 16
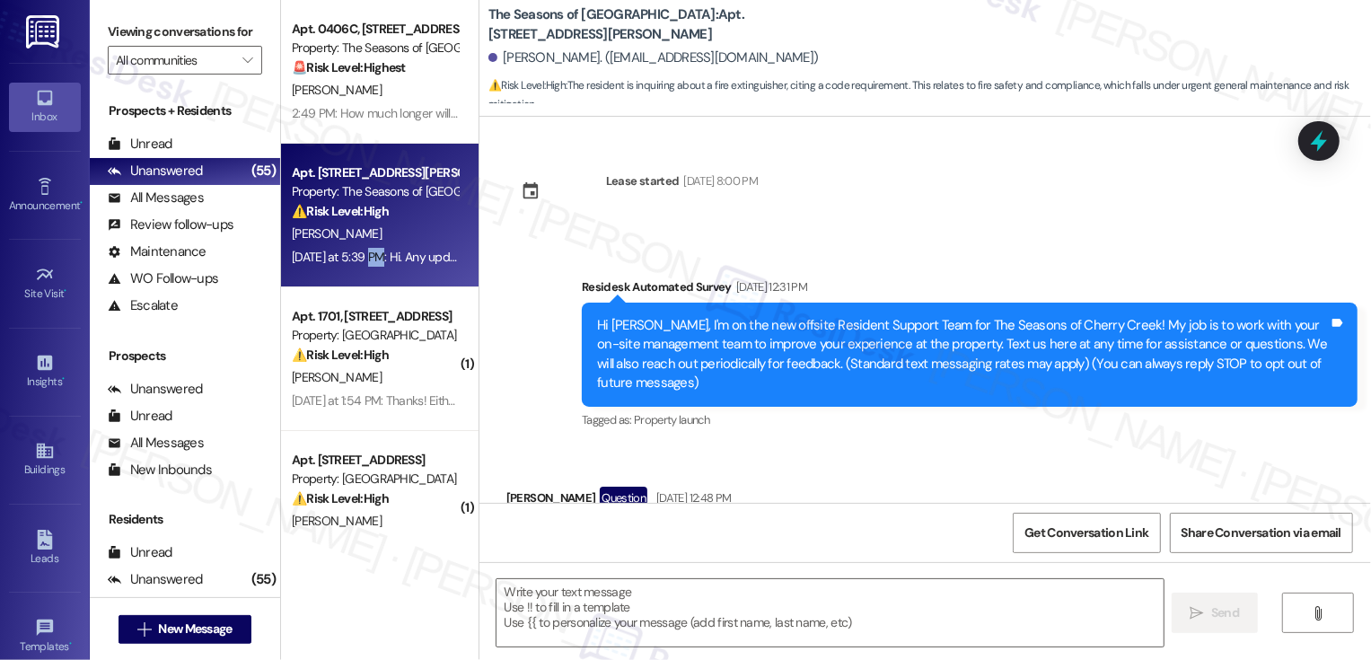
type textarea "Fetching suggested responses. Please feel free to read through the conversation…"
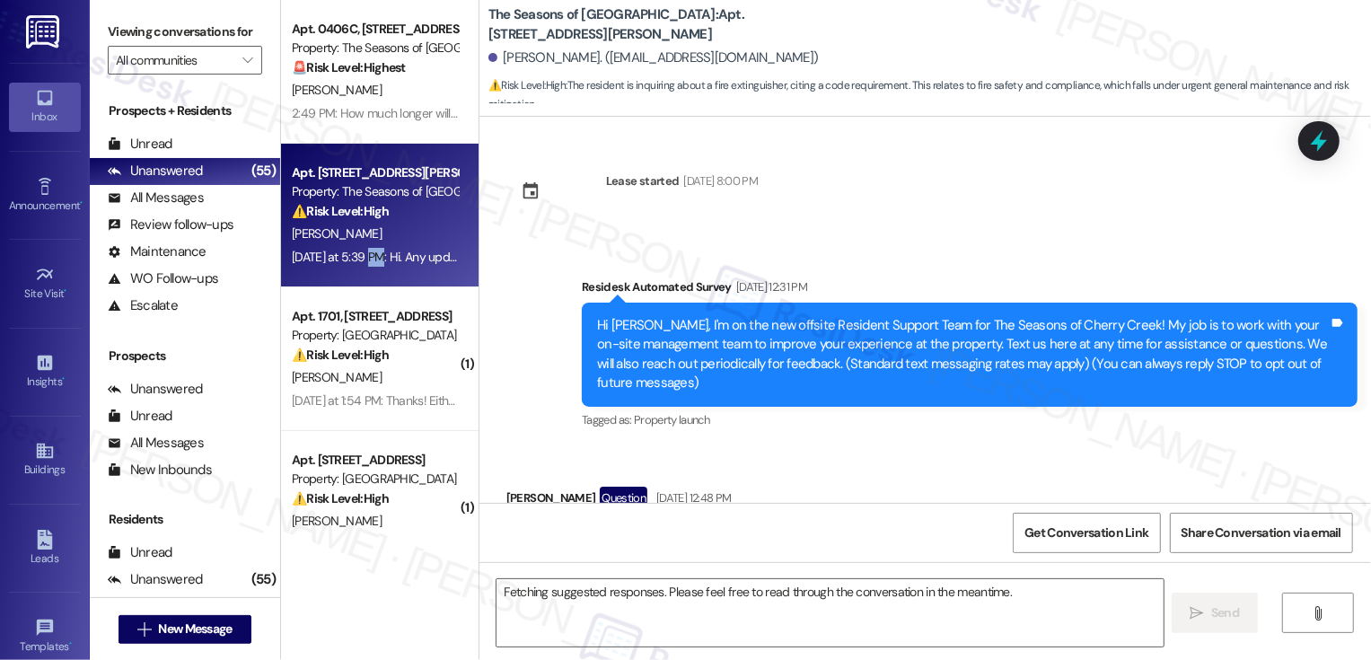
scroll to position [2621, 0]
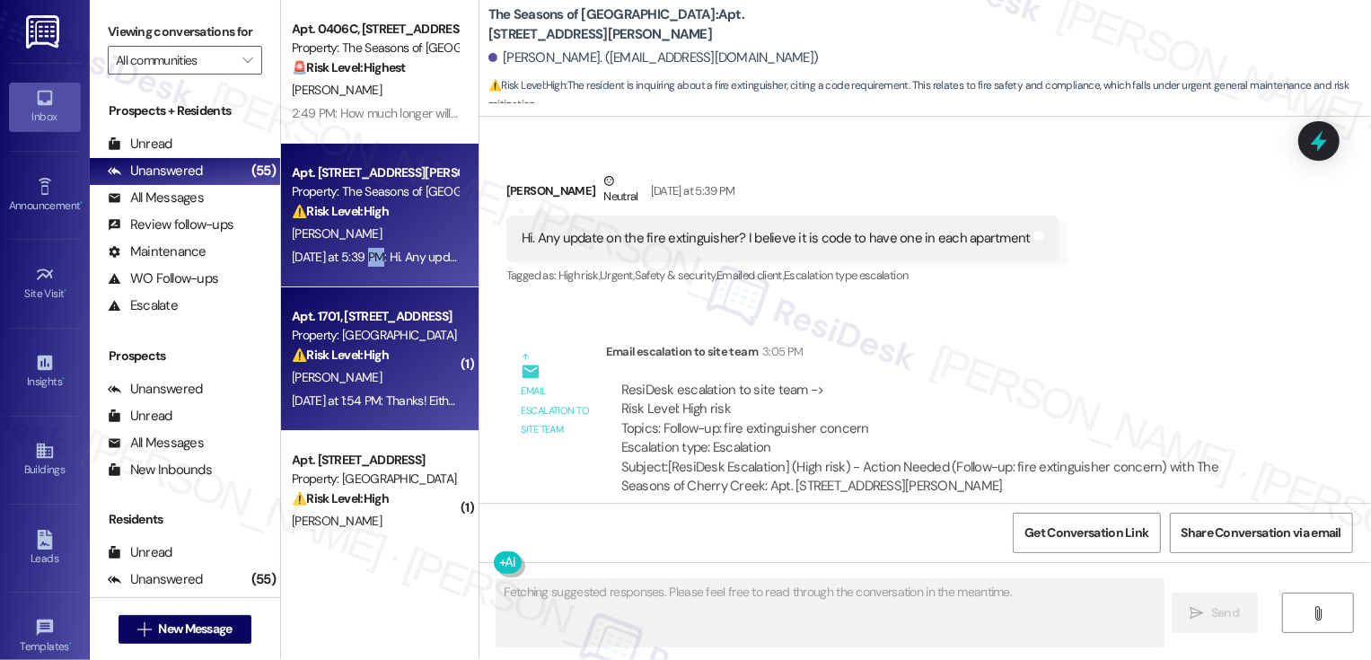
click at [401, 324] on div "Apt. 1701, [STREET_ADDRESS]" at bounding box center [375, 316] width 166 height 19
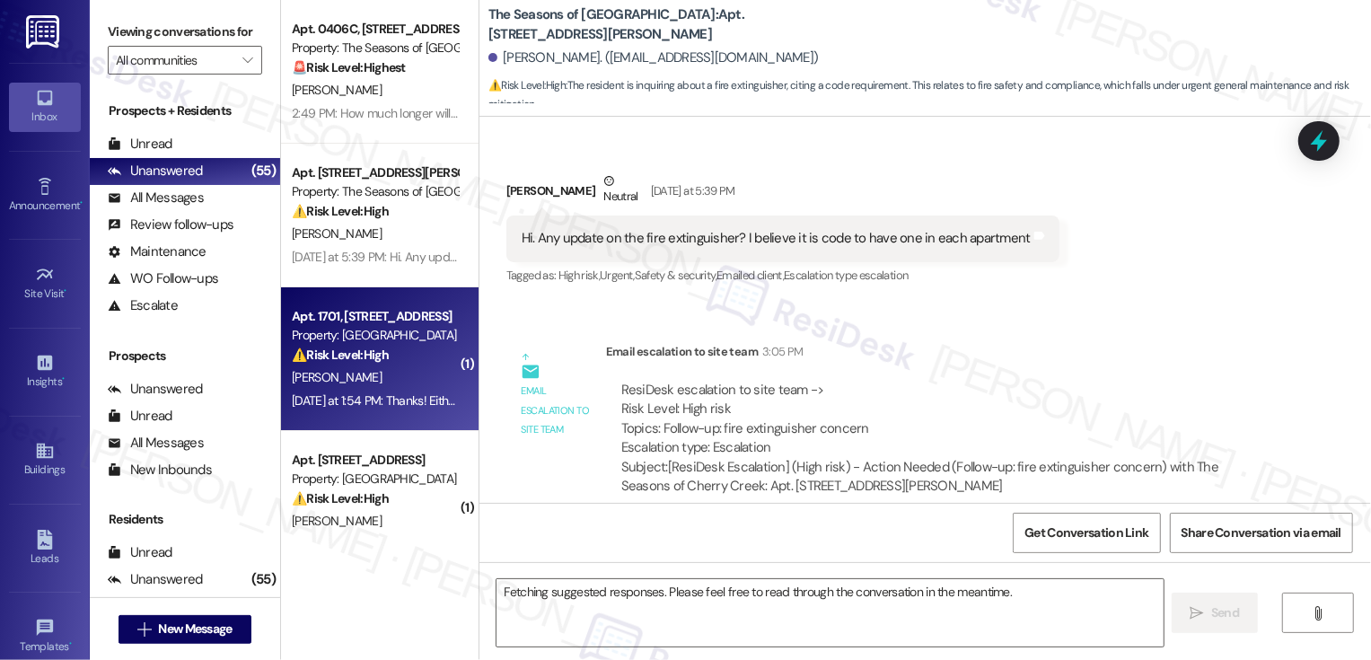
click at [401, 324] on div "Apt. 1701, [STREET_ADDRESS]" at bounding box center [375, 316] width 166 height 19
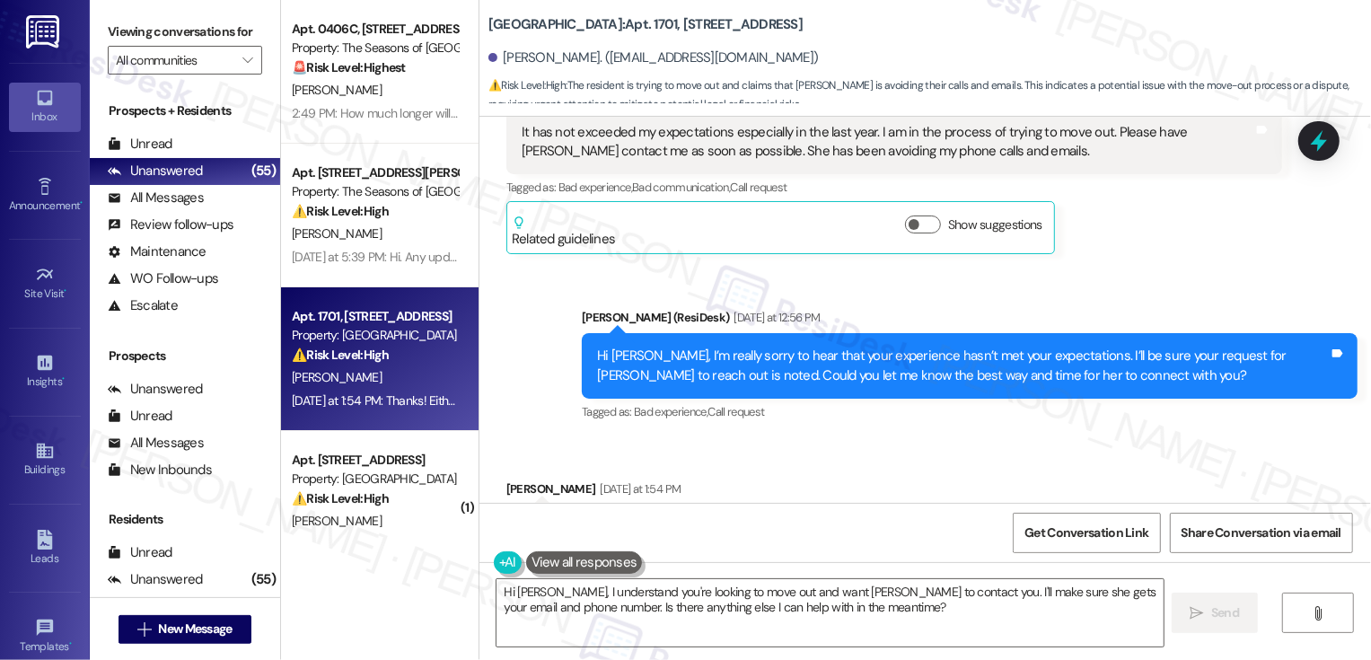
scroll to position [799, 0]
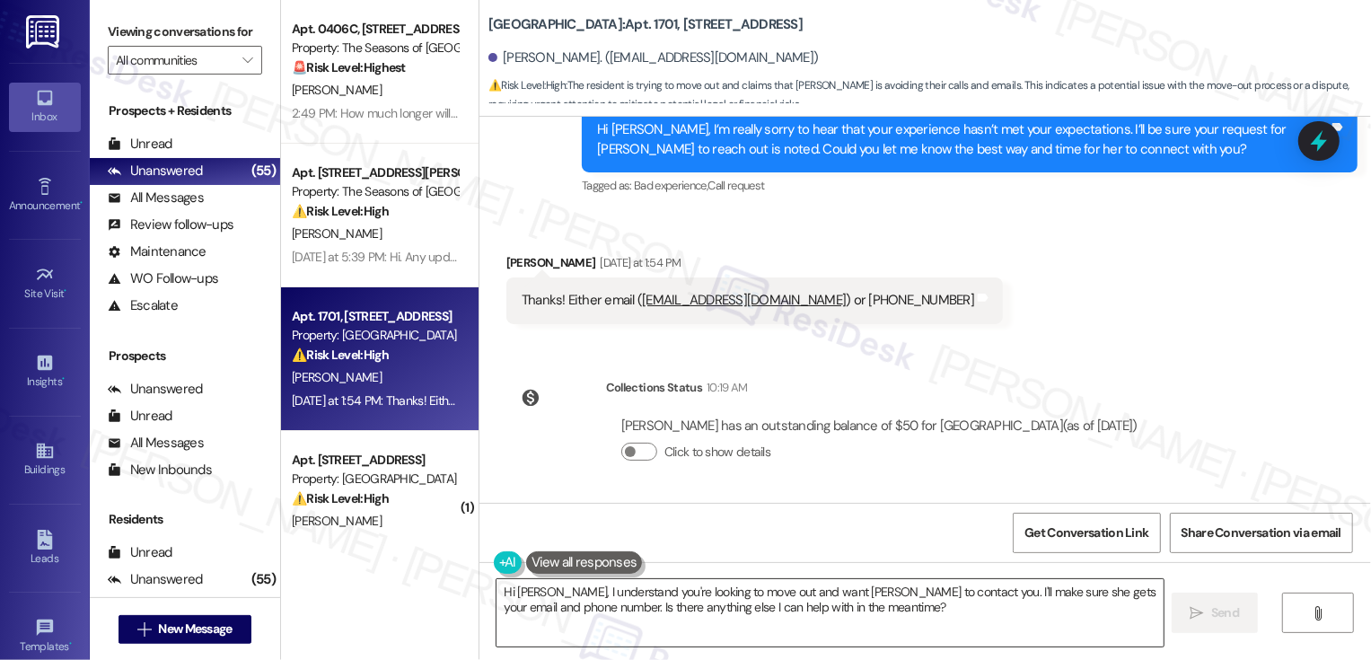
click at [616, 610] on textarea "Hi [PERSON_NAME], I understand you're looking to move out and want [PERSON_NAME…" at bounding box center [829, 612] width 667 height 67
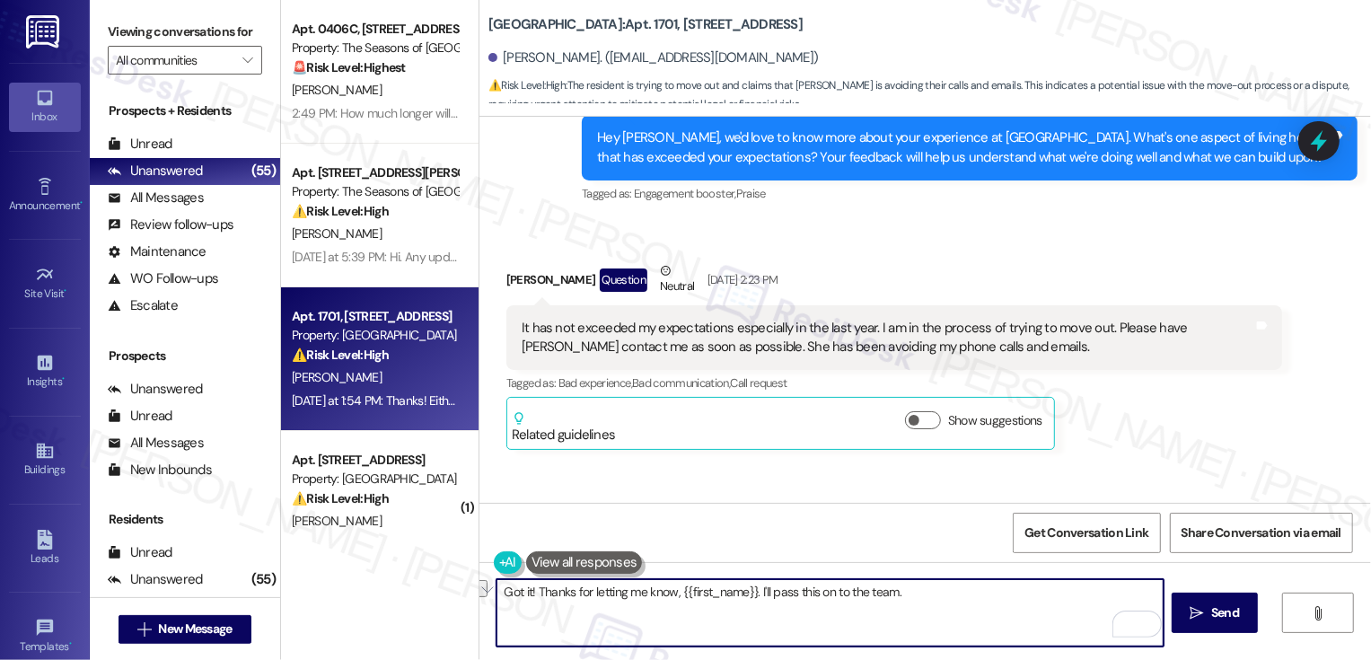
scroll to position [369, 0]
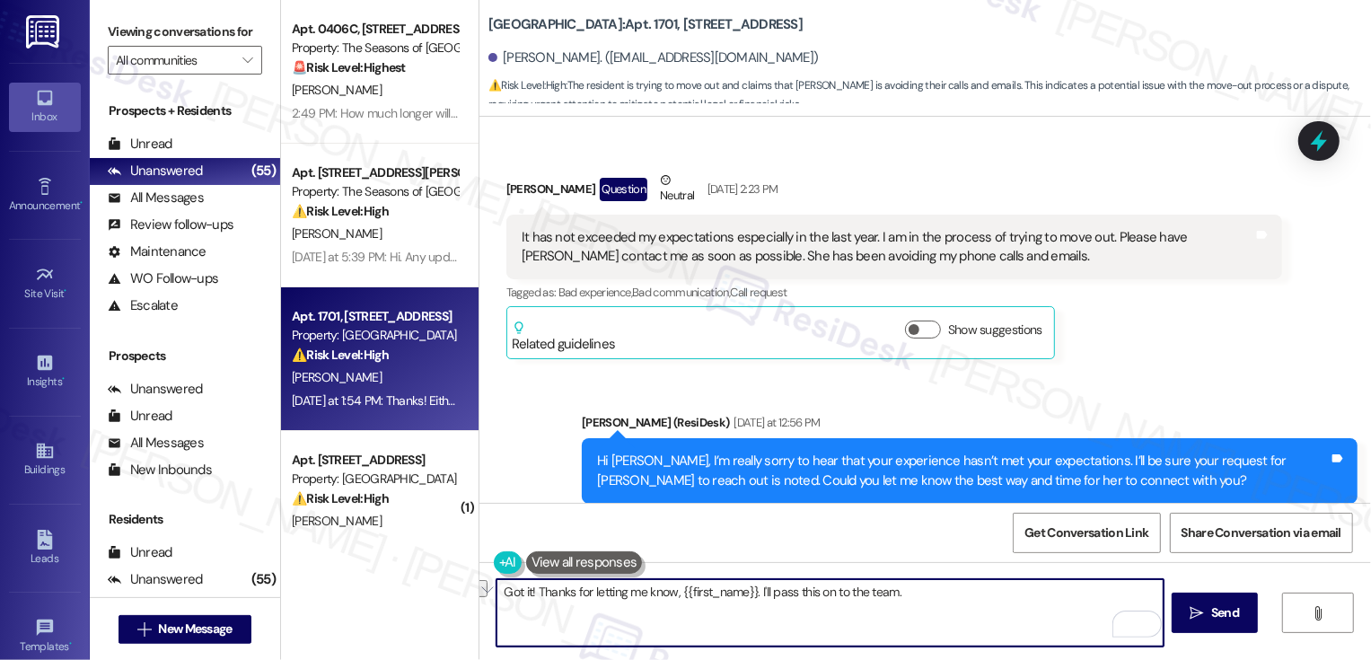
paste textarea ", thank you so much for letting me know, {{first_name}}! I’ll be sure to pass t…"
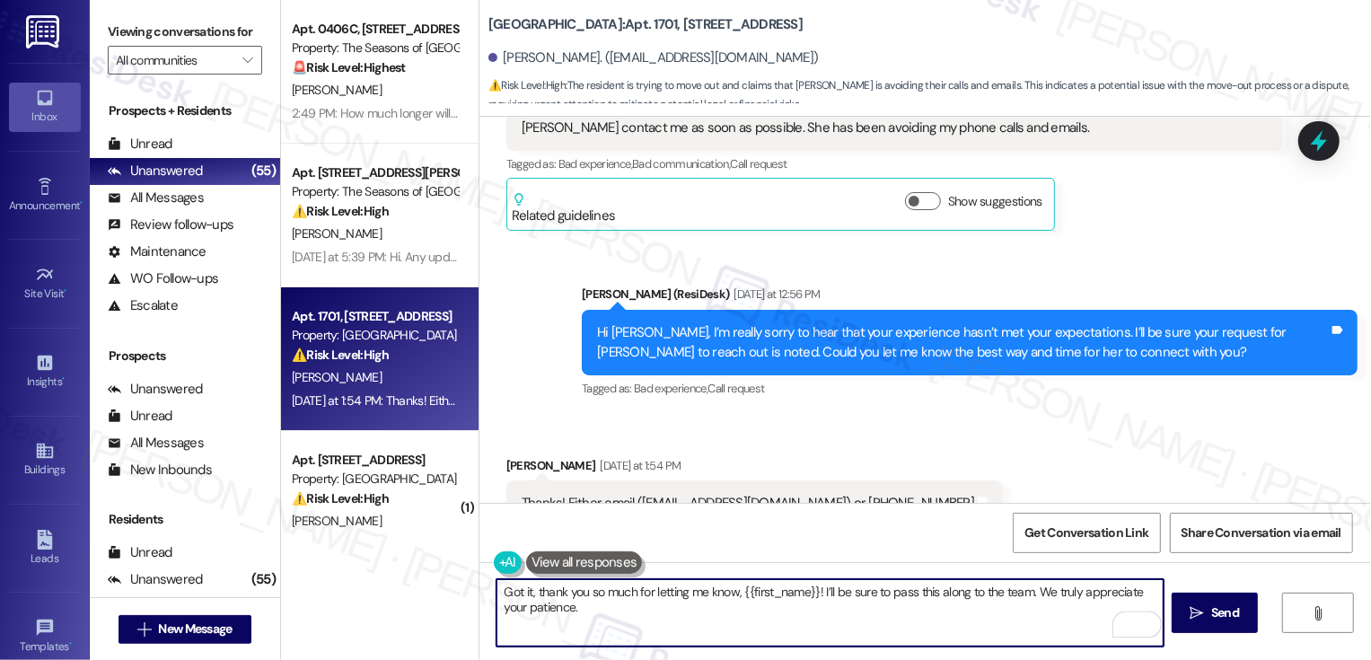
scroll to position [533, 0]
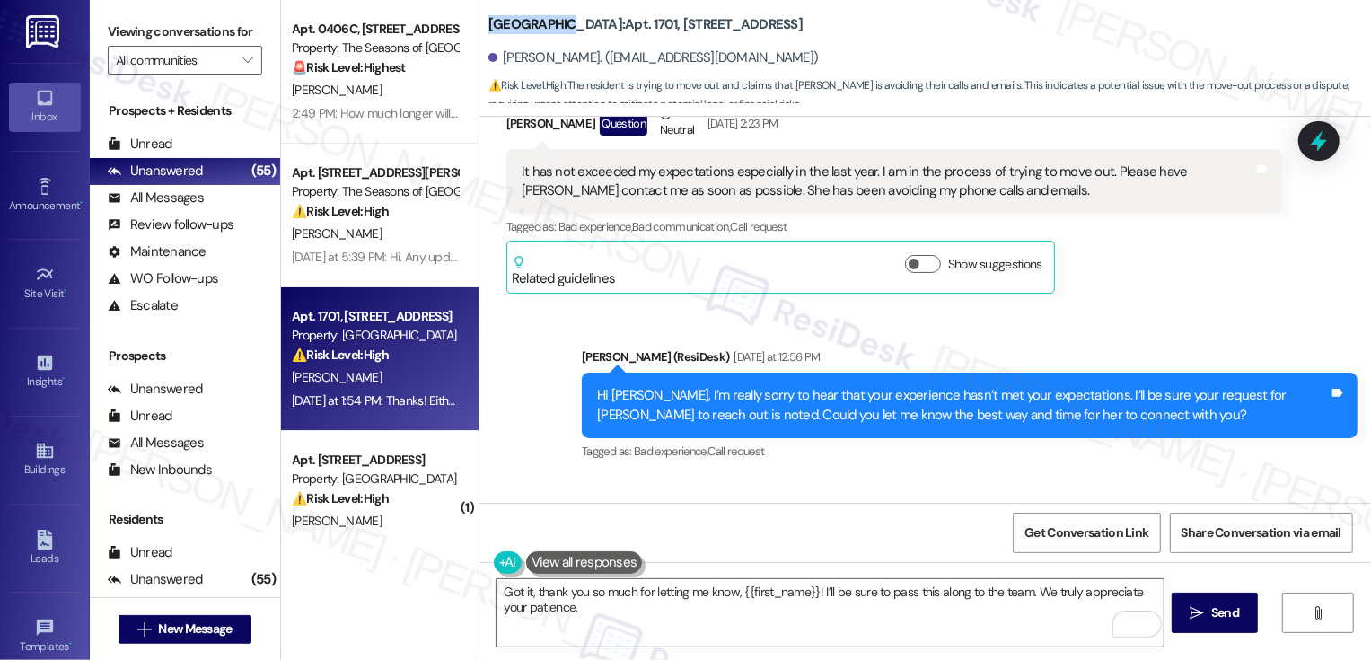
drag, startPoint x: 478, startPoint y: 20, endPoint x: 553, endPoint y: 22, distance: 75.5
click at [553, 22] on b "[GEOGRAPHIC_DATA]: Apt. [STREET_ADDRESS]" at bounding box center [645, 24] width 314 height 19
click at [573, 185] on div "It has not exceeded my expectations especially in the last year. I am in the pr…" at bounding box center [888, 181] width 732 height 39
click at [805, 602] on textarea "Got it, thank you so much for letting me know, {{first_name}}! I’ll be sure to …" at bounding box center [829, 612] width 667 height 67
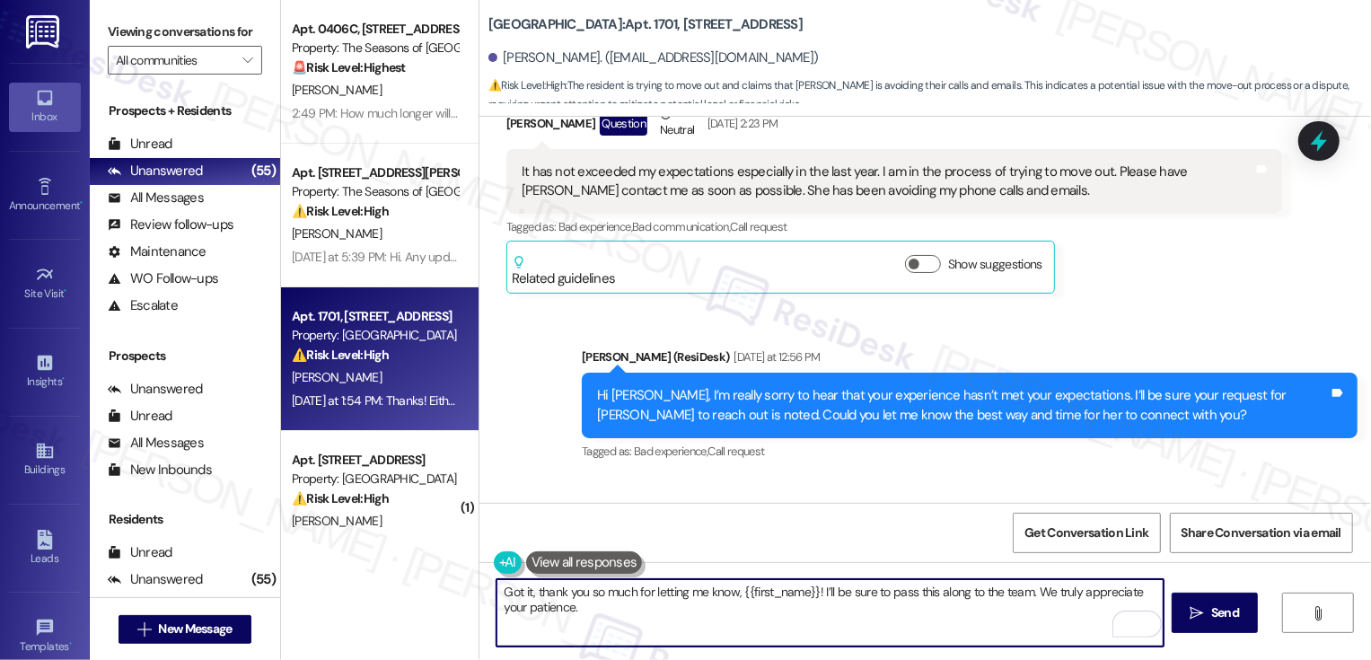
click at [1011, 591] on textarea "Got it, thank you so much for letting me know, {{first_name}}! I’ll be sure to …" at bounding box center [829, 612] width 667 height 67
click at [1039, 607] on textarea "Got it, thank you so much for letting me know, {{first_name}}! I’ll be sure to …" at bounding box center [829, 612] width 667 height 67
type textarea "Got it, thank you so much for letting me know, {{first_name}}! I’ll be sure to …"
click at [1187, 605] on span " Send" at bounding box center [1215, 612] width 57 height 19
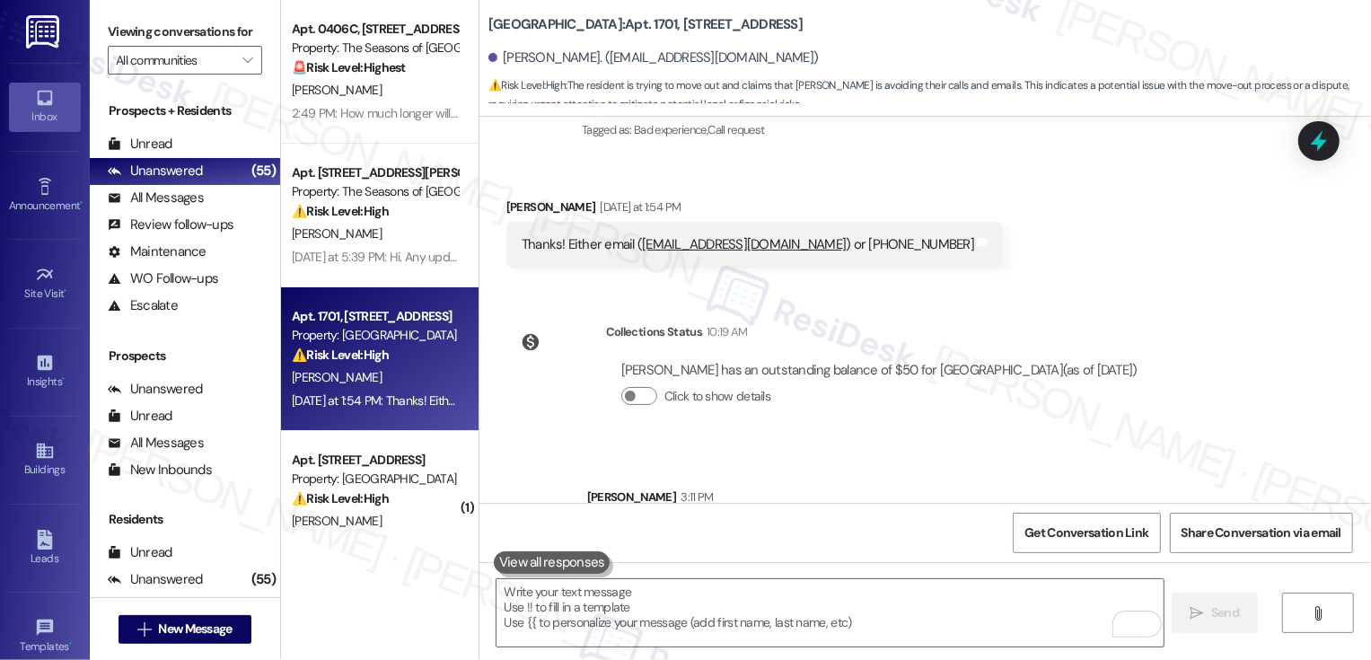
scroll to position [924, 0]
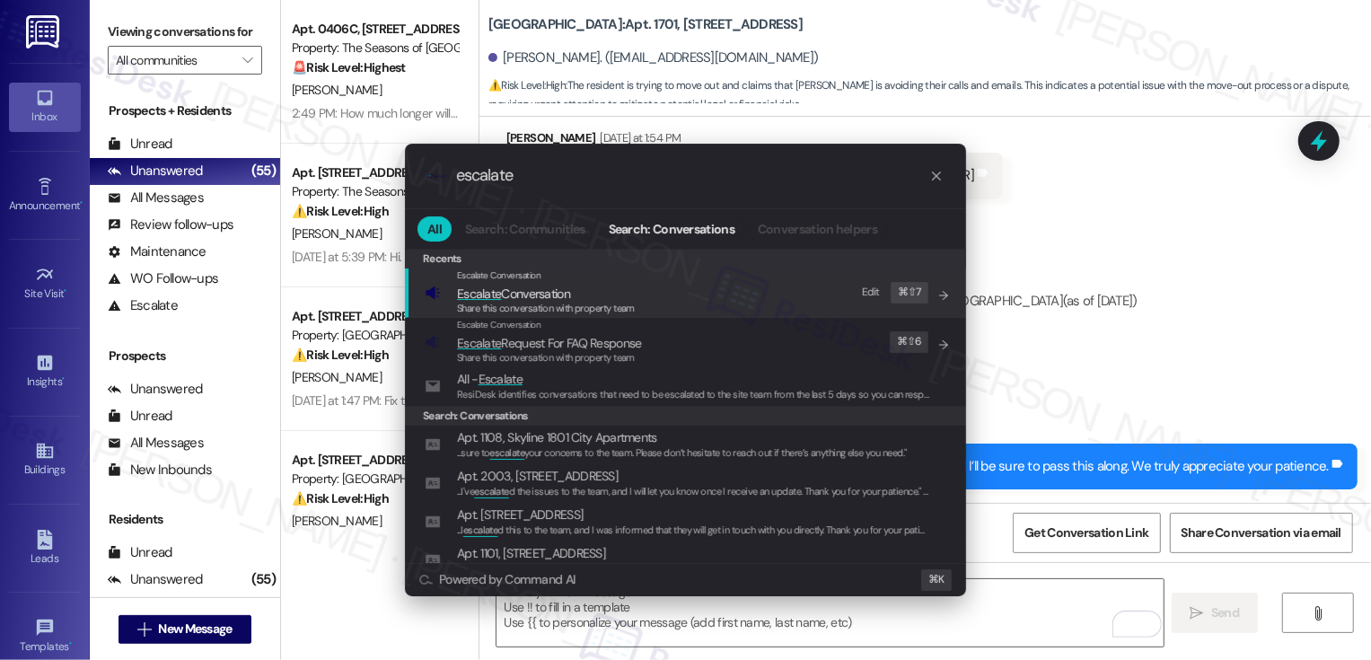
type input "escalate"
click at [517, 304] on span "Share this conversation with property team" at bounding box center [546, 308] width 178 height 13
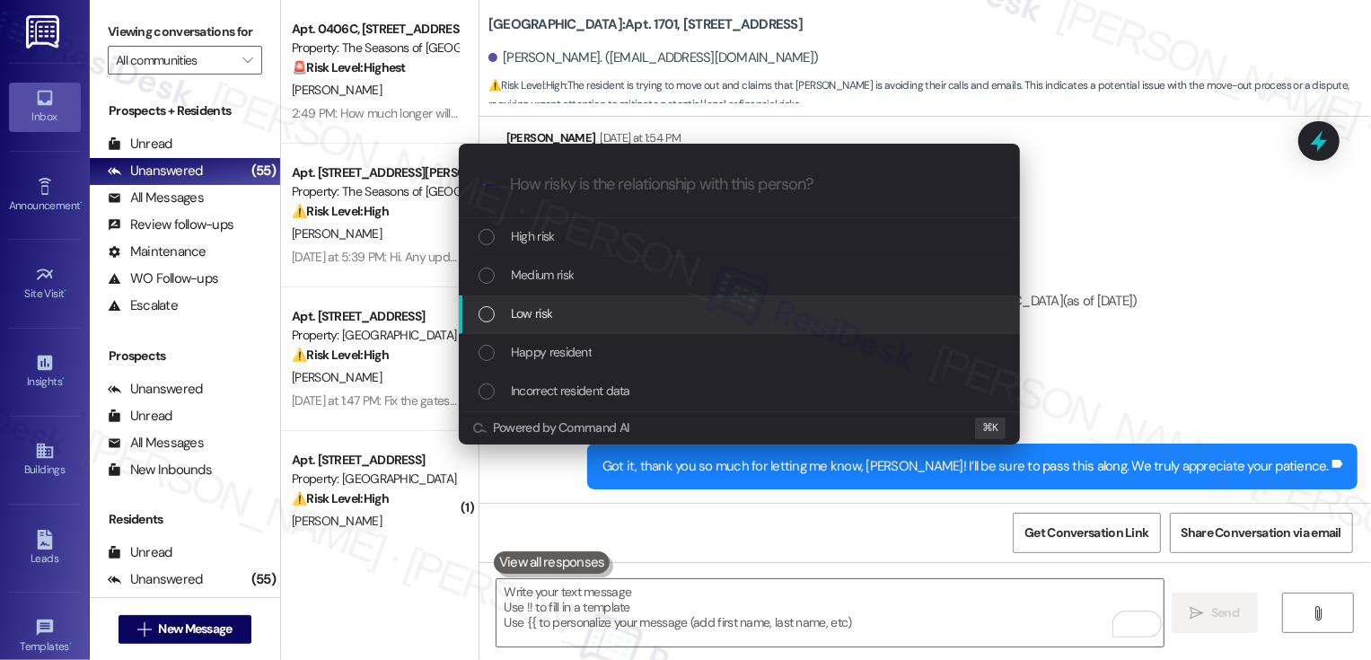
click at [516, 308] on span "Low risk" at bounding box center [531, 313] width 41 height 20
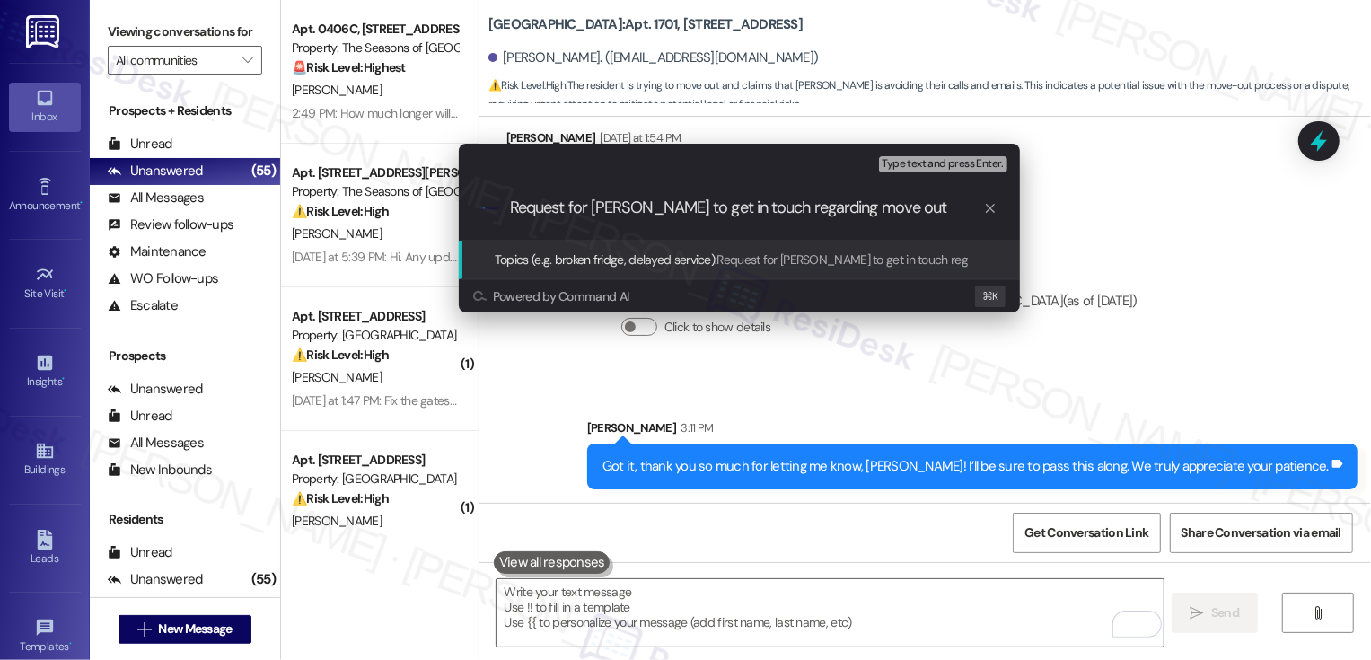
type input "Request for [PERSON_NAME] to get in touch regarding move outr"
type input "Request for [PERSON_NAME] to get in touch regarding move out"
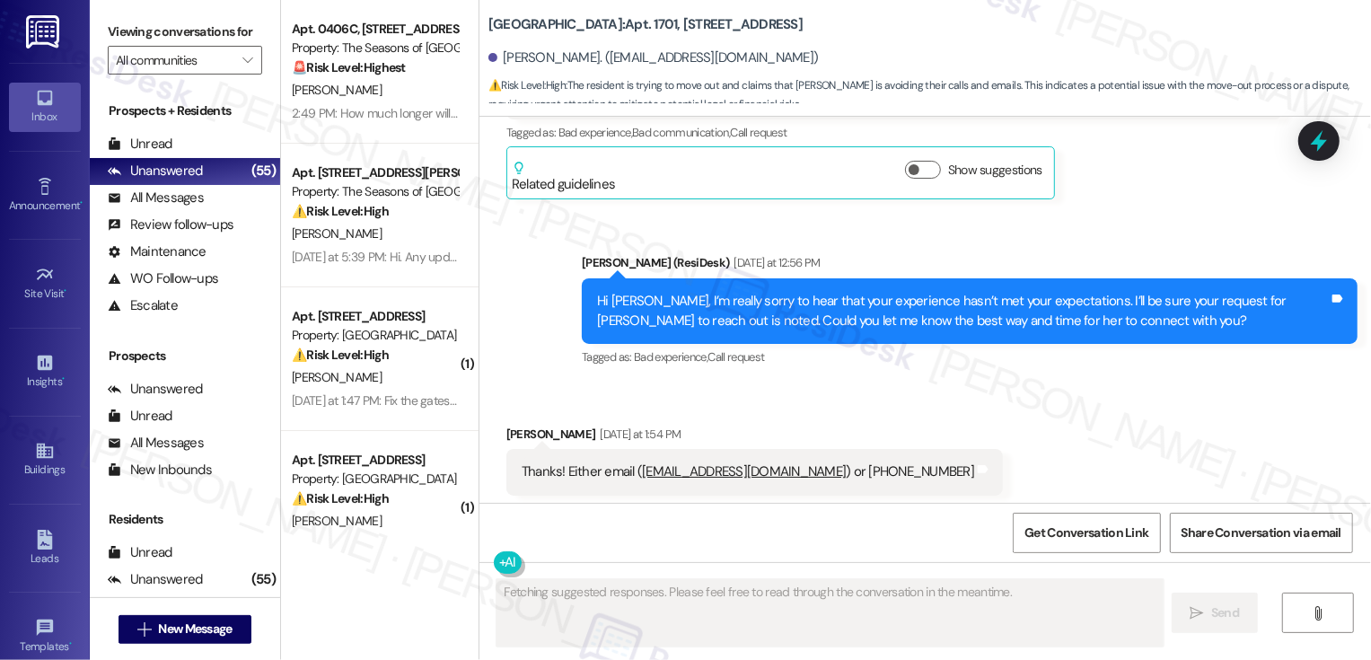
scroll to position [659, 0]
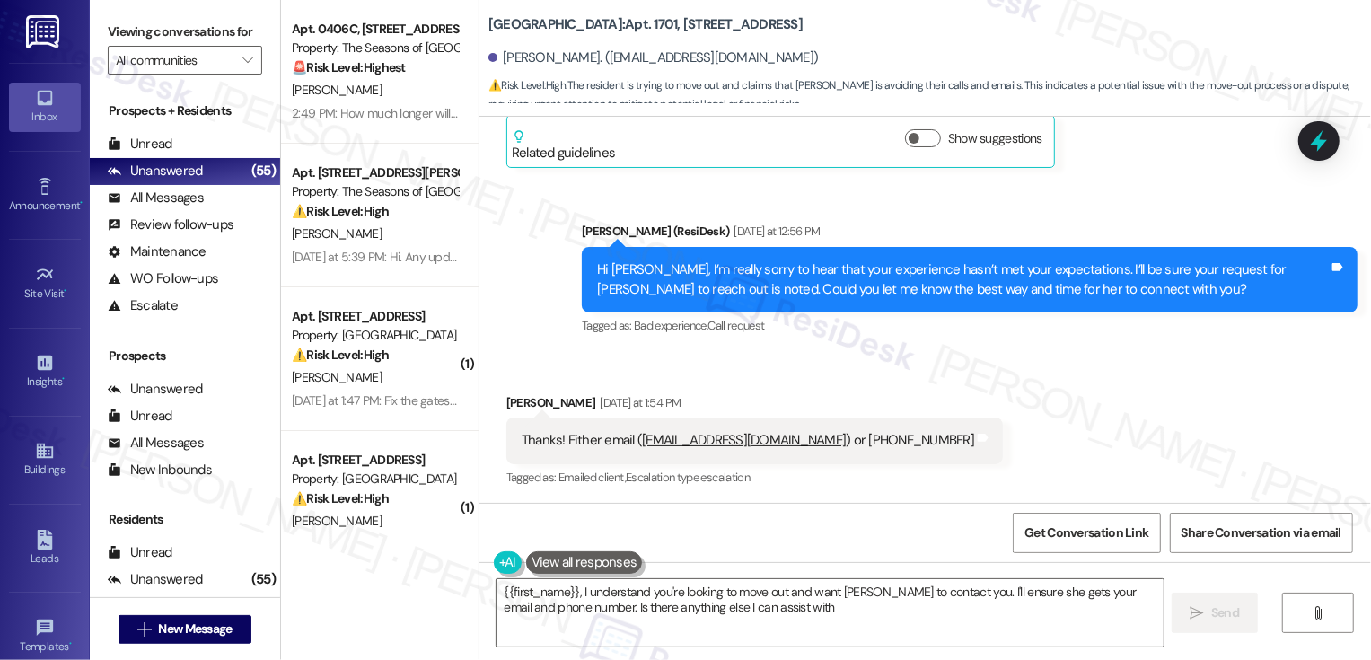
type textarea "{{first_name}}, I understand you're looking to move out and want [PERSON_NAME] …"
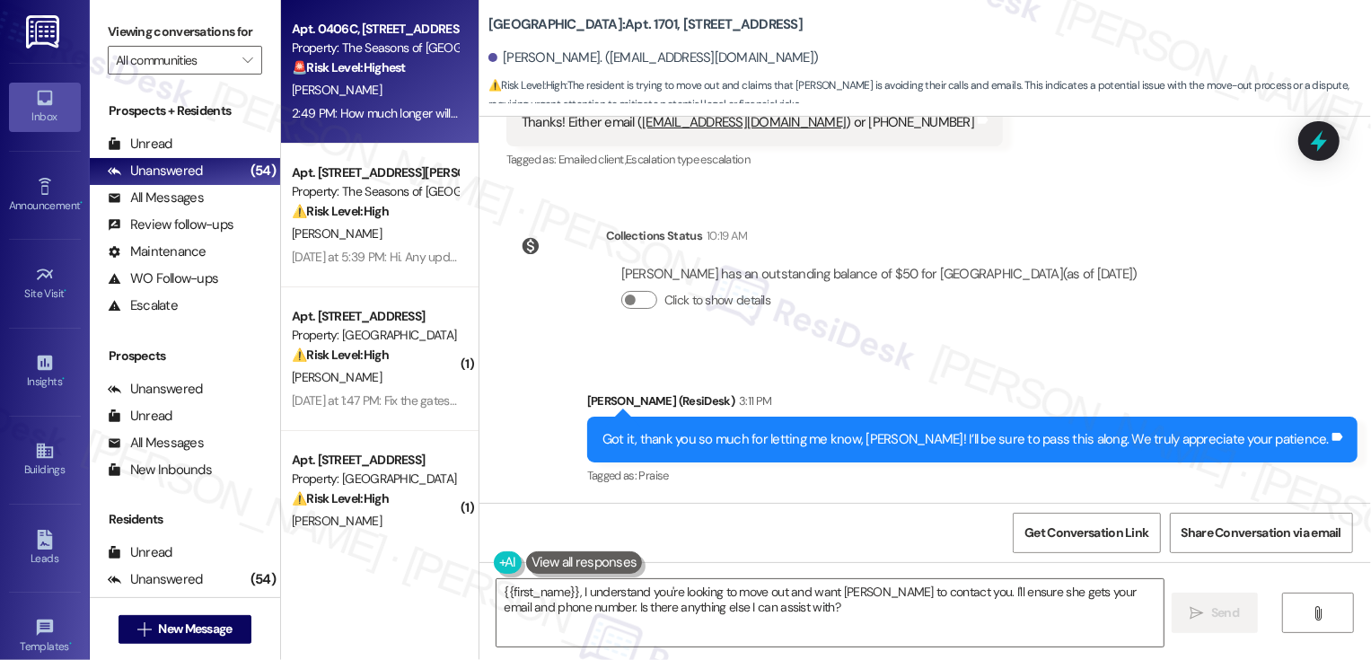
click at [372, 90] on div "[PERSON_NAME]" at bounding box center [375, 90] width 170 height 22
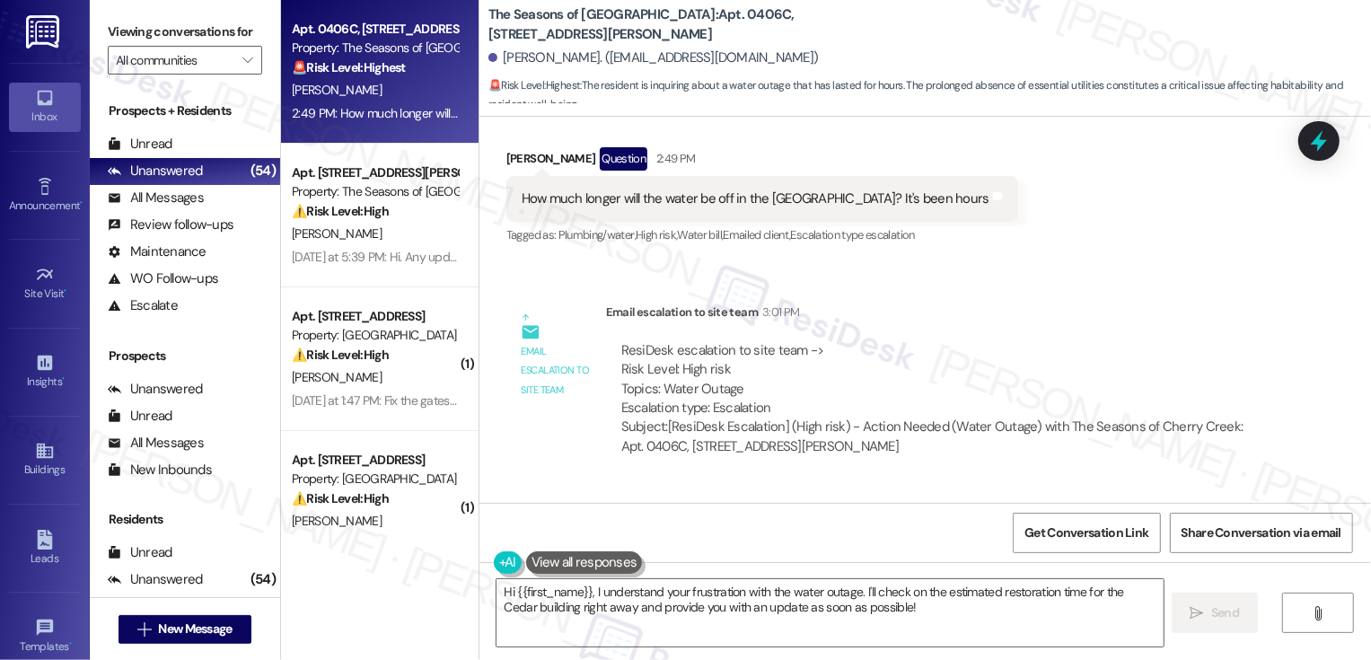
scroll to position [4448, 0]
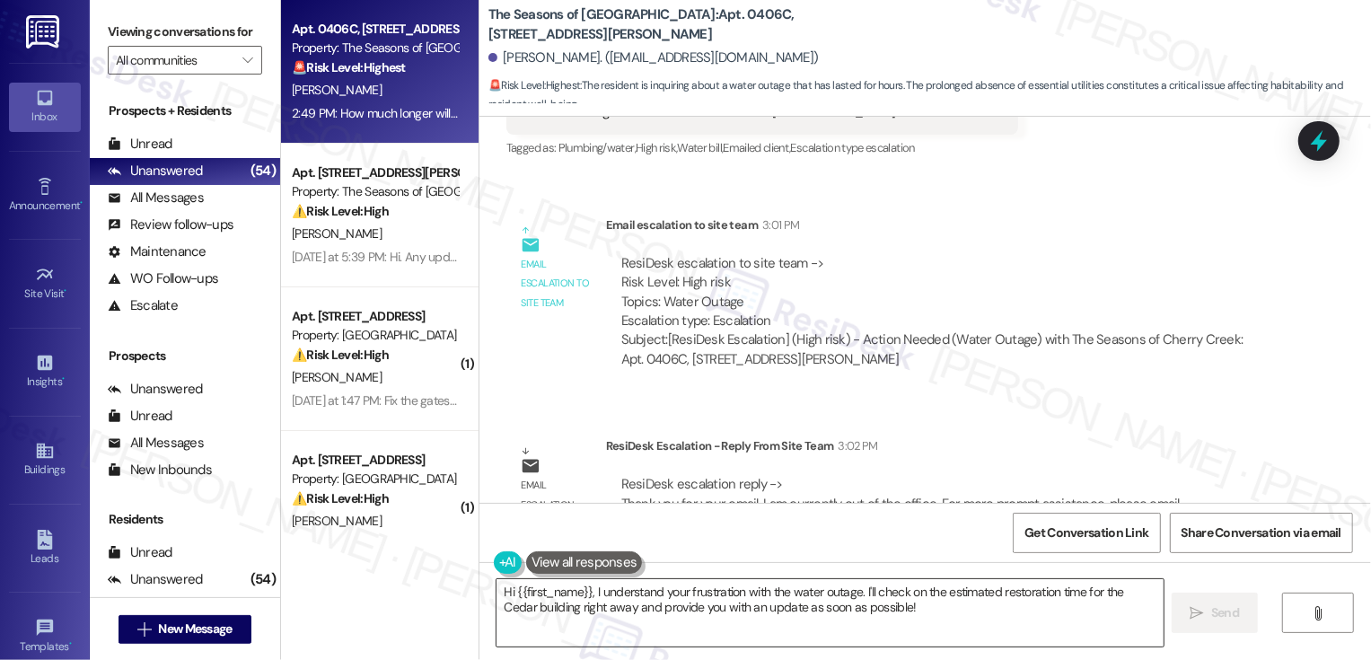
click at [602, 601] on textarea "Hi {{first_name}}, I understand your frustration with the water outage. I'll ch…" at bounding box center [829, 612] width 667 height 67
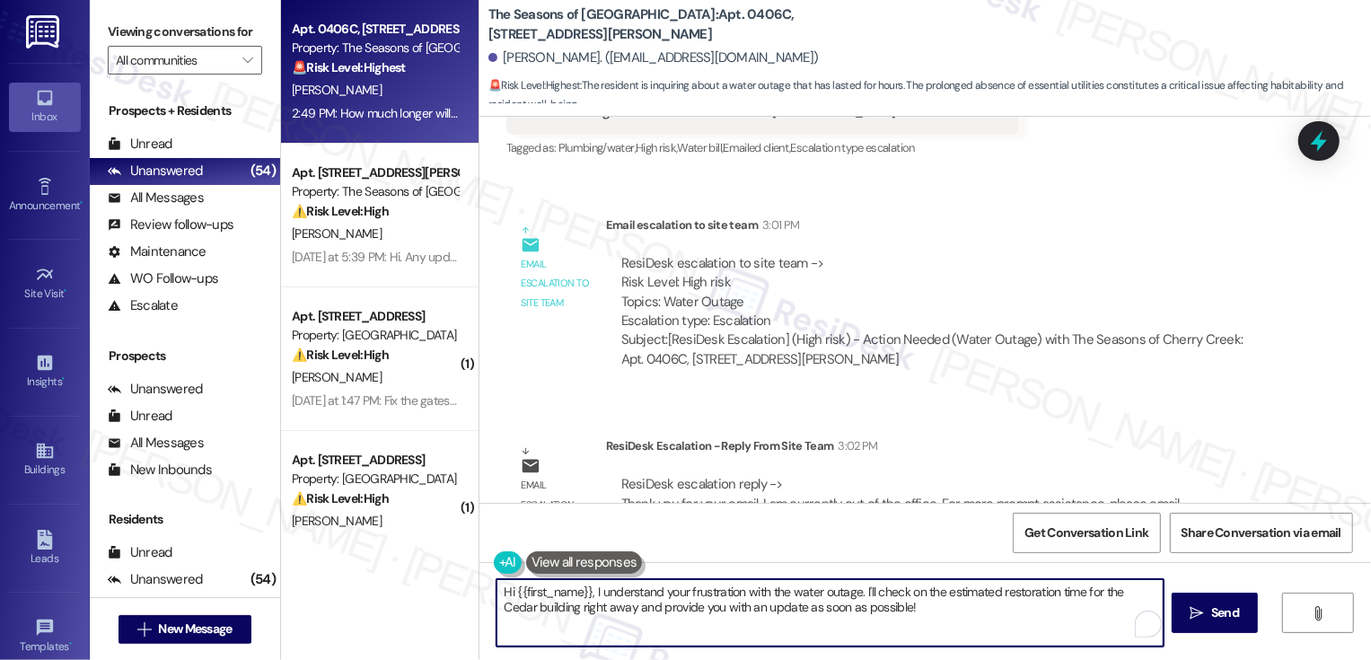
drag, startPoint x: 594, startPoint y: 590, endPoint x: 946, endPoint y: 614, distance: 352.8
click at [947, 614] on textarea "Hi {{first_name}}, I understand your frustration with the water outage. I'll ch…" at bounding box center [829, 612] width 667 height 67
click at [722, 602] on textarea "Hi {{first_name}}, I understand your frustration with the water outage. I'll ch…" at bounding box center [829, 612] width 667 height 67
click at [584, 594] on textarea "Hi {{first_name}}, I understand your frustration with the water outage. I'll ch…" at bounding box center [829, 612] width 667 height 67
drag, startPoint x: 1003, startPoint y: 589, endPoint x: 1022, endPoint y: 619, distance: 35.1
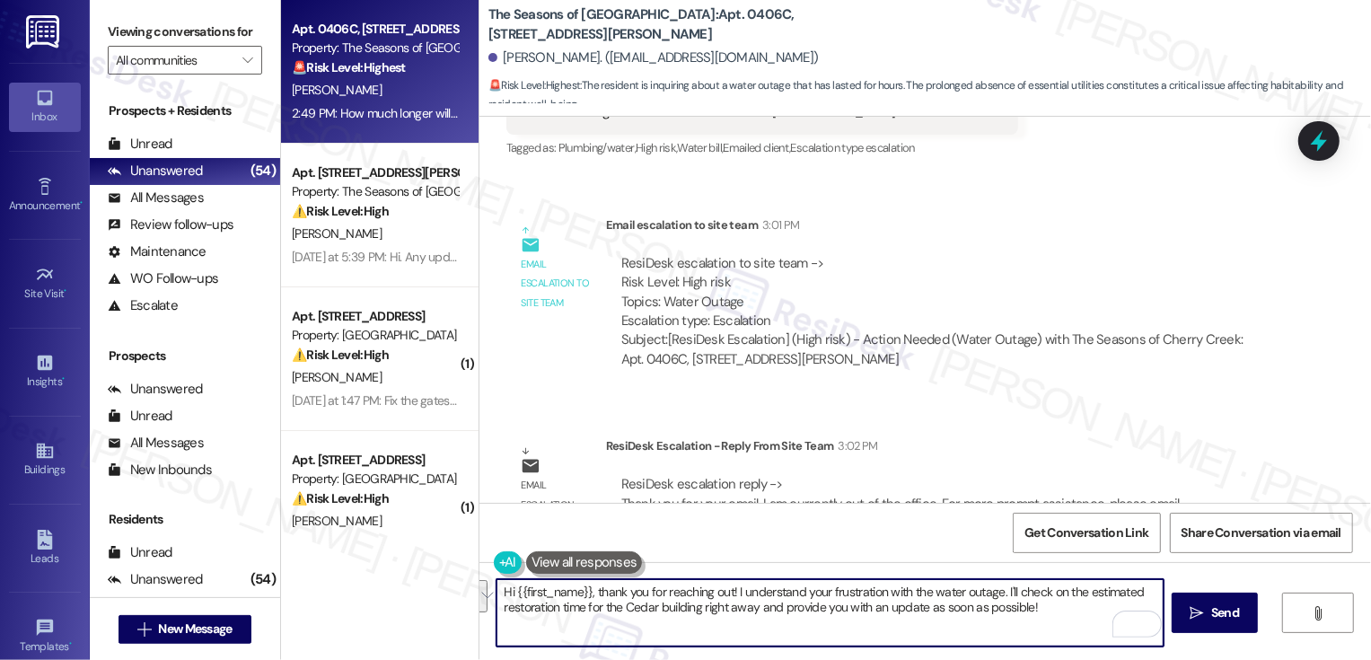
click at [1022, 619] on textarea "Hi {{first_name}}, thank you for reaching out! I understand your frustration wi…" at bounding box center [829, 612] width 667 height 67
click at [1009, 612] on textarea "Hi {{first_name}}, thank you for reaching out! I understand your frustration wi…" at bounding box center [829, 612] width 667 height 67
drag, startPoint x: 1001, startPoint y: 590, endPoint x: 1020, endPoint y: 613, distance: 30.0
click at [1020, 613] on textarea "Hi {{first_name}}, thank you for reaching out! I understand your frustration wi…" at bounding box center [829, 612] width 667 height 67
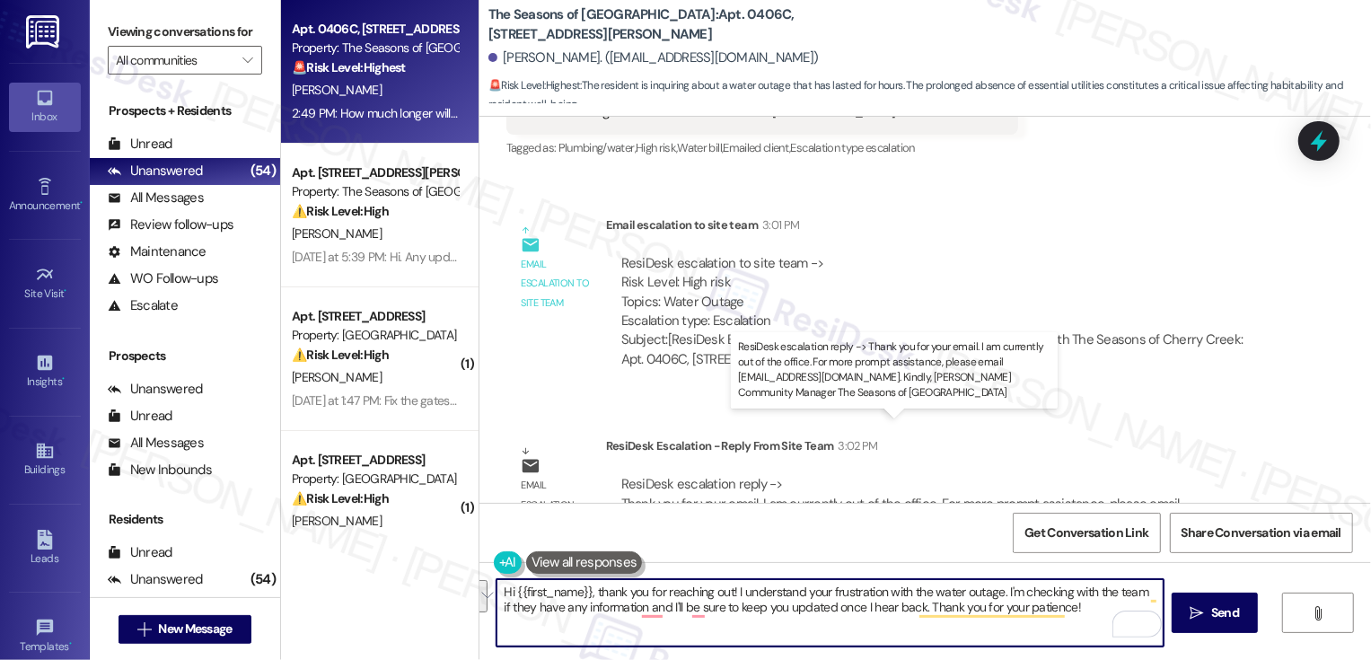
paste textarea "completely understand how frustrating the water outage must be. I’m checking in…"
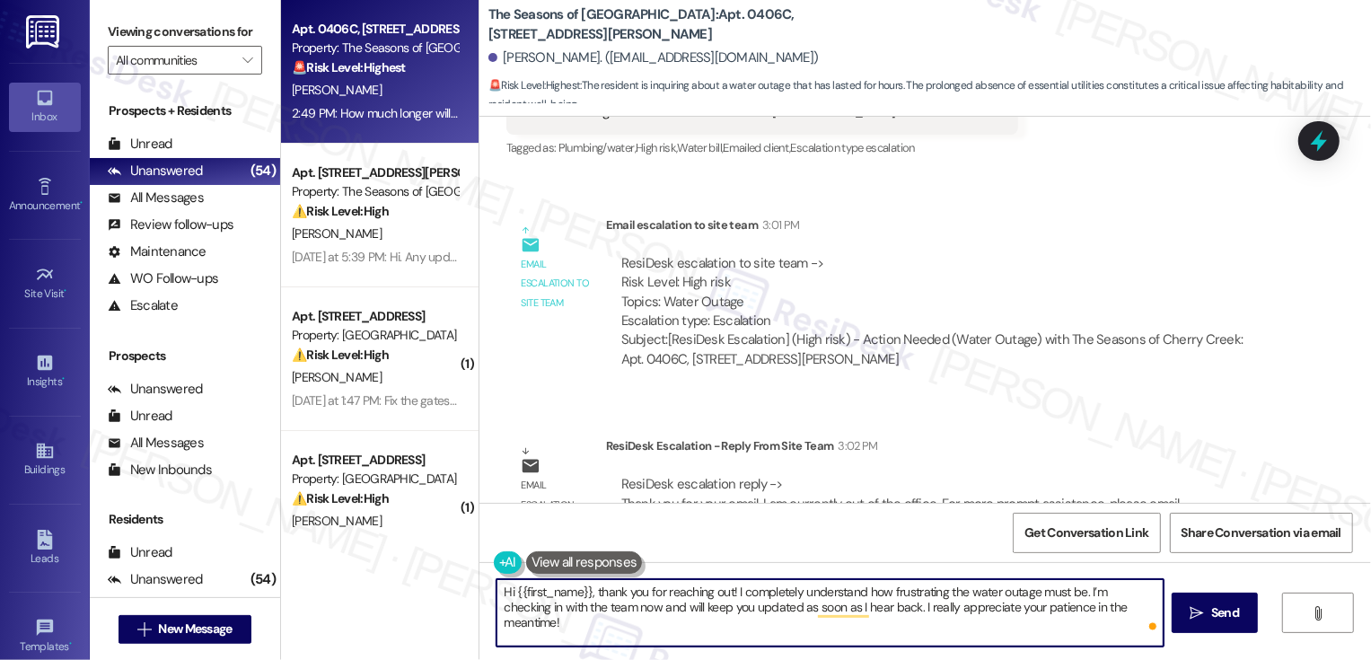
click at [1007, 592] on textarea "Hi {{first_name}}, thank you for reaching out! I completely understand how frus…" at bounding box center [829, 612] width 667 height 67
click at [675, 587] on textarea "Hi {{first_name}}, thank you for reaching out! I completely understand how frus…" at bounding box center [829, 612] width 667 height 67
drag, startPoint x: 725, startPoint y: 593, endPoint x: 1071, endPoint y: 584, distance: 345.7
click at [1071, 587] on textarea "Hi {{first_name}}, thank you for reaching out! I completely understand how frus…" at bounding box center [829, 612] width 667 height 67
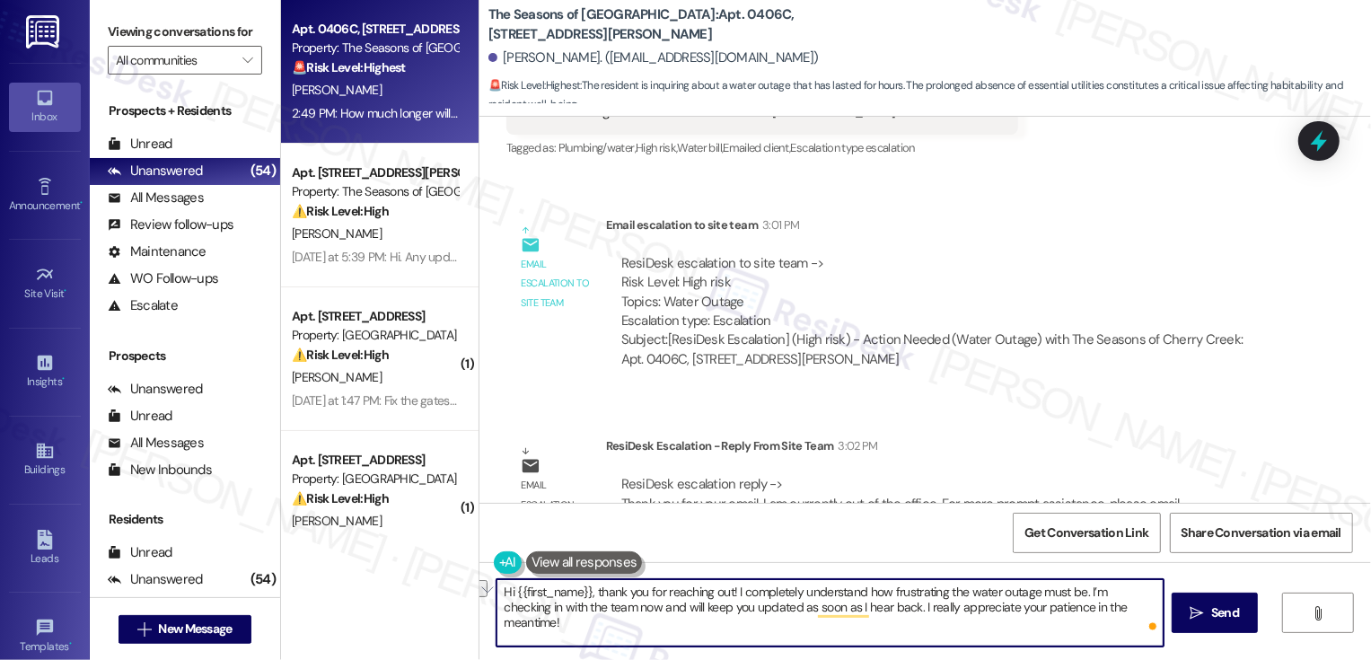
paste textarea "I understand your frustration with the water outag"
click at [979, 592] on textarea "Hi {{first_name}}, thank you for reaching out!I understand your frustration wit…" at bounding box center [829, 612] width 667 height 67
click at [533, 607] on textarea "Hi {{first_name}}, thank you for reaching out! I understand your frustration wi…" at bounding box center [829, 612] width 667 height 67
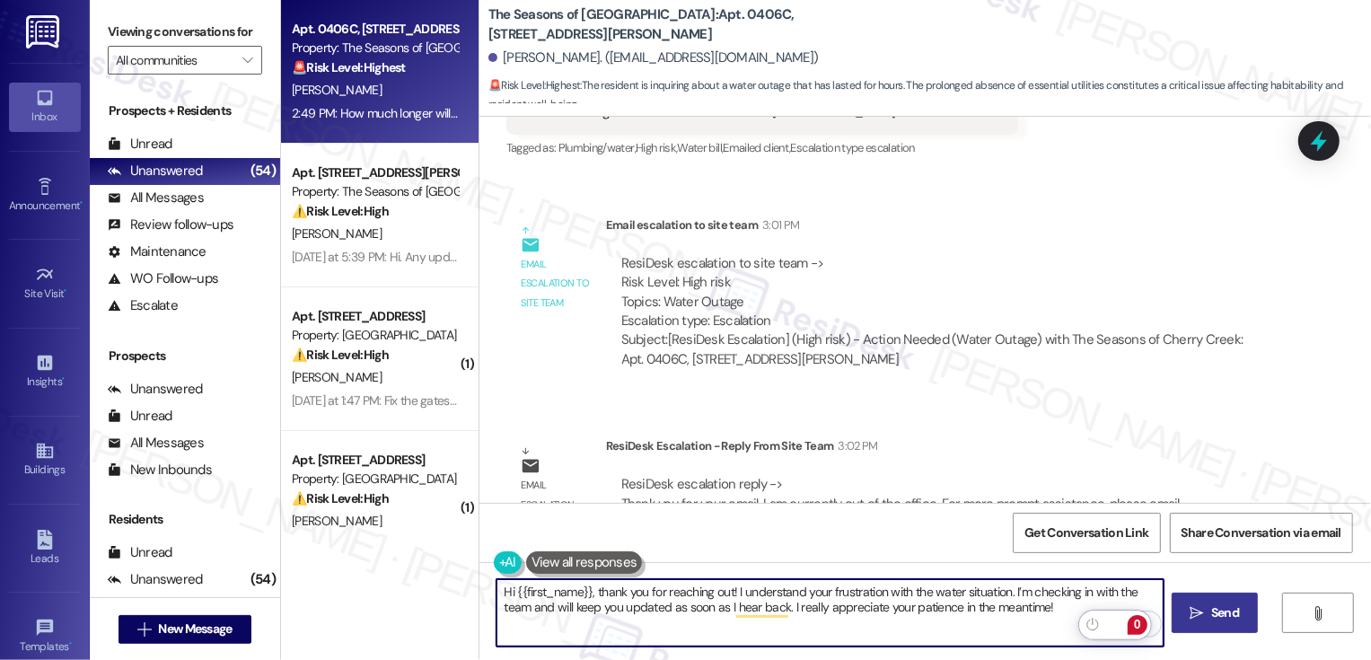
type textarea "Hi {{first_name}}, thank you for reaching out! I understand your frustration wi…"
click at [1203, 613] on span " Send" at bounding box center [1215, 612] width 57 height 19
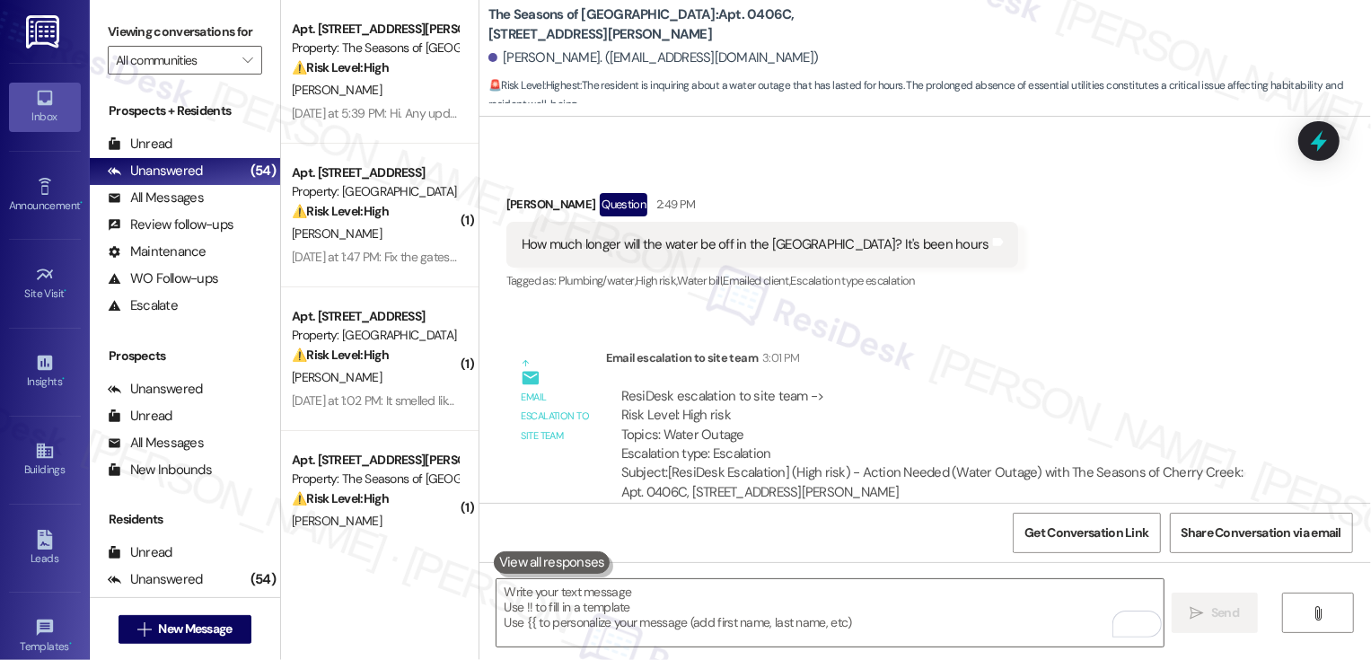
scroll to position [4592, 0]
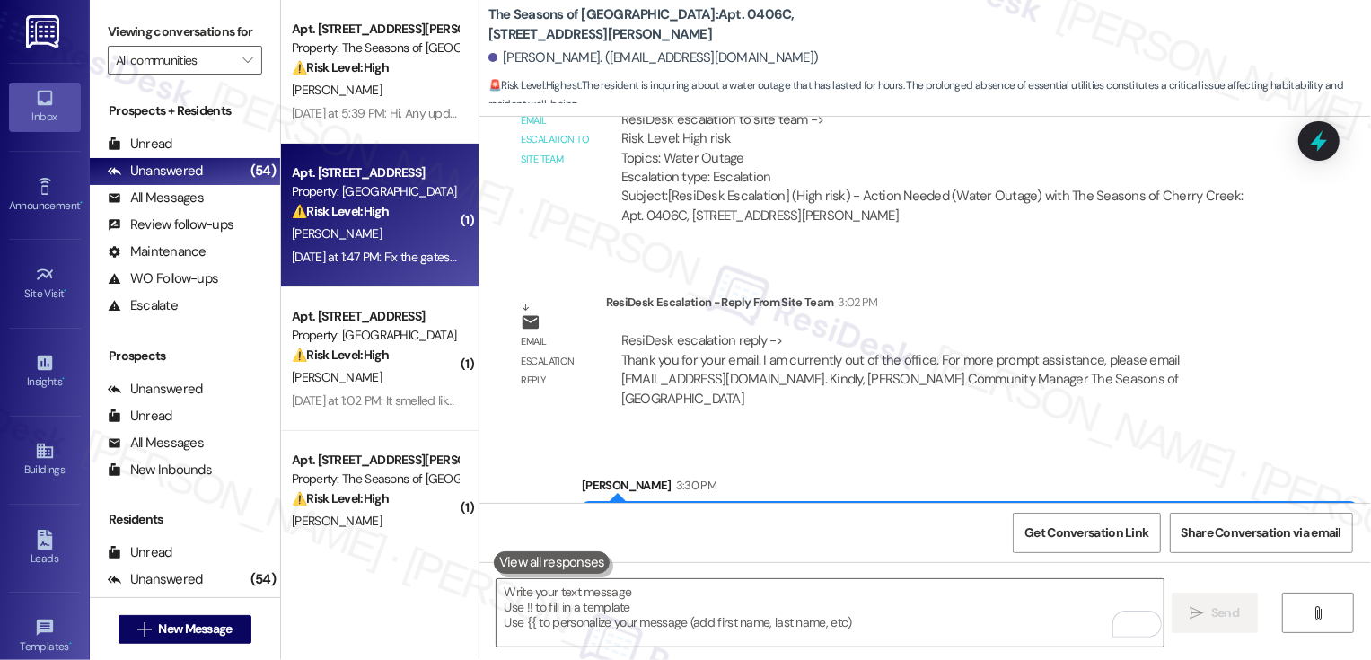
click at [363, 169] on div "Apt. [STREET_ADDRESS]" at bounding box center [375, 172] width 166 height 19
type textarea "Fetching suggested responses. Please feel free to read through the conversation…"
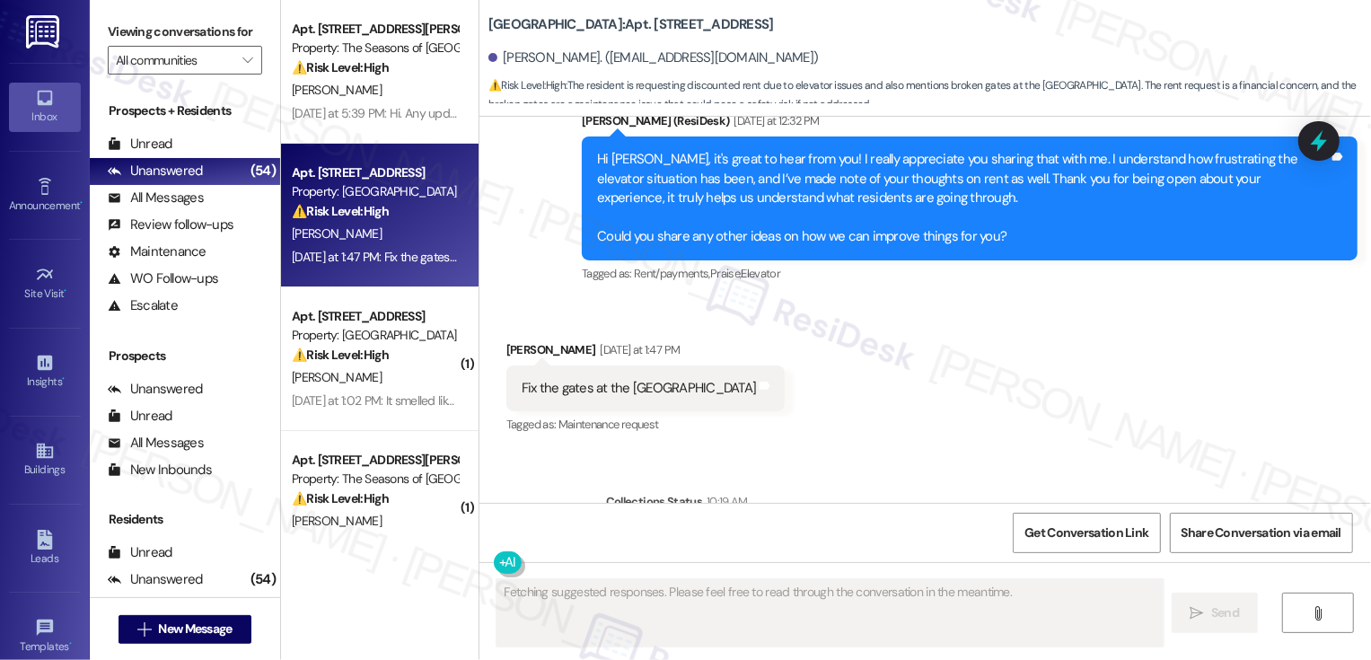
scroll to position [678, 0]
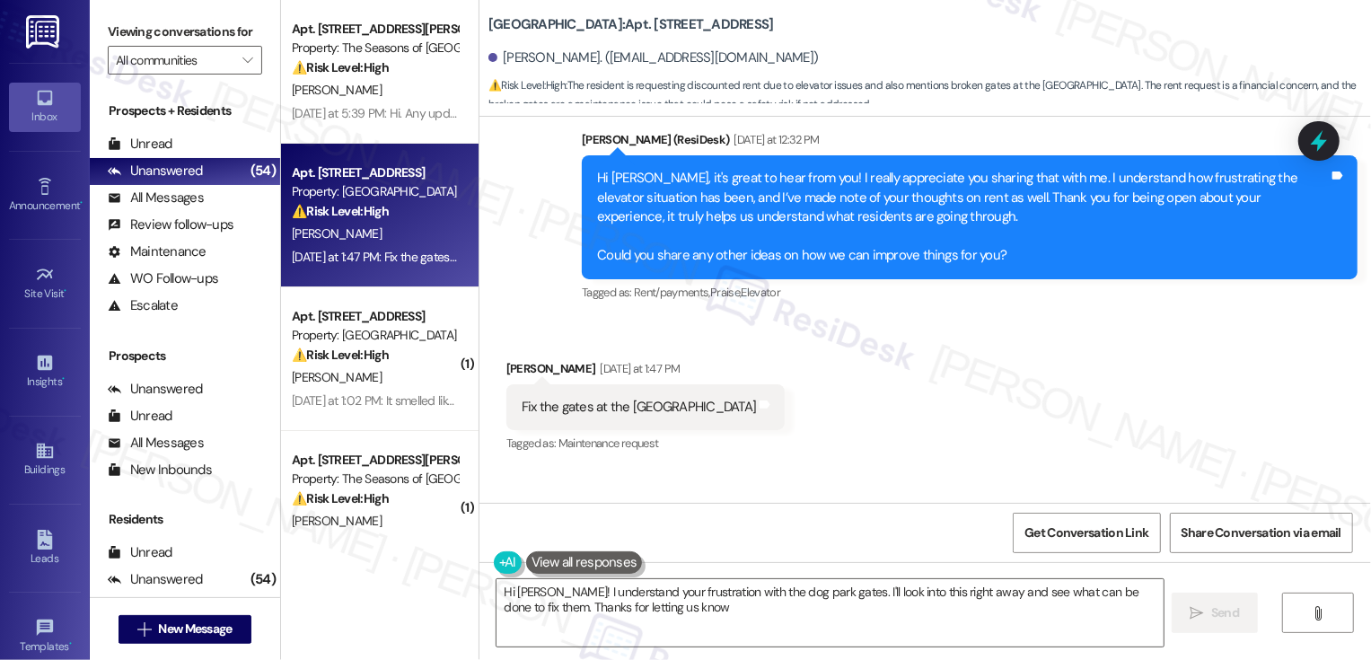
type textarea "Hi [PERSON_NAME]! I understand your frustration with the dog park gates. I'll l…"
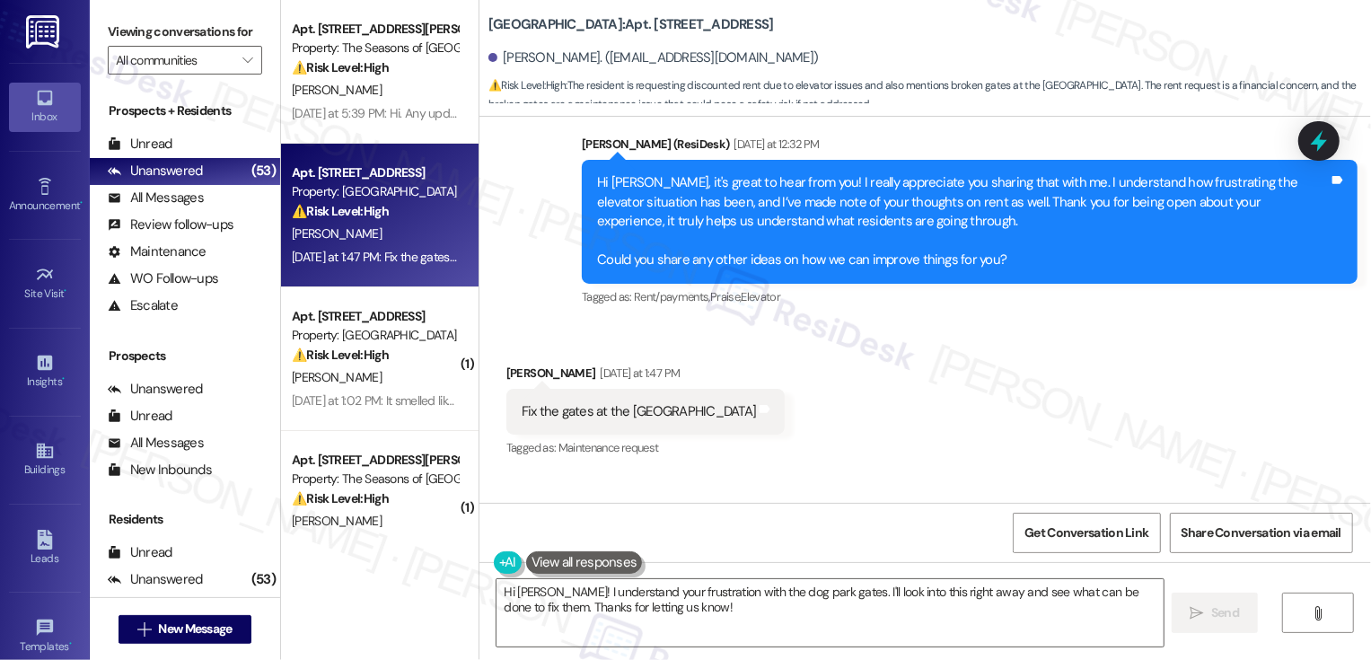
scroll to position [631, 0]
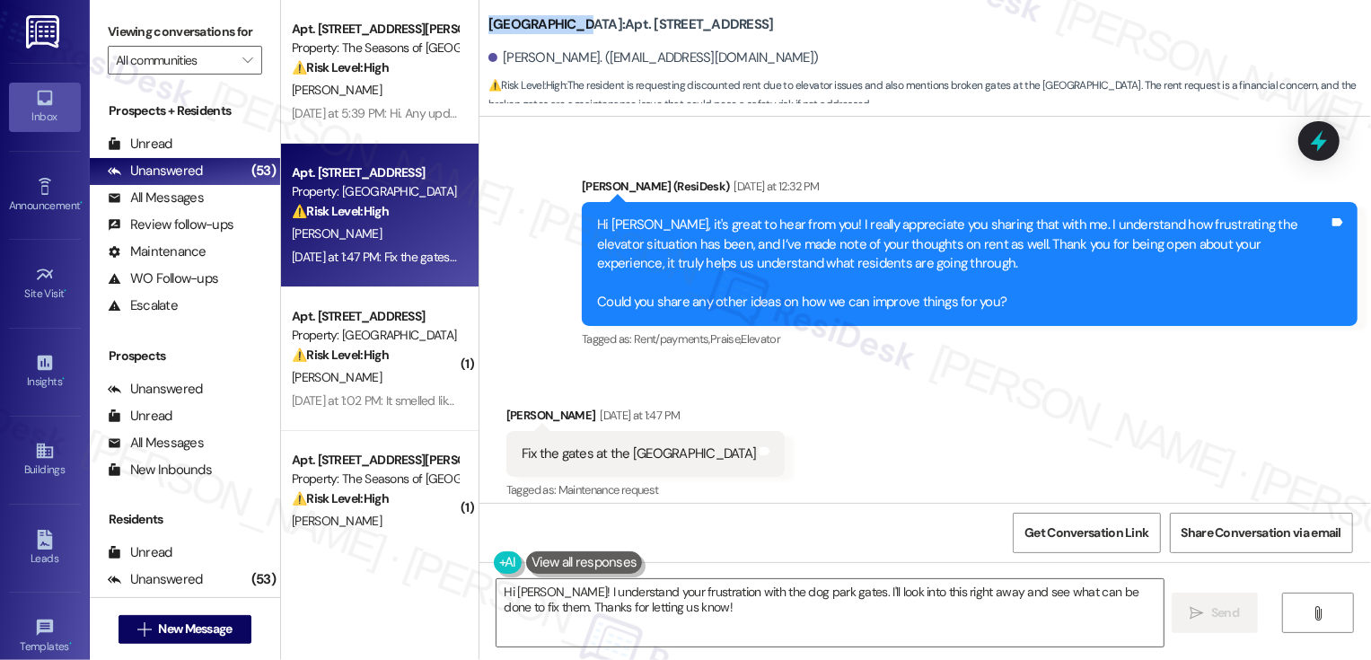
drag, startPoint x: 479, startPoint y: 23, endPoint x: 560, endPoint y: 30, distance: 81.0
click at [562, 30] on b "[GEOGRAPHIC_DATA]: Apt. [STREET_ADDRESS]" at bounding box center [630, 24] width 285 height 19
copy b "[GEOGRAPHIC_DATA]:"
click at [578, 591] on textarea "Hi [PERSON_NAME]! I understand your frustration with the dog park gates. I'll l…" at bounding box center [829, 612] width 667 height 67
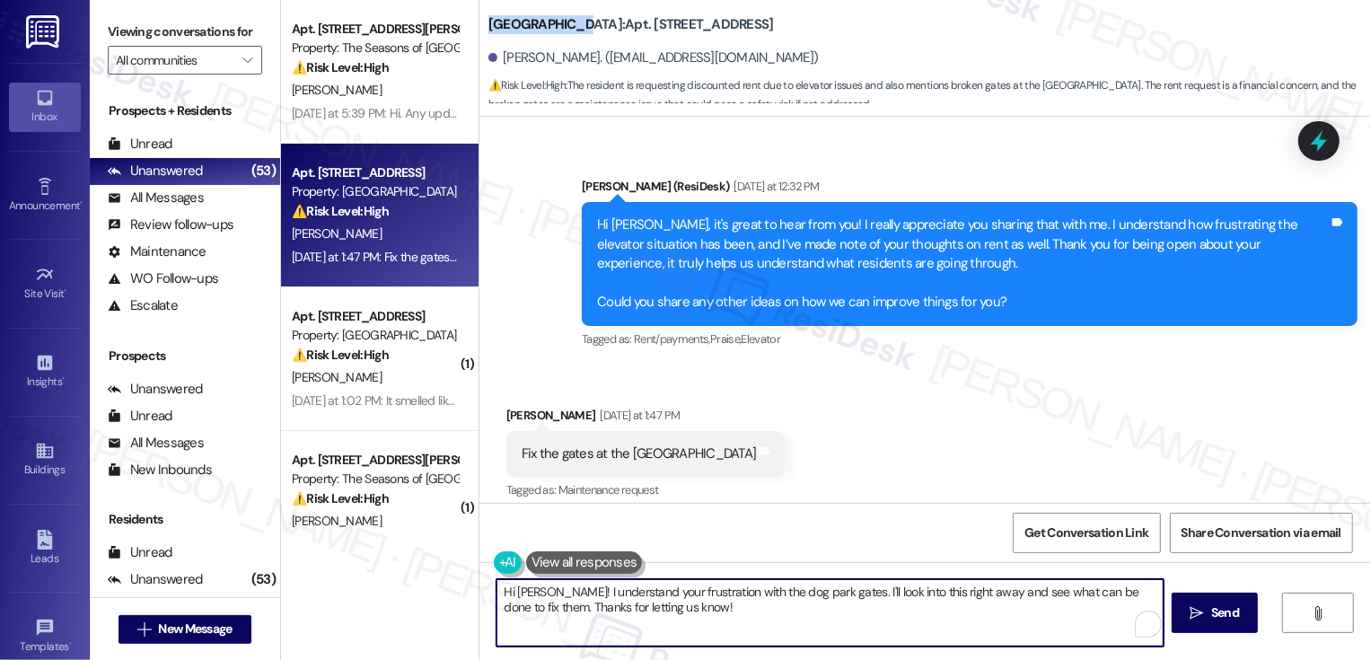
click at [810, 613] on textarea "Hi [PERSON_NAME]! I understand your frustration with the dog park gates. I'll l…" at bounding box center [829, 612] width 667 height 67
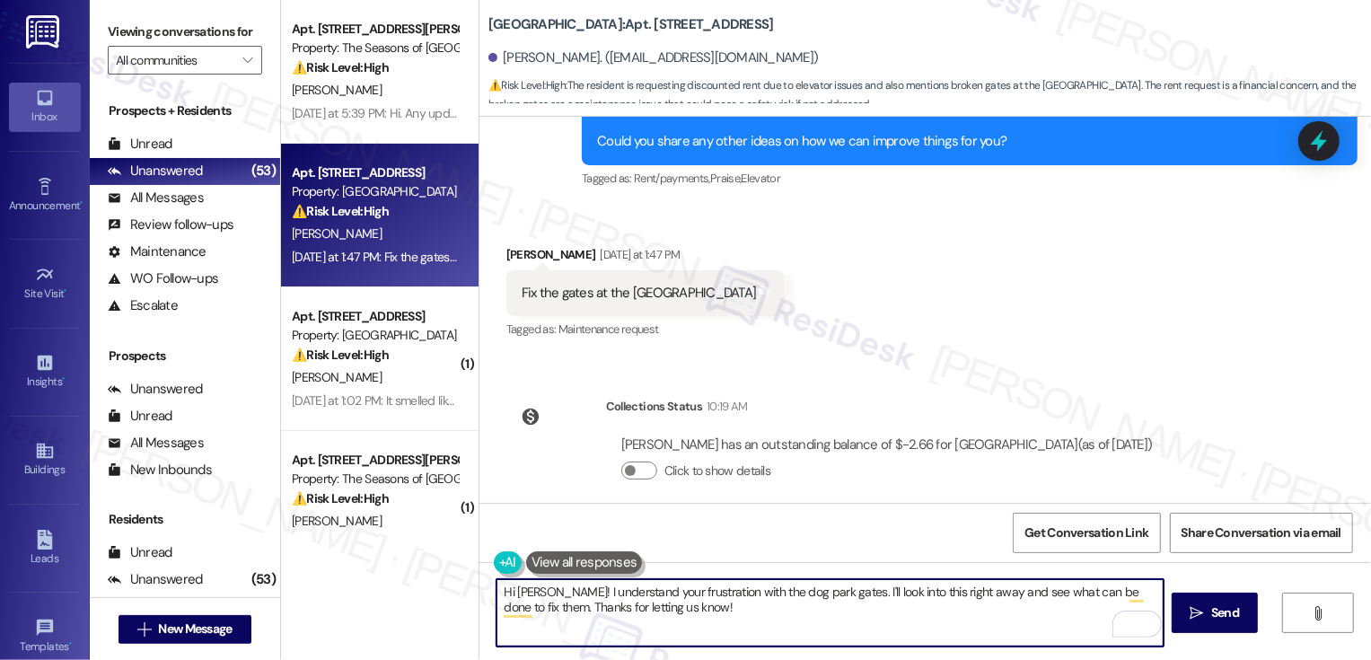
scroll to position [811, 0]
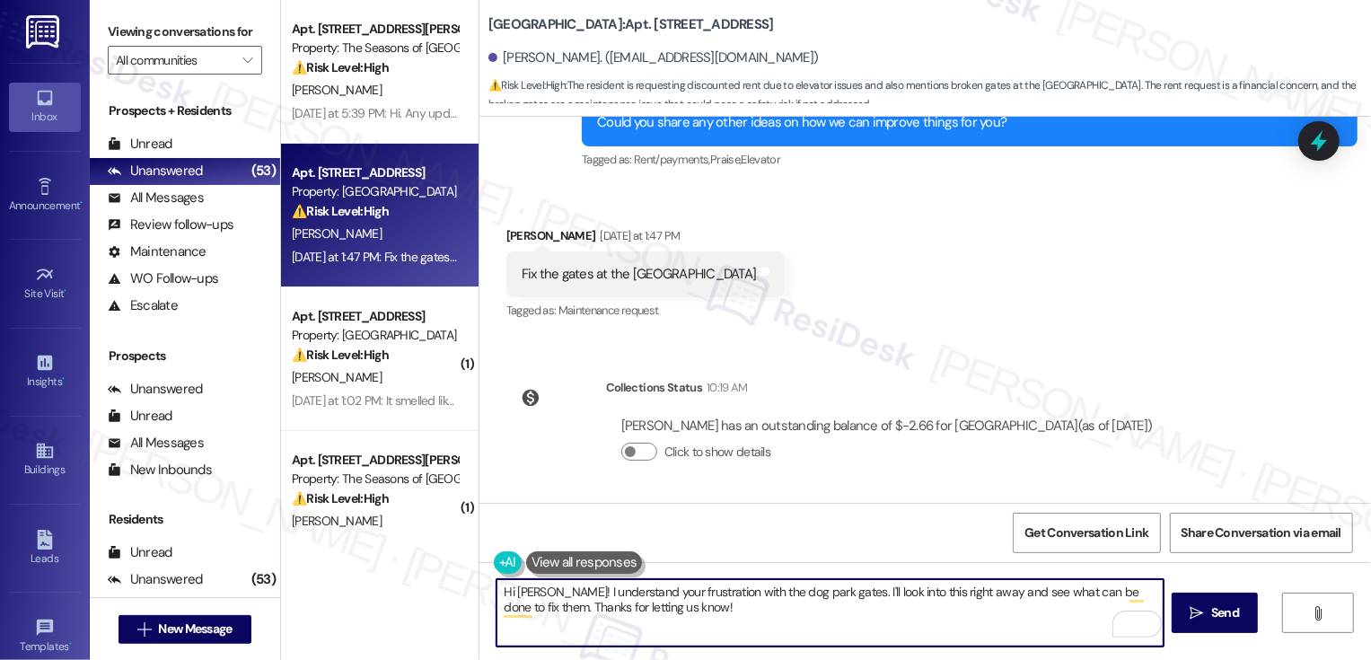
click at [560, 602] on textarea "Hi [PERSON_NAME]! I understand your frustration with the dog park gates. I'll l…" at bounding box center [829, 612] width 667 height 67
click at [487, 597] on button "See rewrite suggestions" at bounding box center [480, 588] width 14 height 17
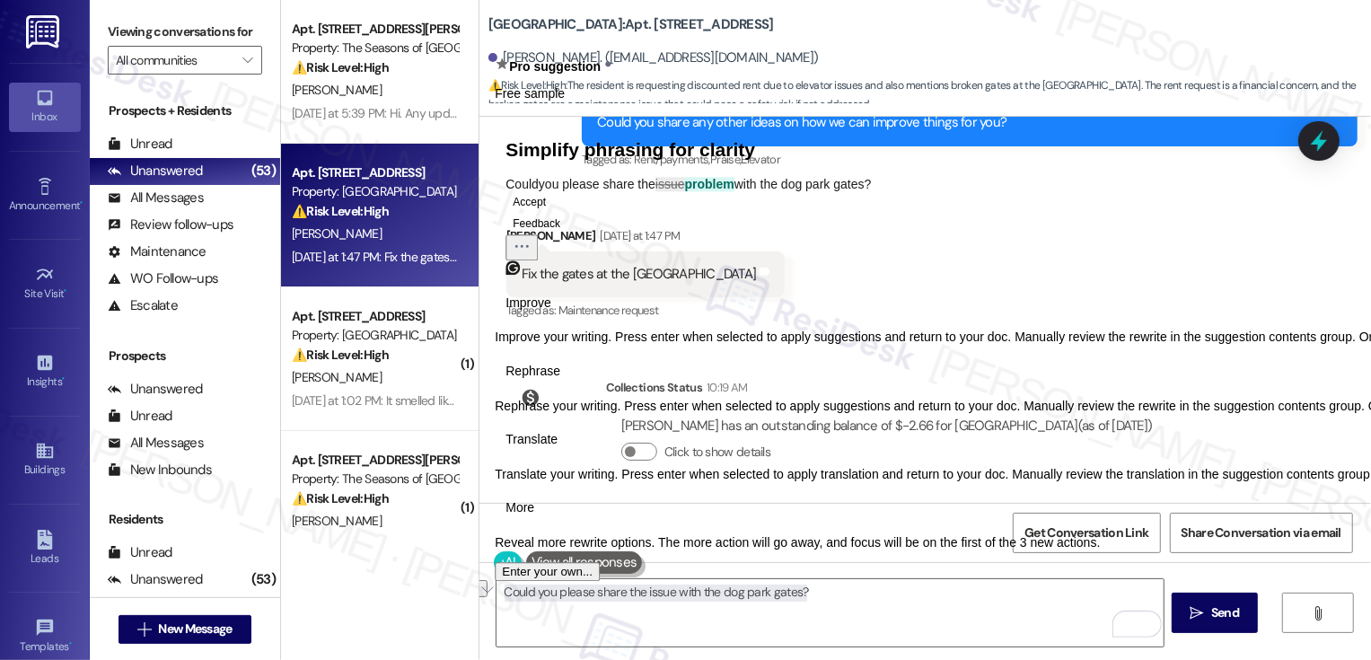
click at [560, 381] on span "Rephrase" at bounding box center [532, 371] width 55 height 19
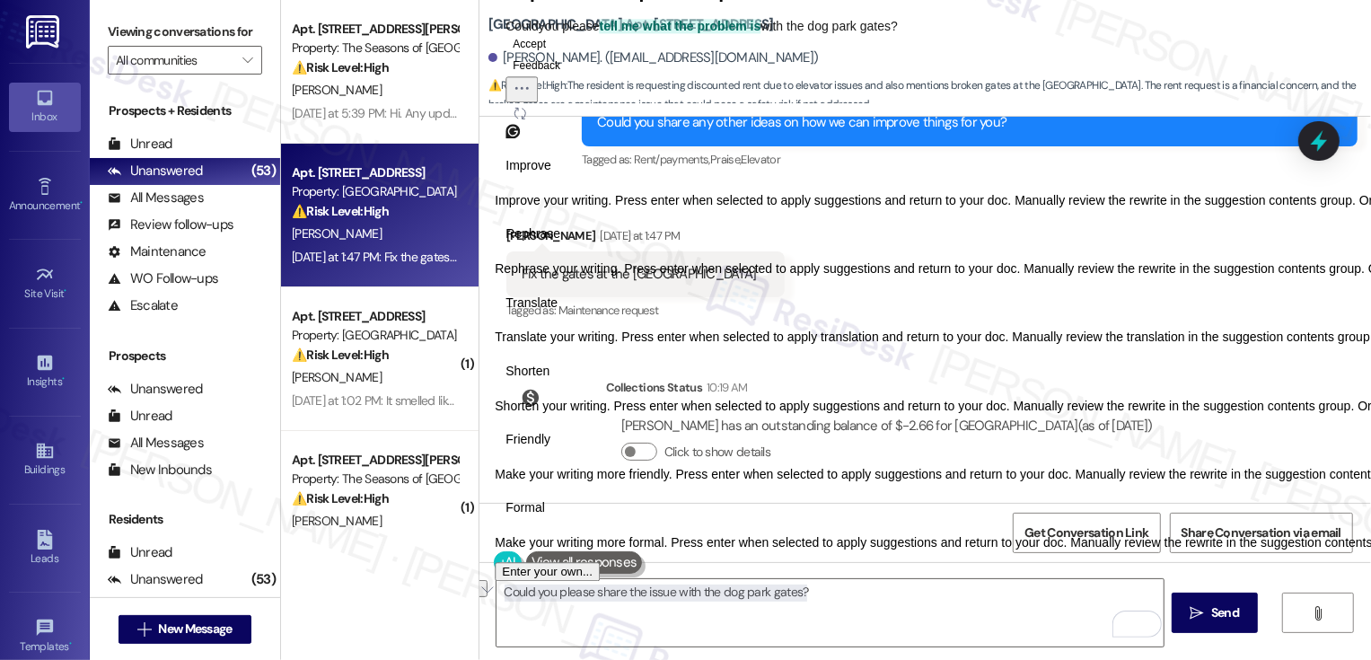
click at [550, 449] on span "Friendly" at bounding box center [527, 439] width 45 height 19
click at [553, 55] on button "Accept" at bounding box center [529, 44] width 48 height 22
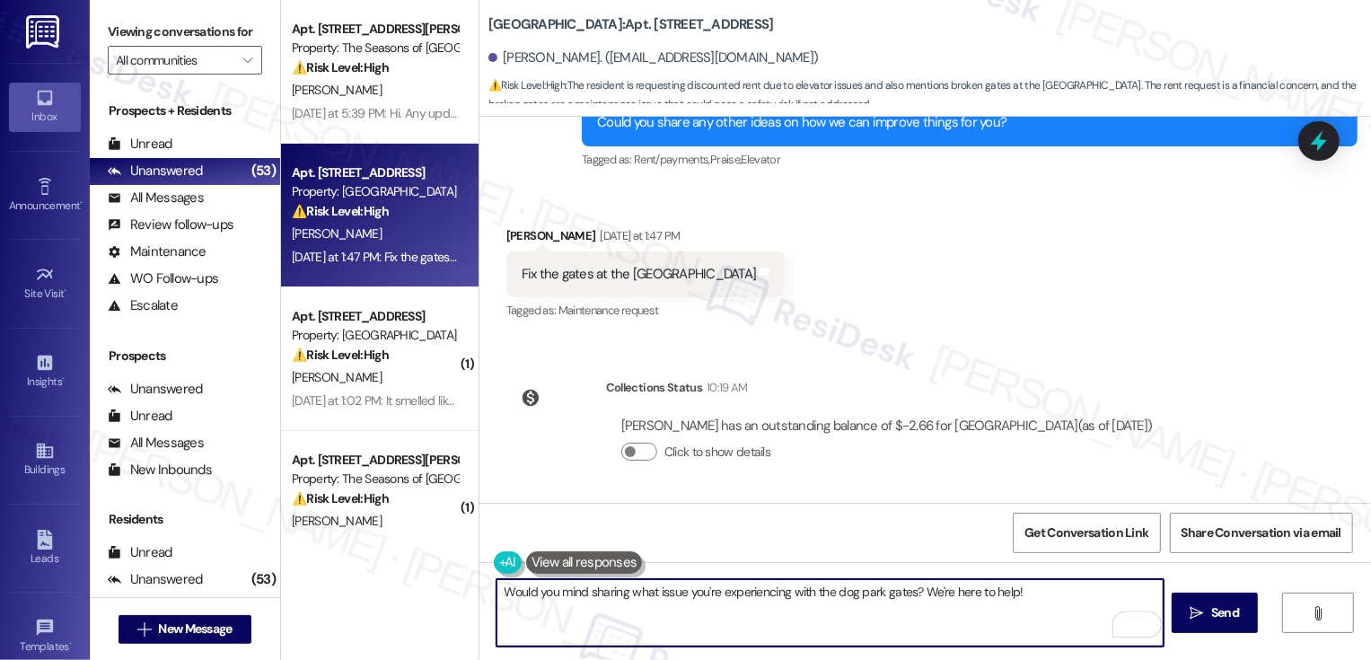
drag, startPoint x: 914, startPoint y: 593, endPoint x: 1147, endPoint y: 593, distance: 233.4
click at [1139, 593] on textarea "Would you mind sharing what issue you're experiencing with the dog park gates? …" at bounding box center [829, 612] width 667 height 67
type textarea "Would you mind sharing what issue you're experiencing with the dog park gates?"
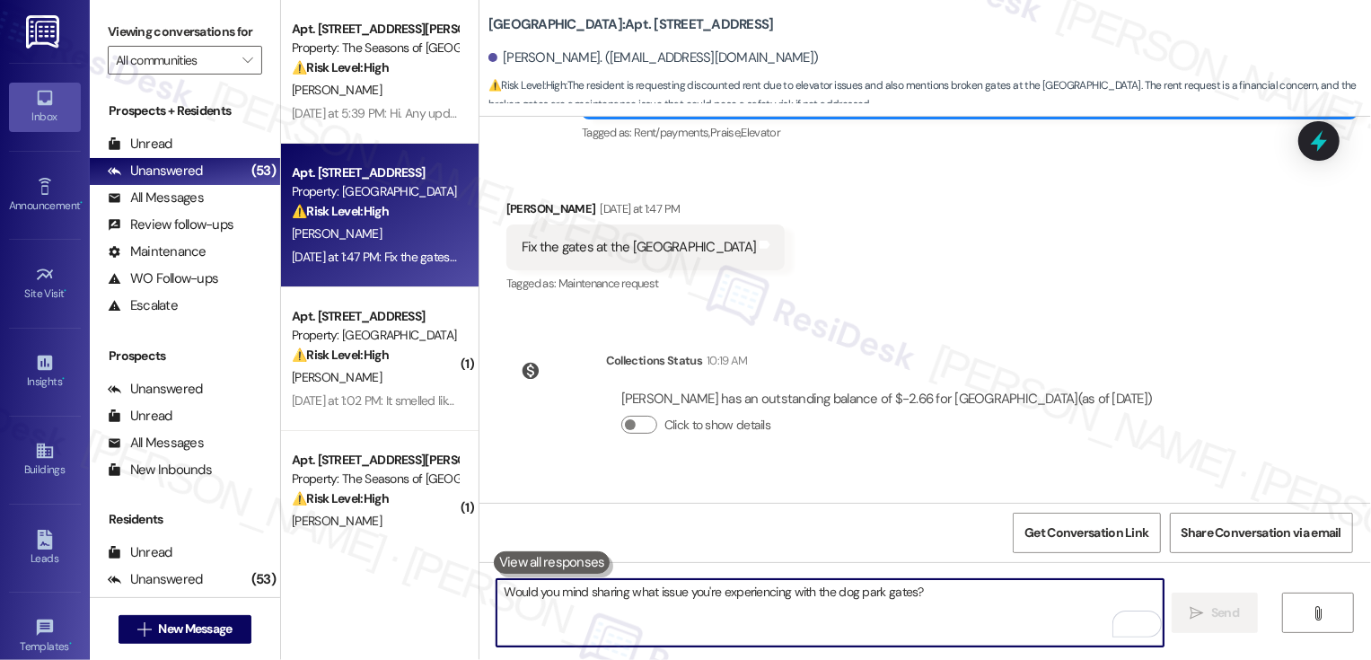
scroll to position [935, 0]
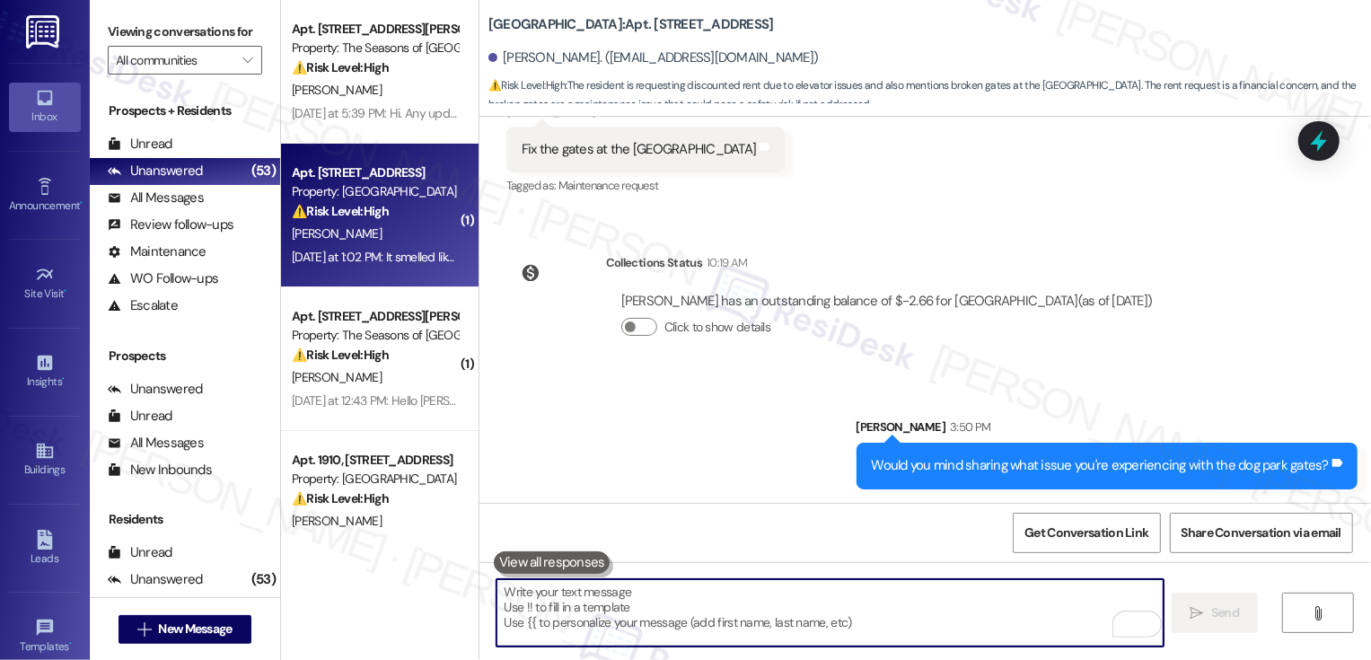
click at [386, 219] on div "⚠️ Risk Level: High The resident reports a strong, foul odor (dead fish and sew…" at bounding box center [375, 211] width 166 height 19
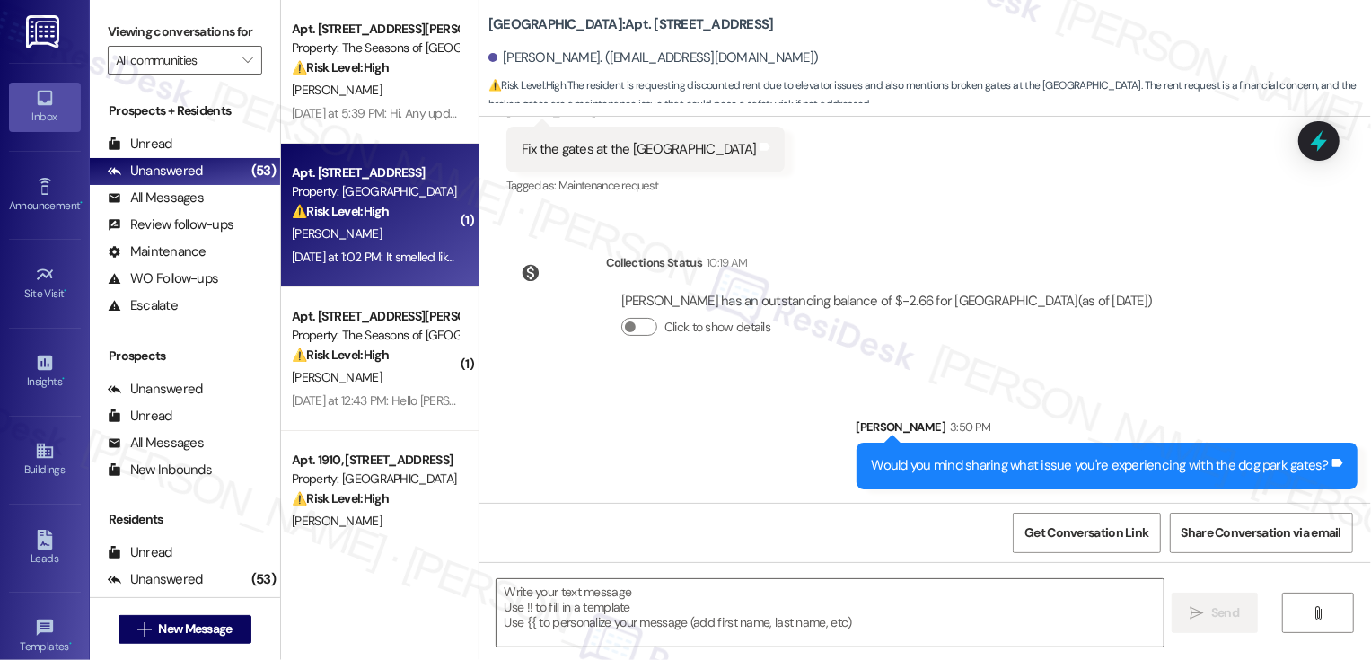
click at [386, 219] on div "⚠️ Risk Level: High The resident reports a strong, foul odor (dead fish and sew…" at bounding box center [375, 211] width 166 height 19
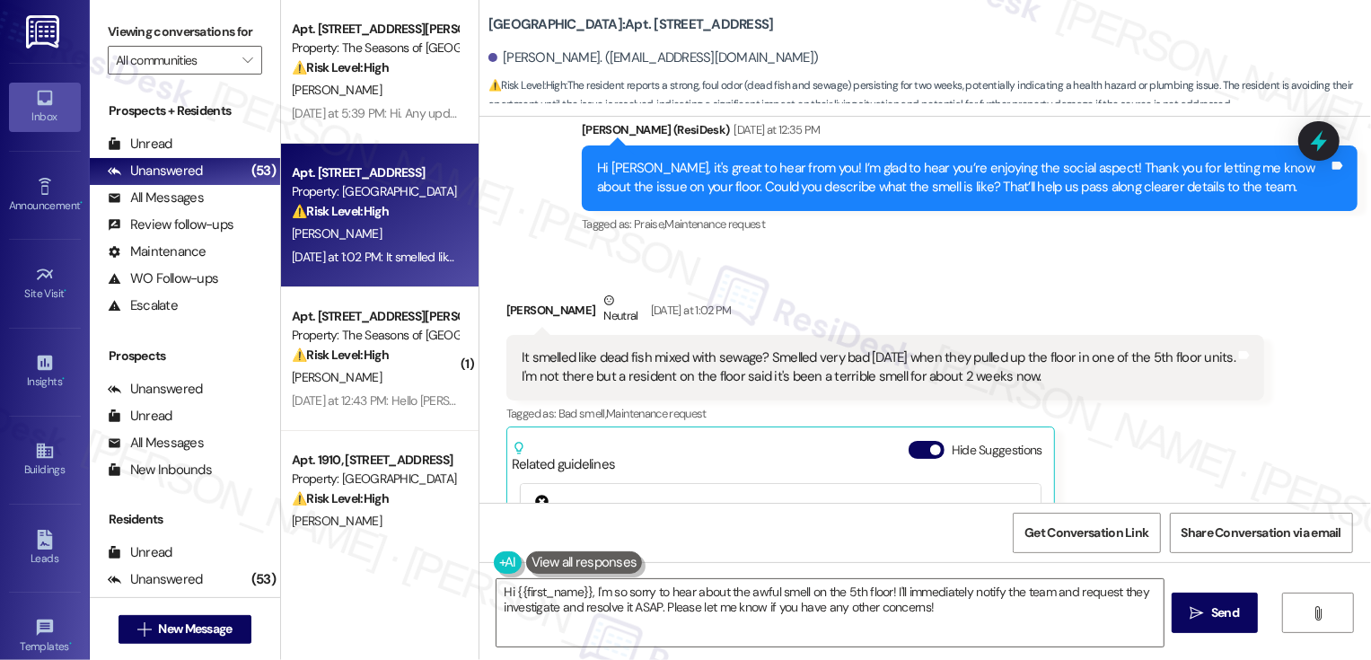
scroll to position [924, 0]
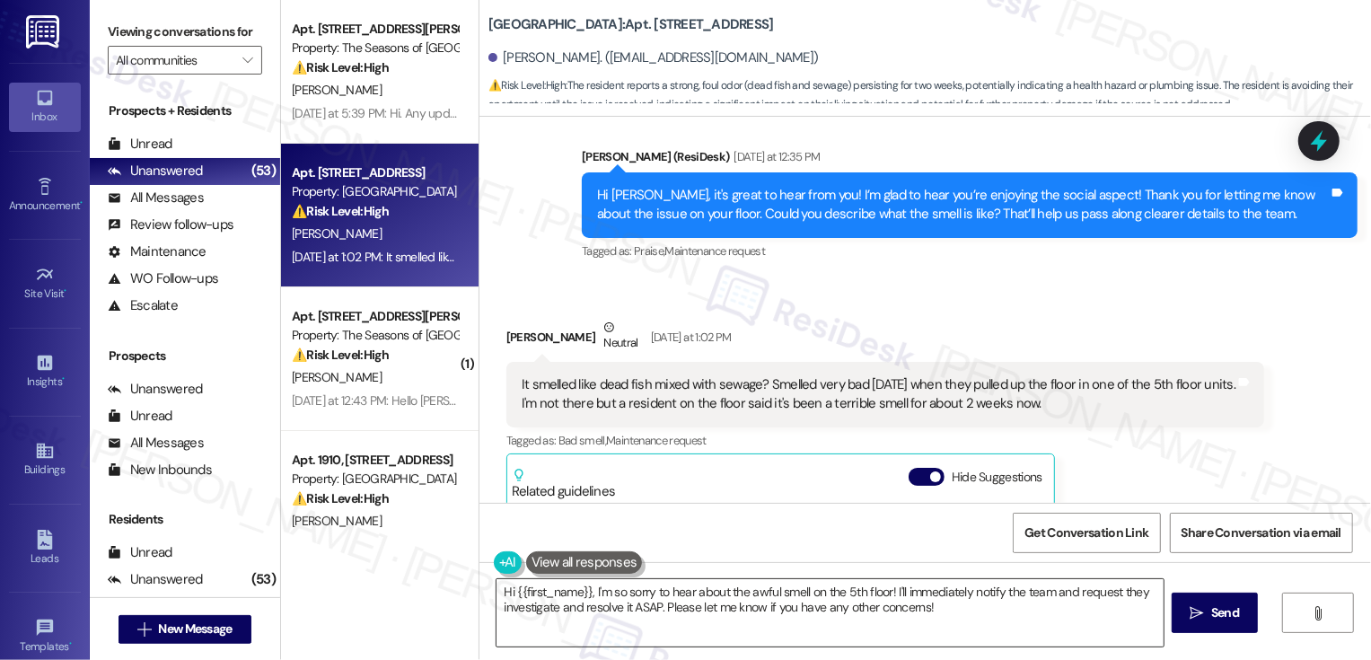
click at [627, 585] on textarea "Hi {{first_name}}, I'm so sorry to hear about the awful smell on the 5th floor!…" at bounding box center [829, 612] width 667 height 67
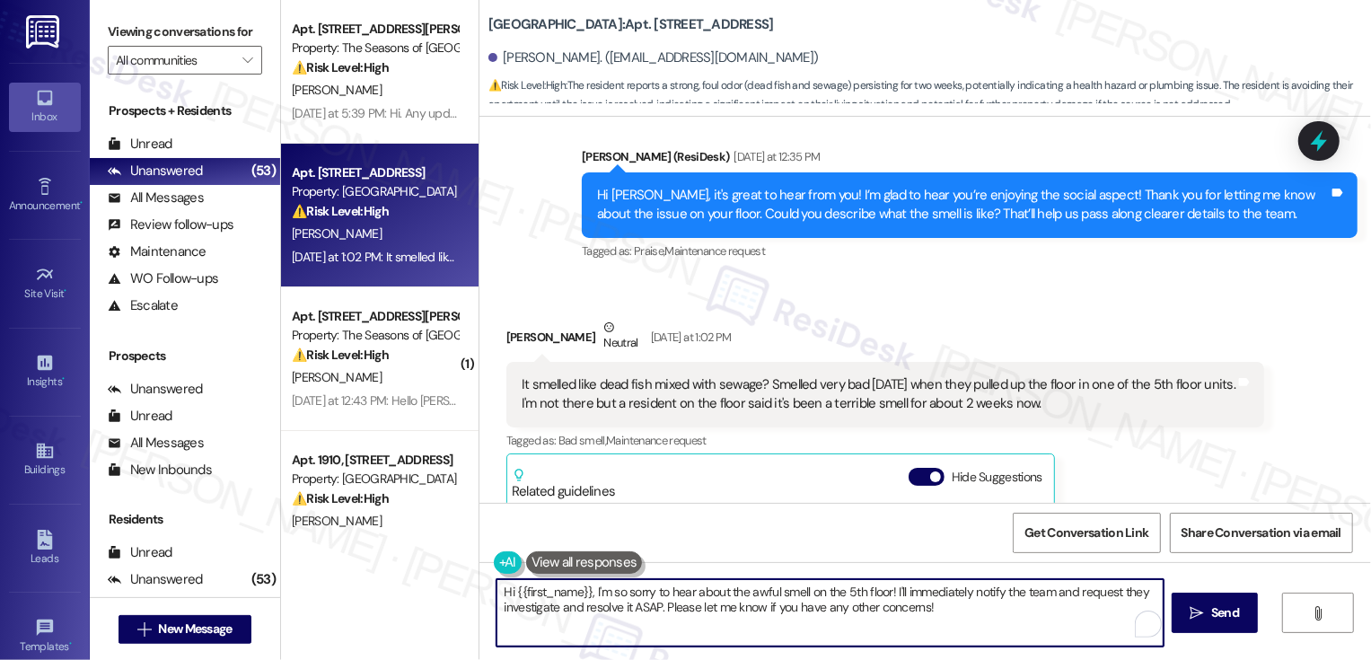
click at [883, 588] on textarea "Hi {{first_name}}, I'm so sorry to hear about the awful smell on the 5th floor!…" at bounding box center [829, 612] width 667 height 67
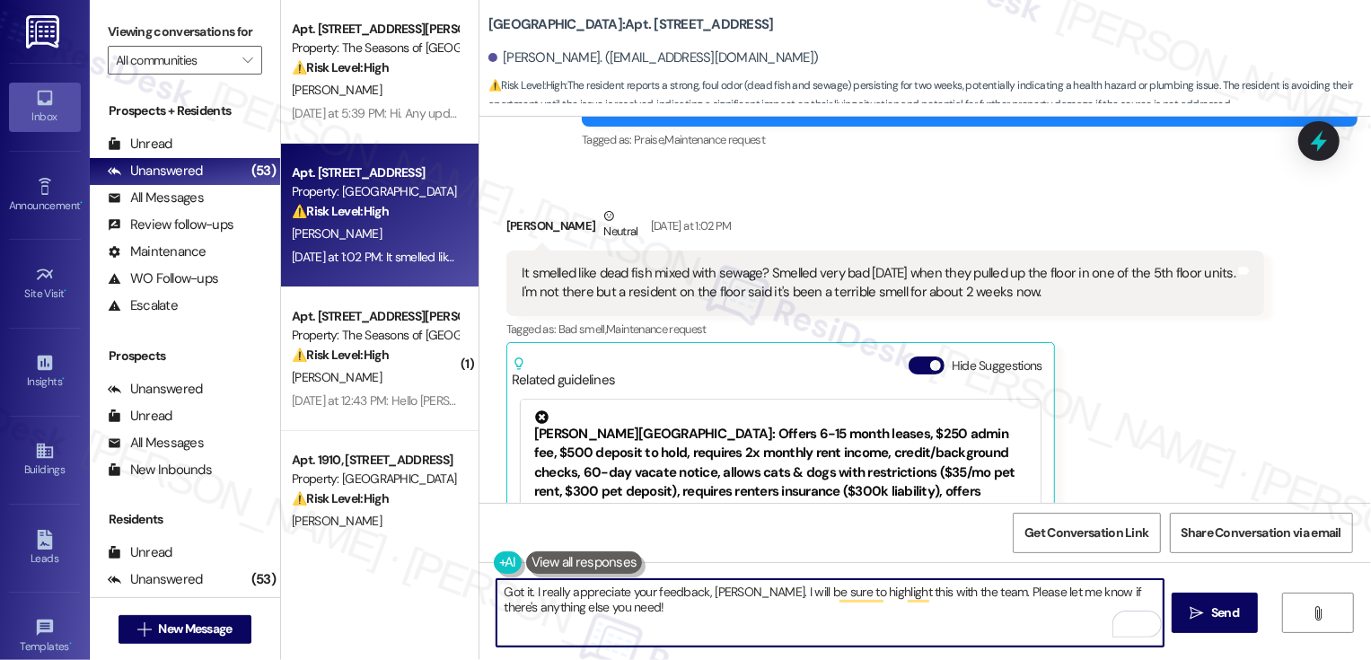
scroll to position [1023, 0]
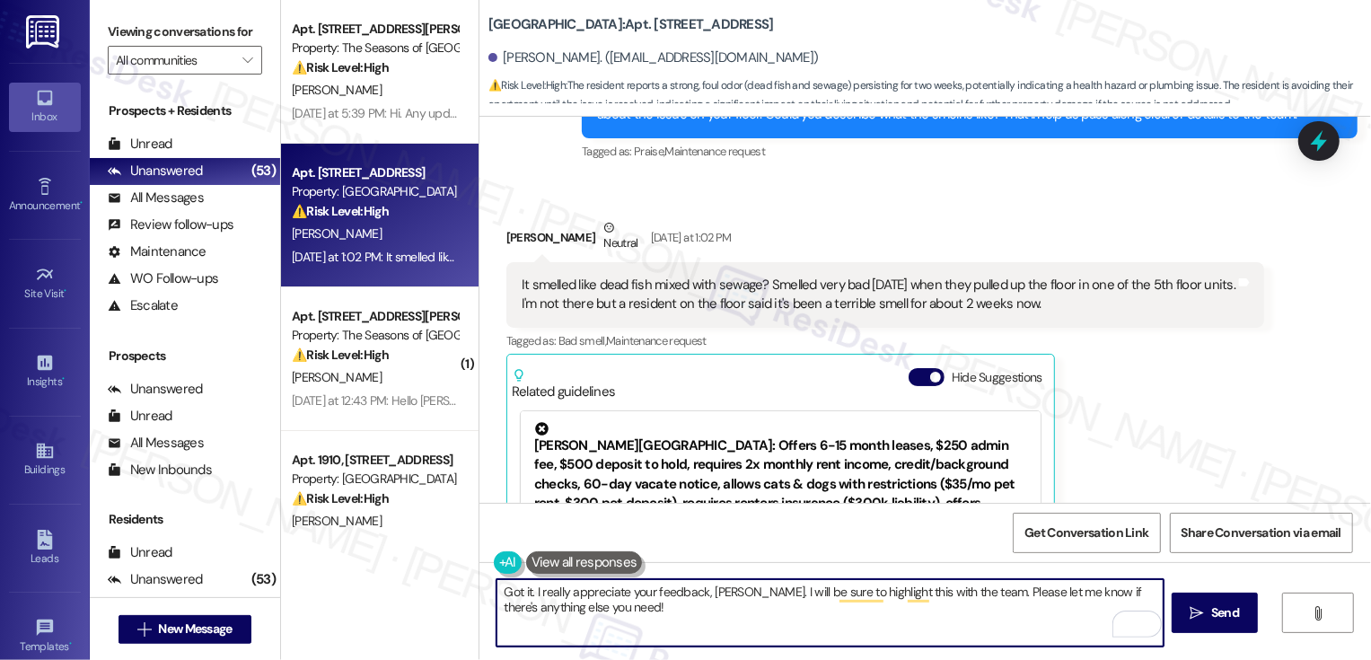
click at [689, 619] on textarea "Got it. I really appreciate your feedback, Vanessa. I will be sure to highlight…" at bounding box center [829, 612] width 667 height 67
click at [1116, 626] on div "Rewrite with Grammarly" at bounding box center [1126, 624] width 20 height 21
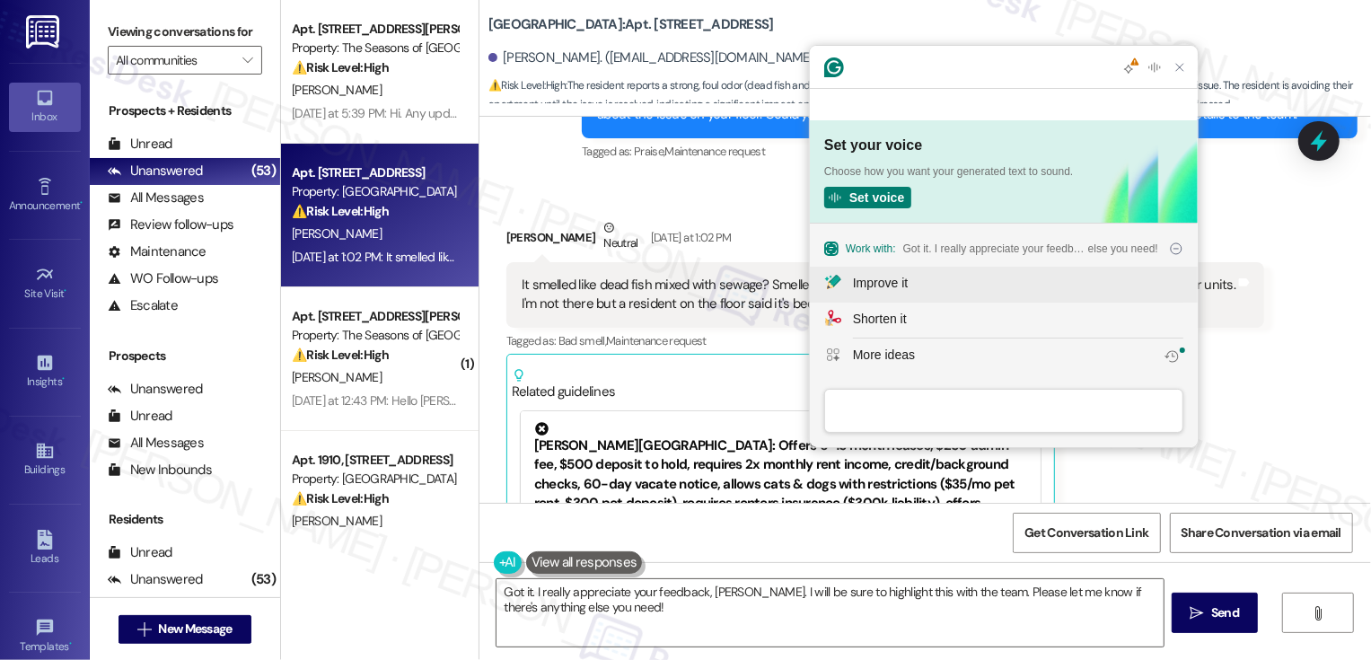
click at [868, 284] on div "Improve it" at bounding box center [880, 283] width 55 height 19
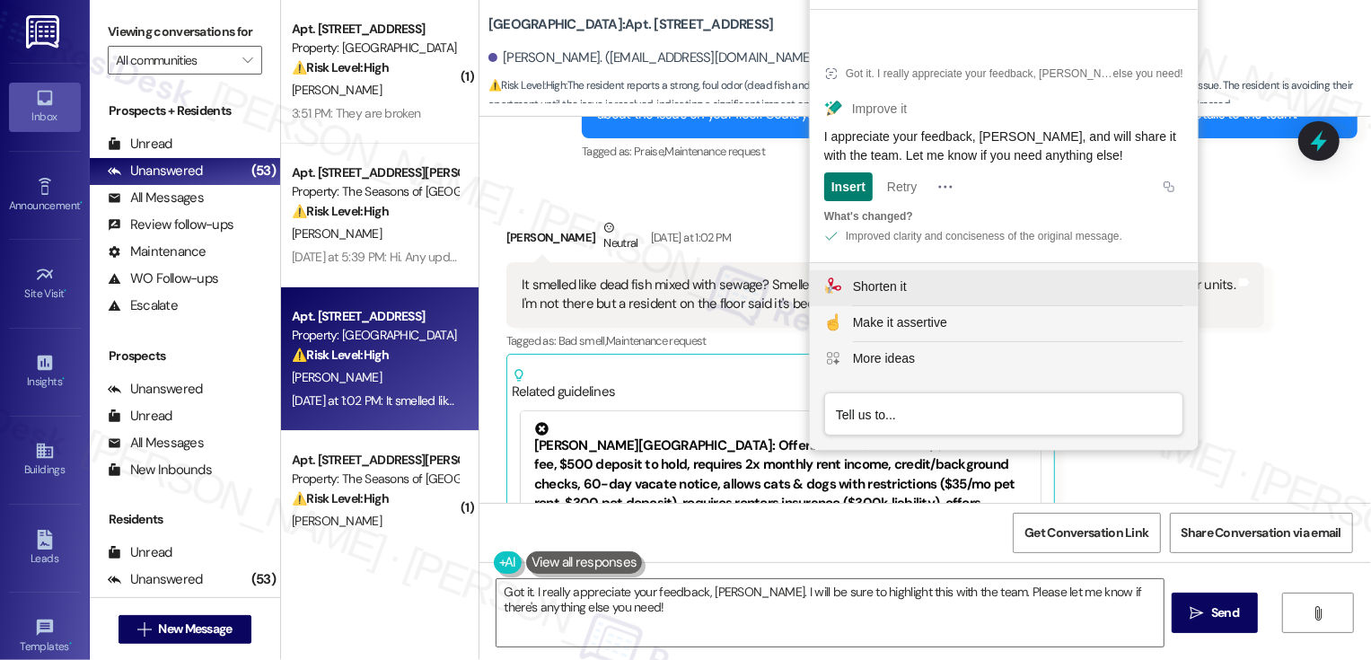
scroll to position [0, 0]
click at [905, 185] on button "Retry" at bounding box center [902, 186] width 44 height 29
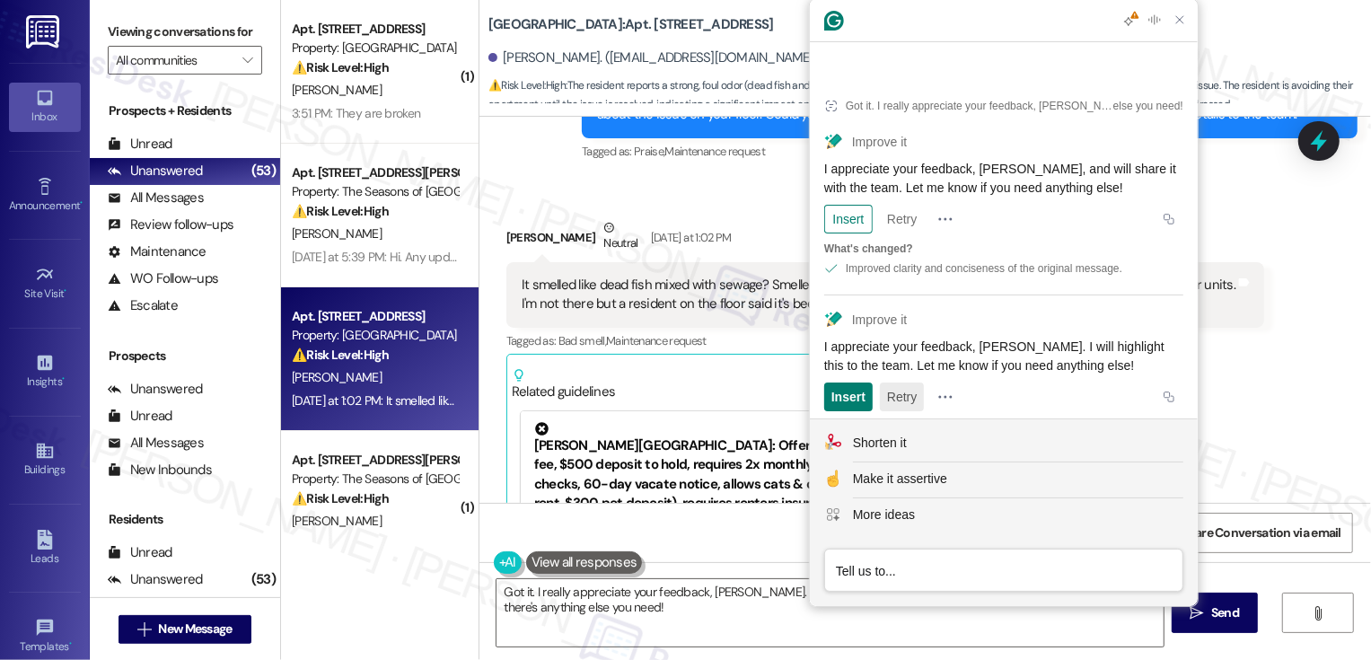
click at [909, 382] on button "Retry" at bounding box center [902, 396] width 44 height 29
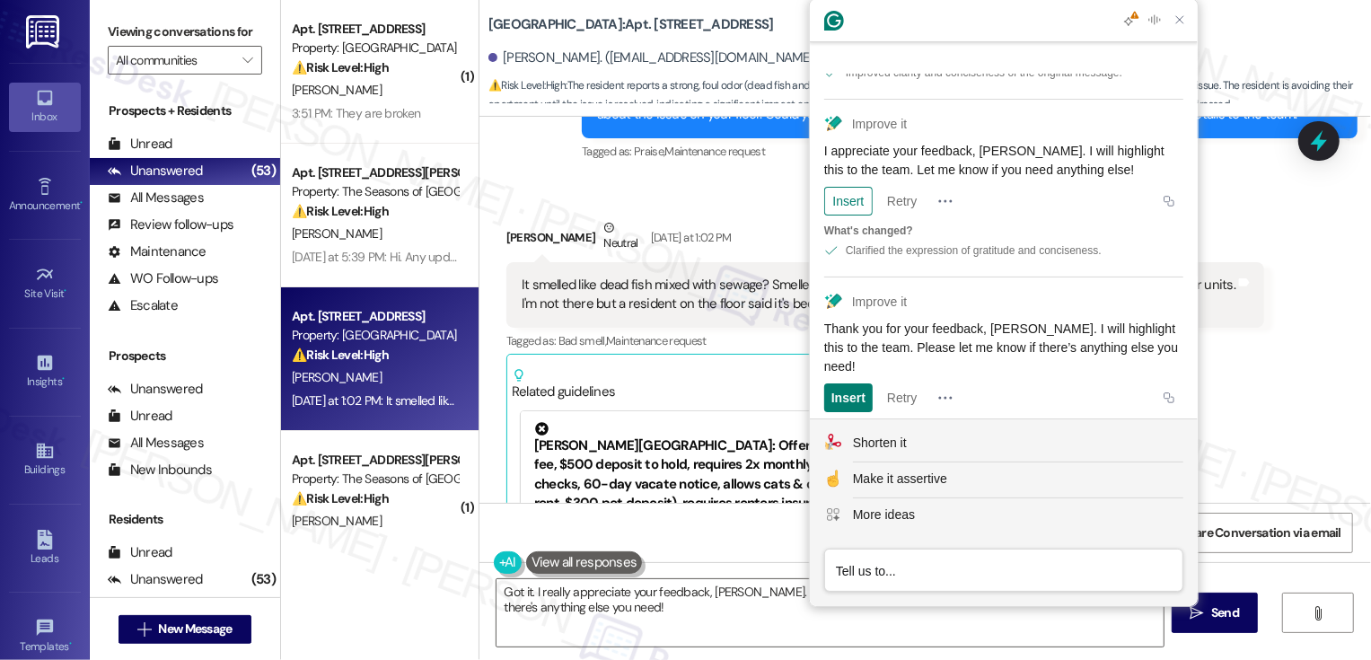
scroll to position [233, 0]
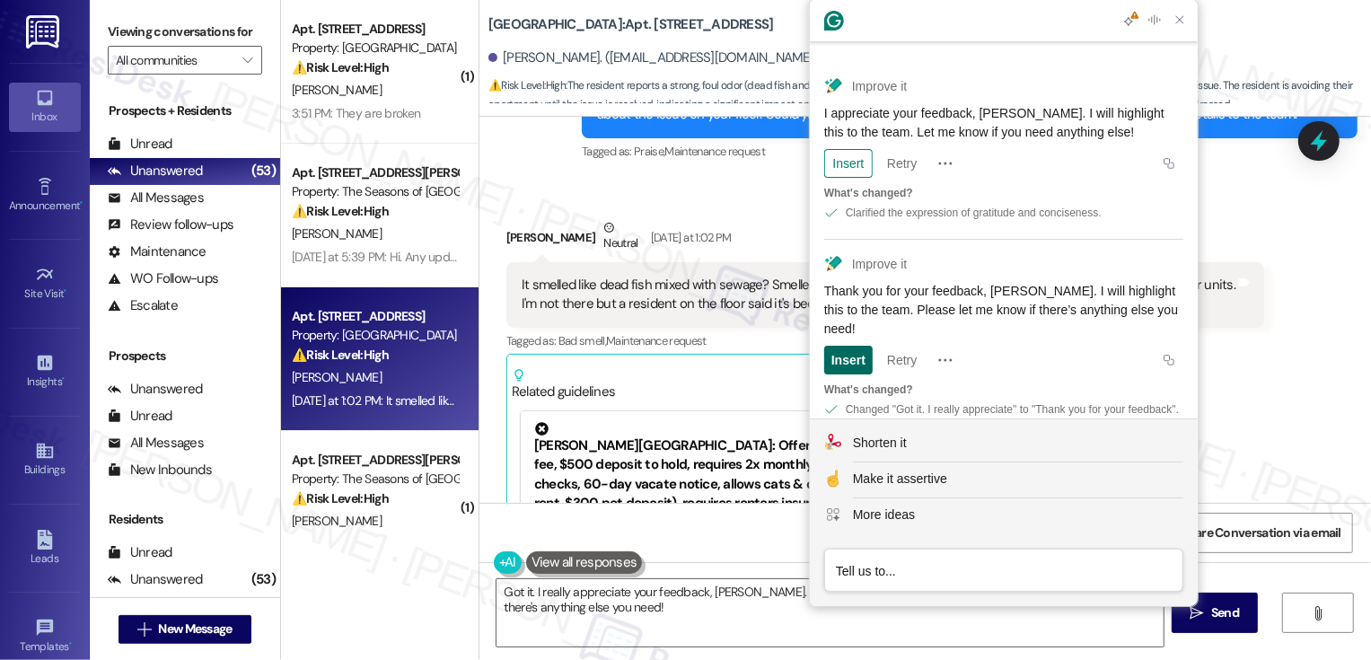
click at [856, 346] on div "Insert" at bounding box center [848, 360] width 34 height 29
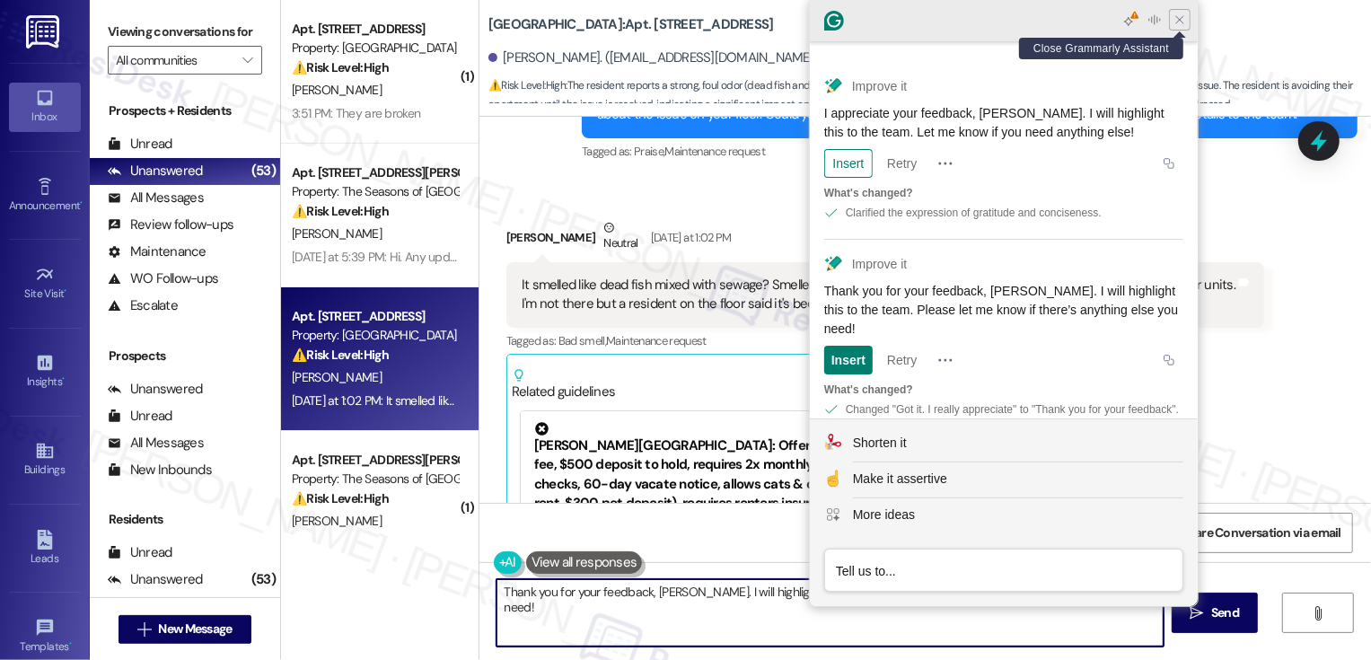
type textarea "Thank you for your feedback, Vanessa. I will highlight this to the team. Please…"
click at [1188, 21] on icon "Close Grammarly Assistant" at bounding box center [1180, 20] width 22 height 22
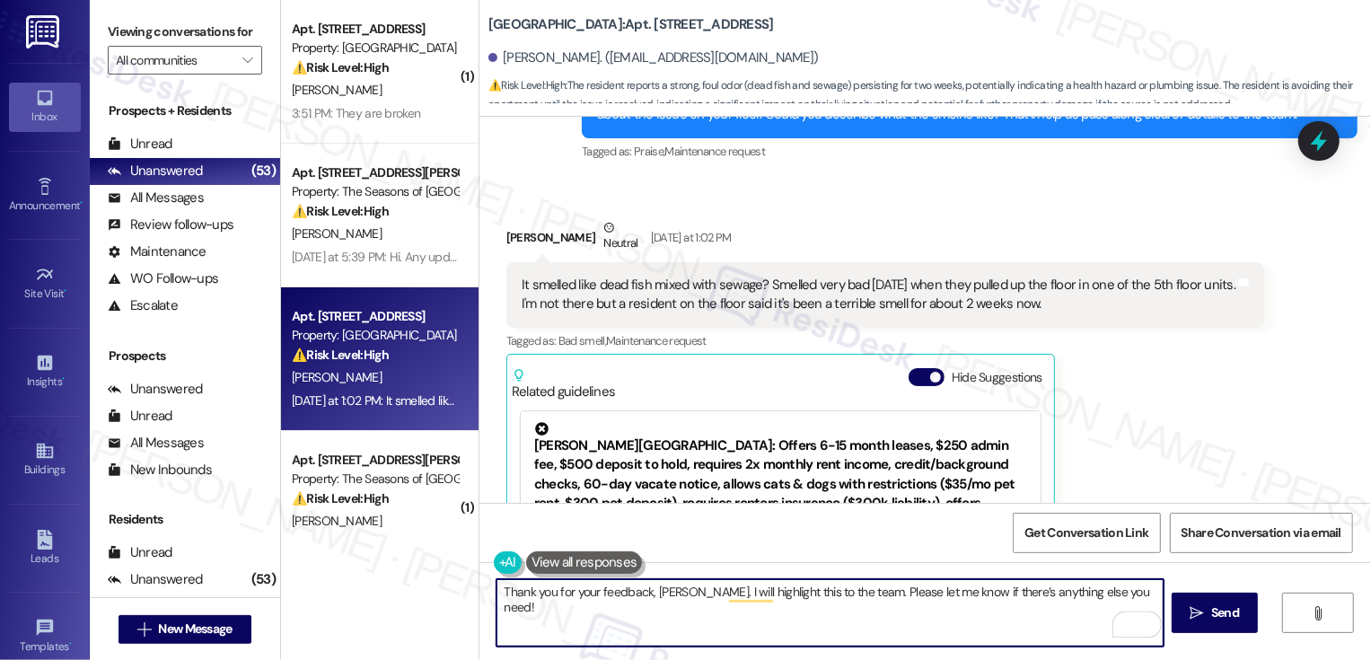
click at [787, 599] on textarea "Thank you for your feedback, Vanessa. I will highlight this to the team. Please…" at bounding box center [829, 612] width 667 height 67
click at [961, 608] on textarea "Thank you for your feedback, Vanessa. I will highlight this to the team. Please…" at bounding box center [829, 612] width 667 height 67
click at [1183, 613] on button " Send" at bounding box center [1215, 613] width 87 height 40
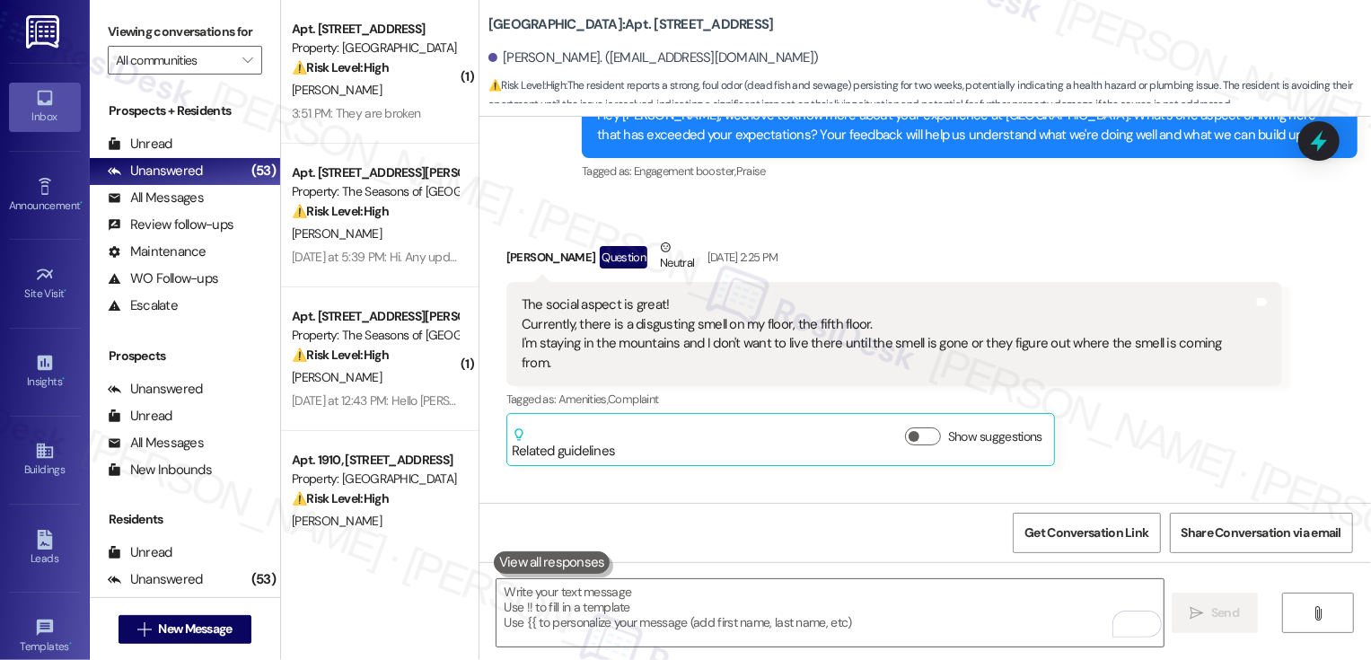
scroll to position [556, 0]
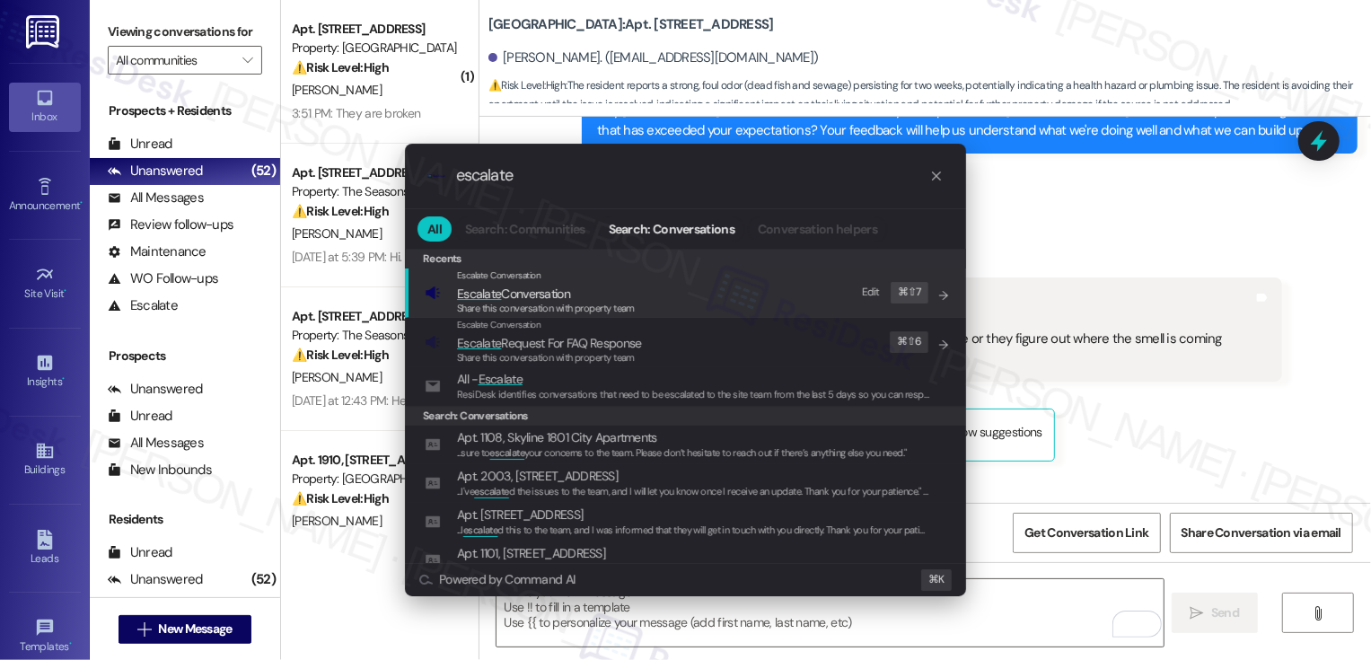
type input "escalate"
click at [526, 313] on span "Share this conversation with property team" at bounding box center [546, 308] width 178 height 13
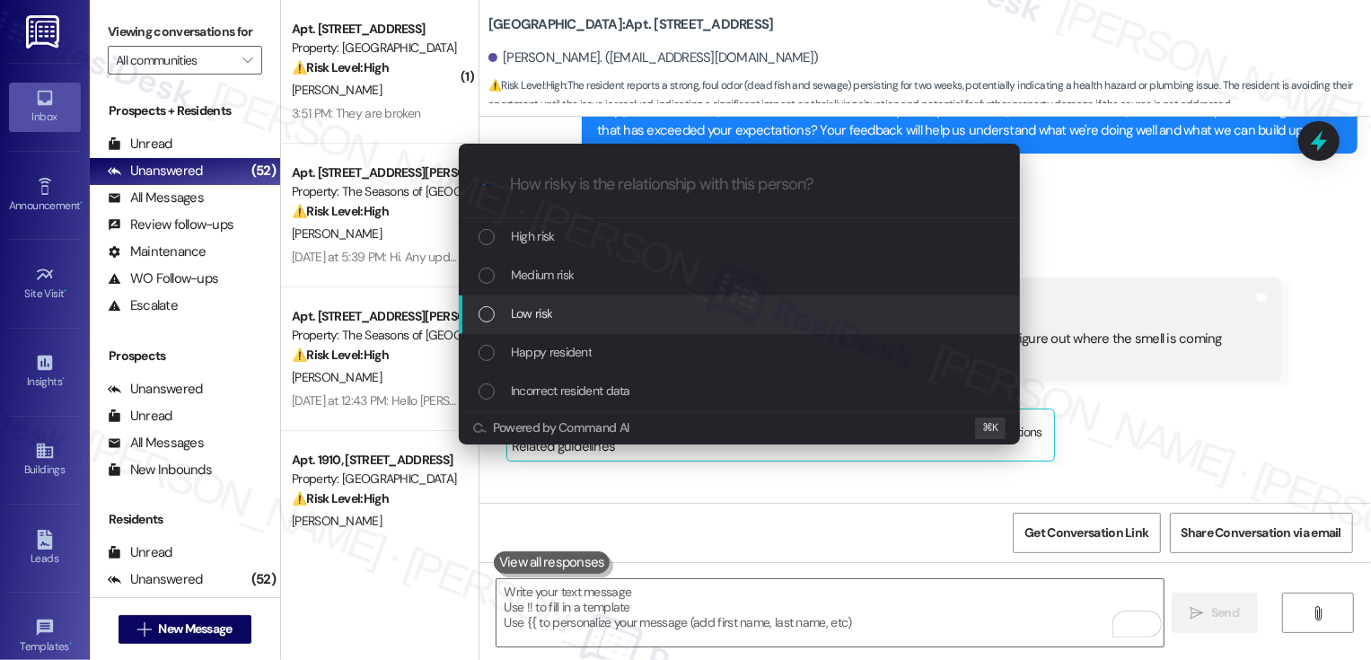
click at [539, 313] on span "Low risk" at bounding box center [531, 313] width 41 height 20
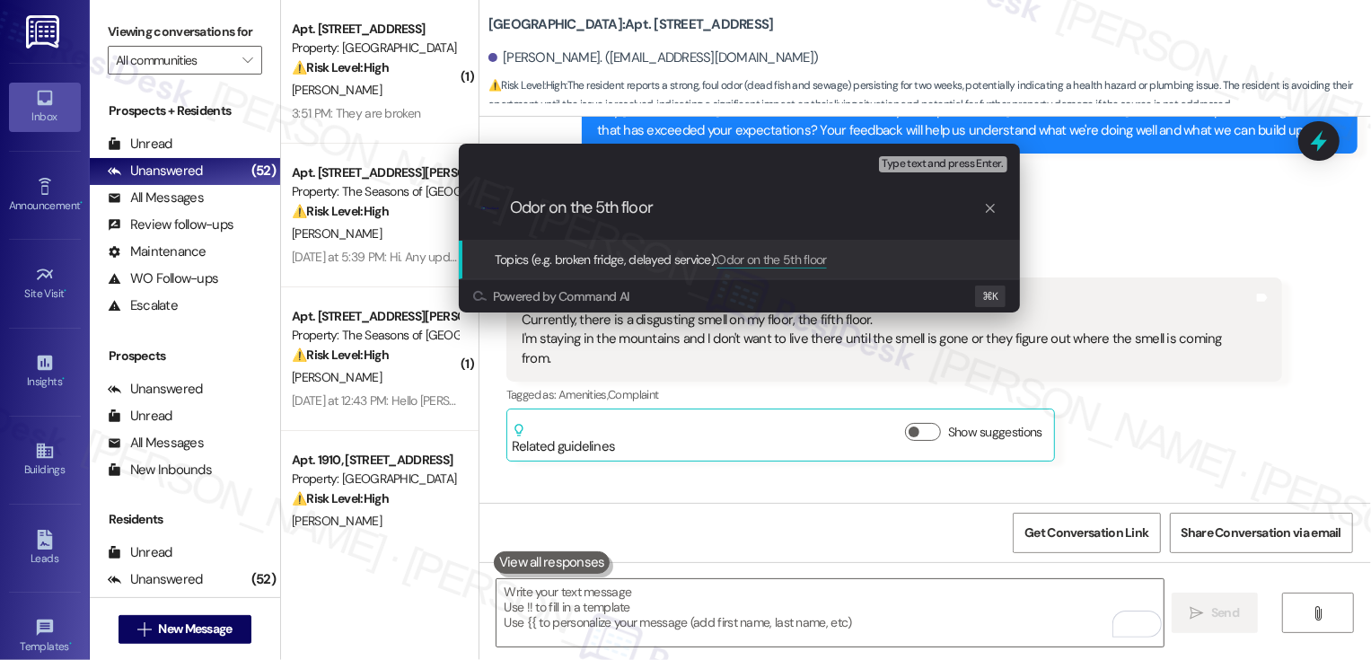
type input "Odor on the 5th floor"
